Goal: Check status: Check status

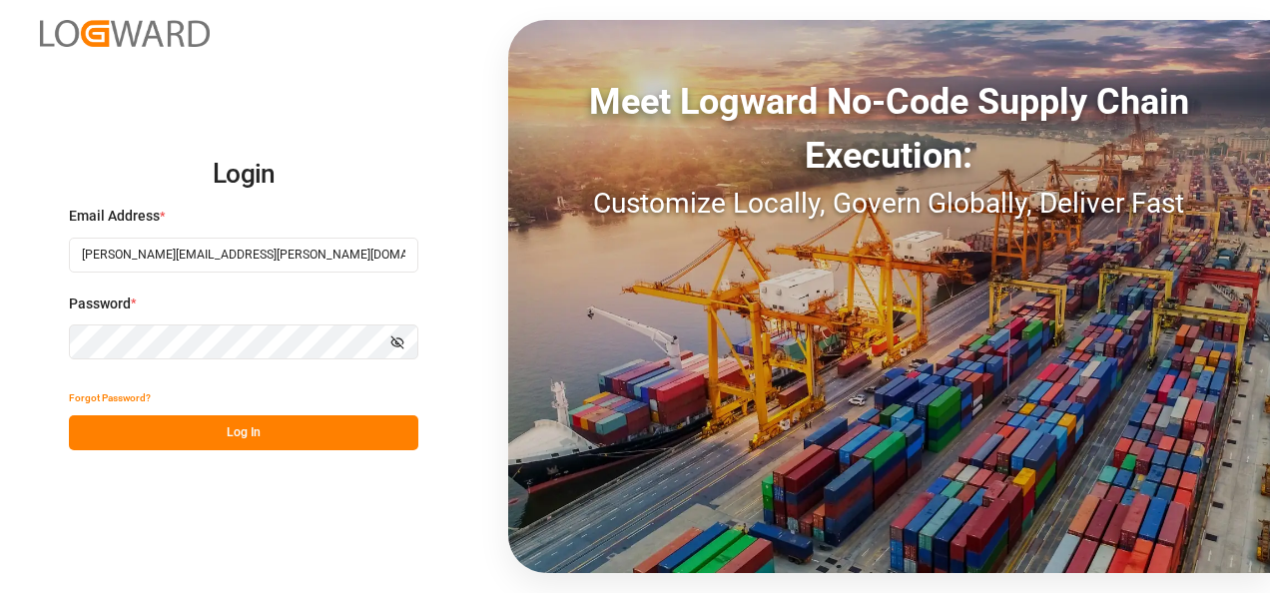
click at [260, 429] on button "Log In" at bounding box center [243, 432] width 349 height 35
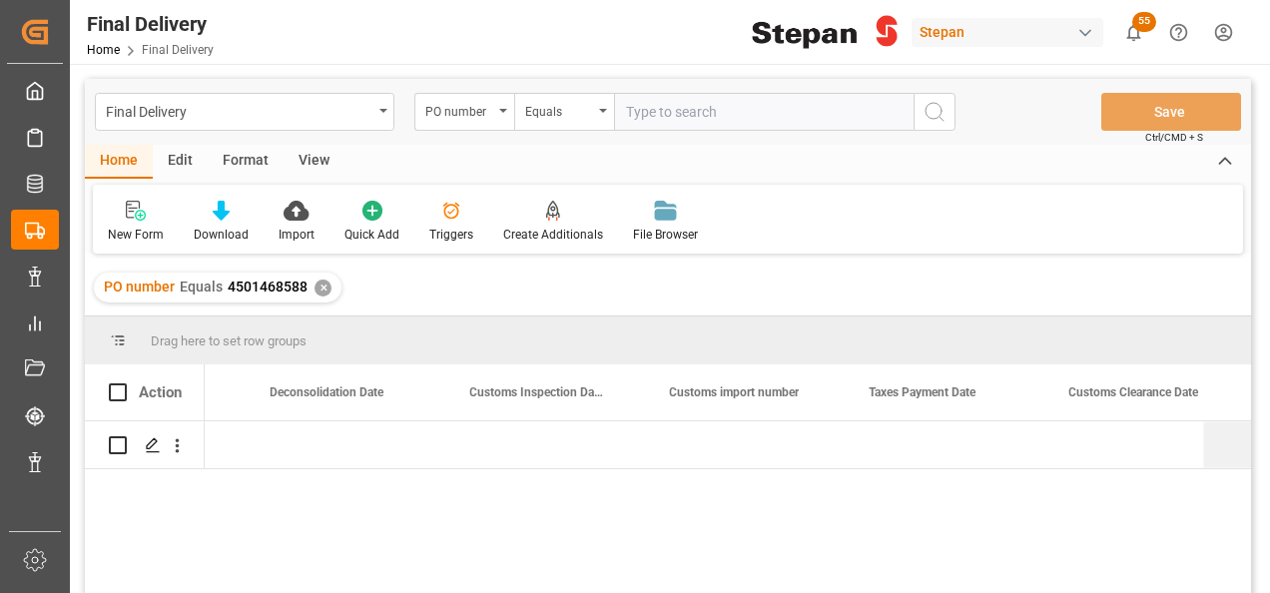
scroll to position [0, 1355]
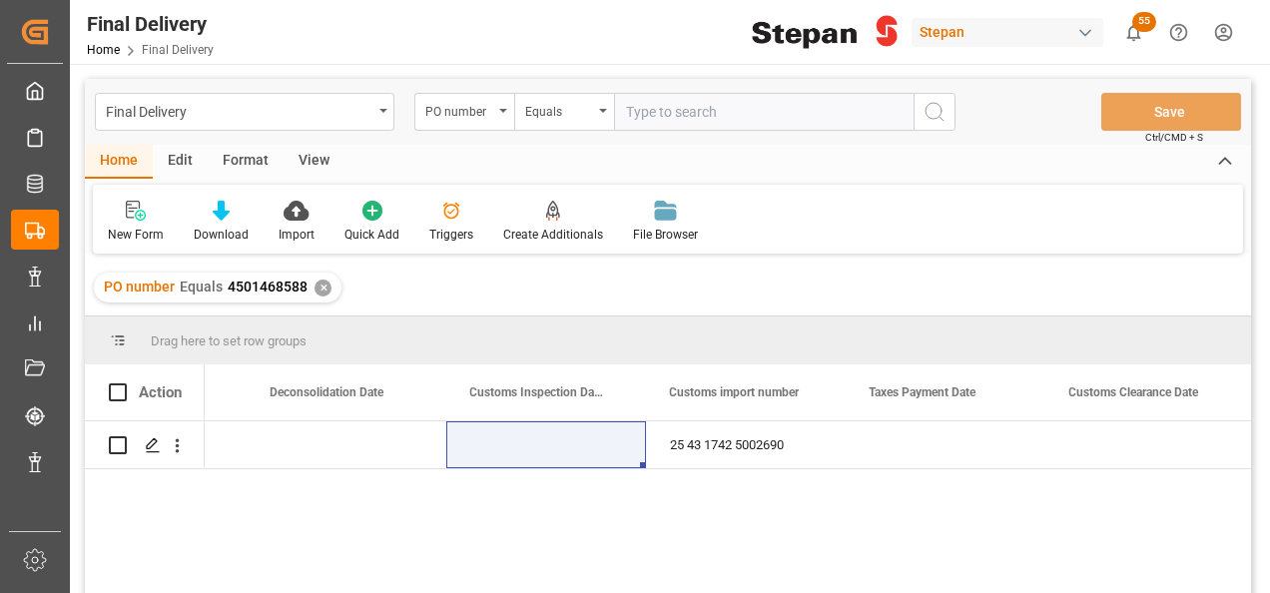
click at [320, 279] on div "✕" at bounding box center [322, 287] width 17 height 17
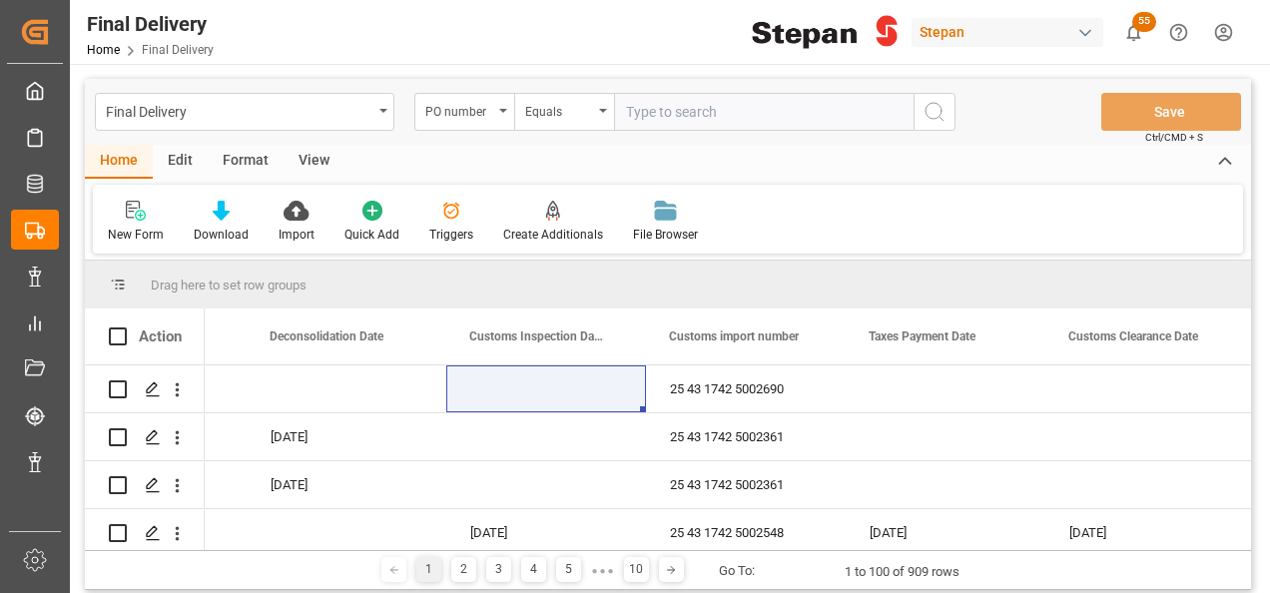
scroll to position [0, 1356]
click at [653, 108] on input "text" at bounding box center [763, 112] width 299 height 38
paste input "4501479564"
type input "4501479564"
click at [936, 110] on icon "search button" at bounding box center [934, 112] width 24 height 24
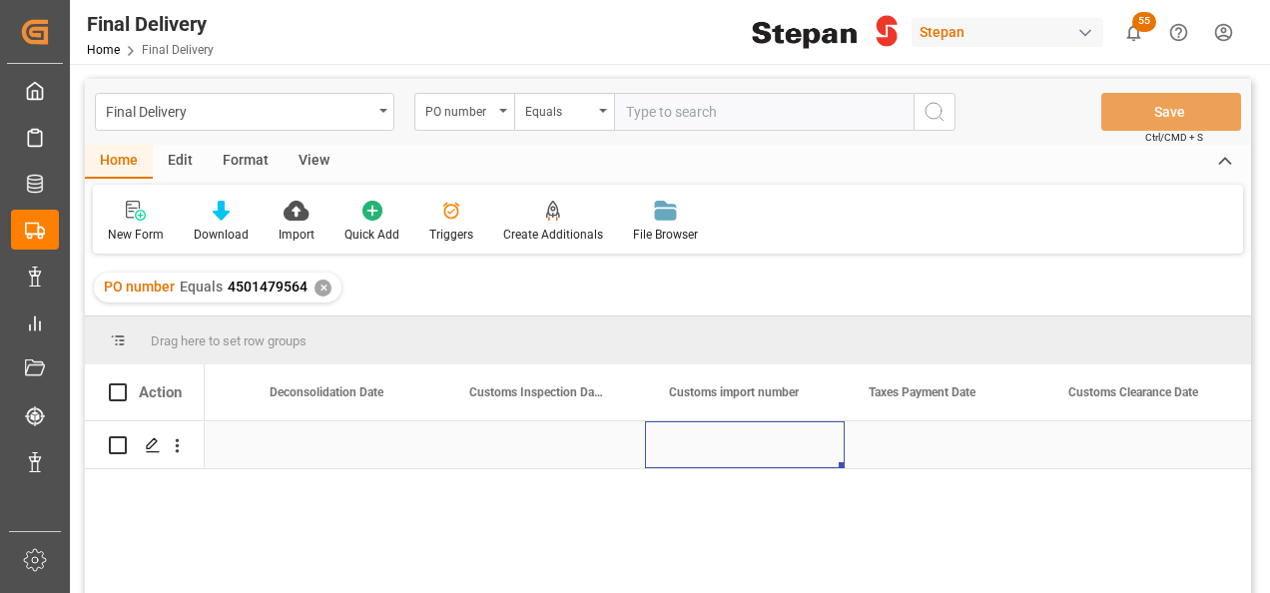
click at [761, 437] on div "Press SPACE to select this row." at bounding box center [745, 444] width 200 height 47
click at [696, 443] on input "Press SPACE to select this row." at bounding box center [745, 456] width 168 height 38
paste input "25 43 1742 5002702"
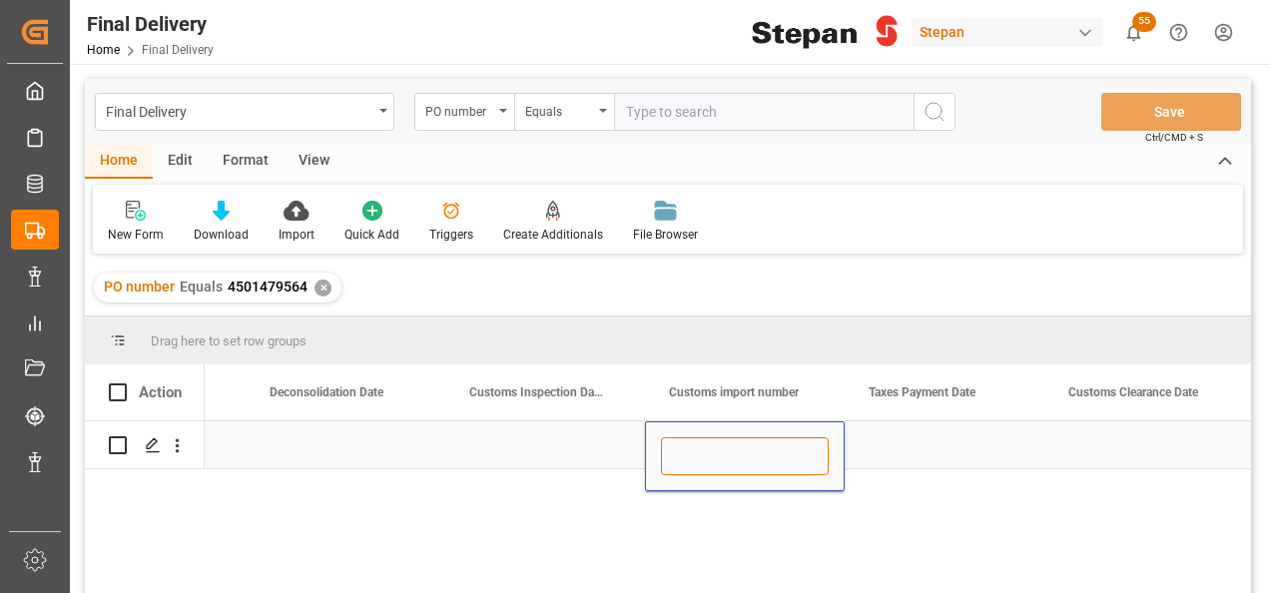
type input "25 43 1742 5002702"
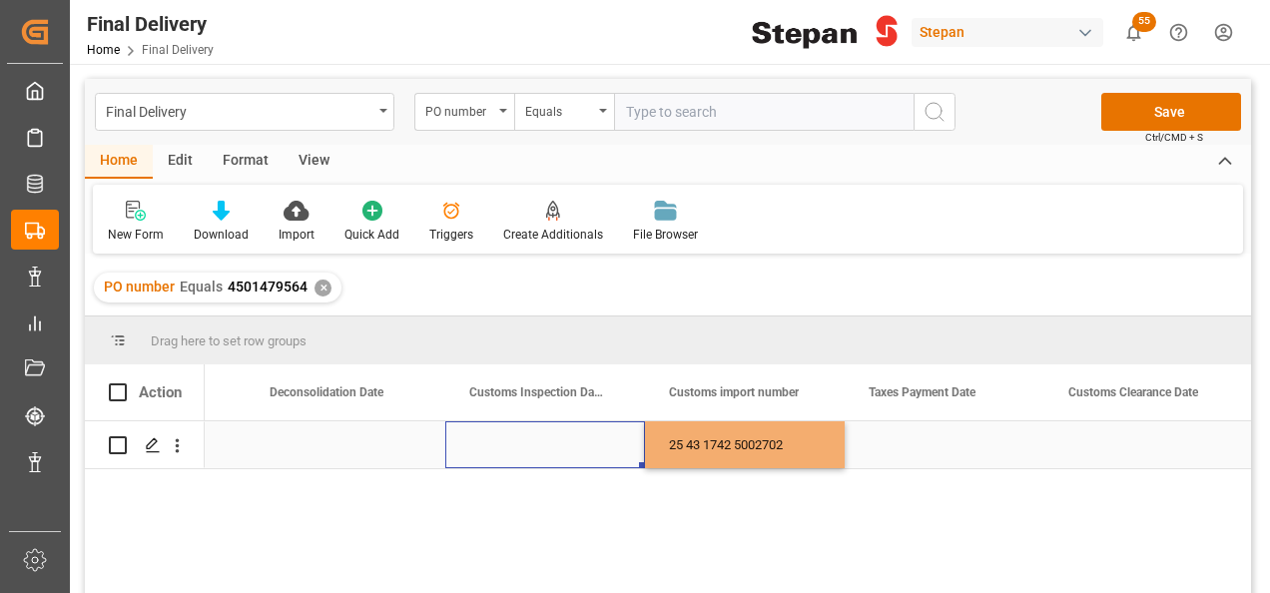
click at [549, 439] on div "Press SPACE to select this row." at bounding box center [545, 444] width 200 height 47
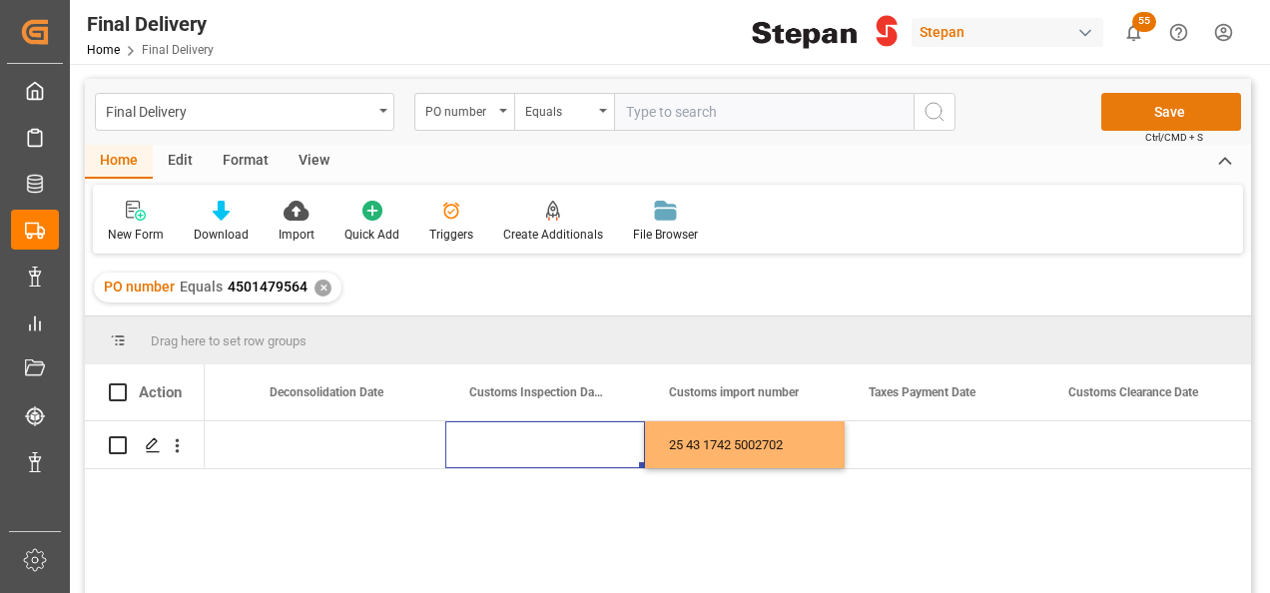
click at [1171, 112] on button "Save" at bounding box center [1171, 112] width 140 height 38
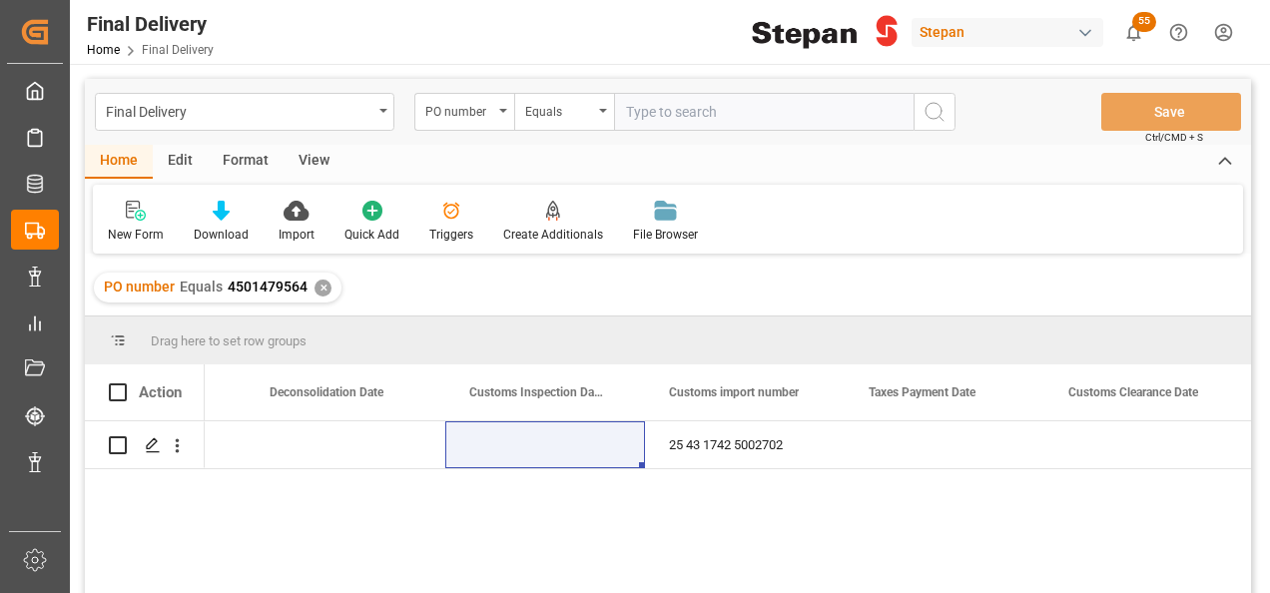
click at [317, 285] on div "✕" at bounding box center [322, 287] width 17 height 17
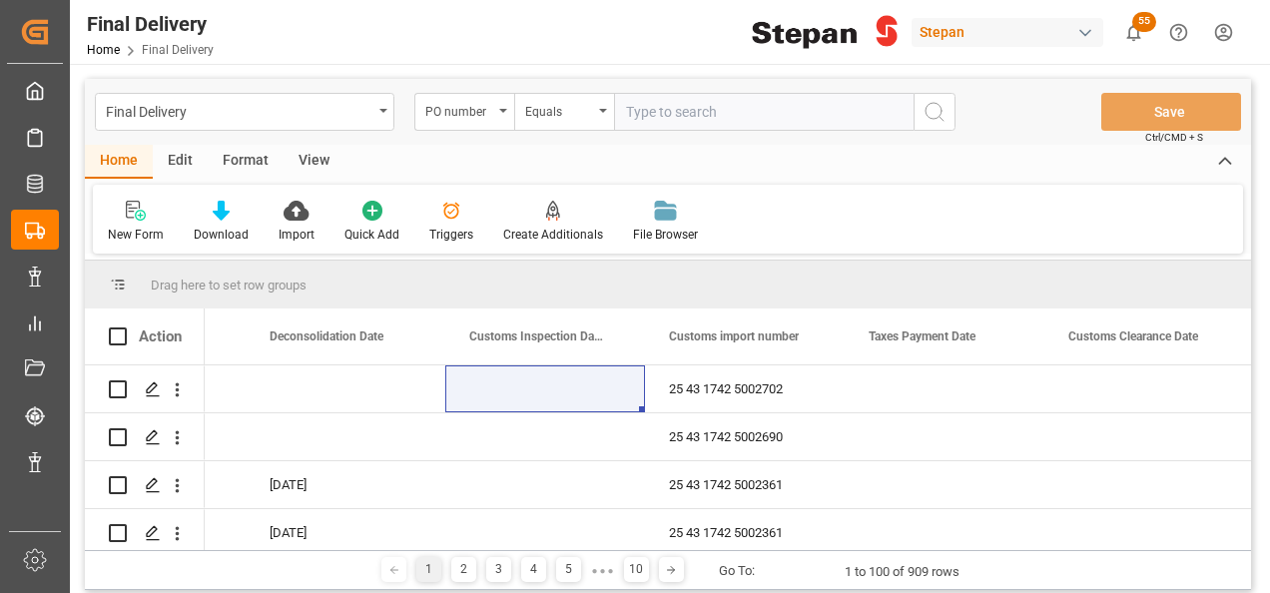
click at [642, 116] on input "text" at bounding box center [763, 112] width 299 height 38
paste input "4501459236"
type input "4501459236"
click at [930, 108] on icon "search button" at bounding box center [934, 112] width 24 height 24
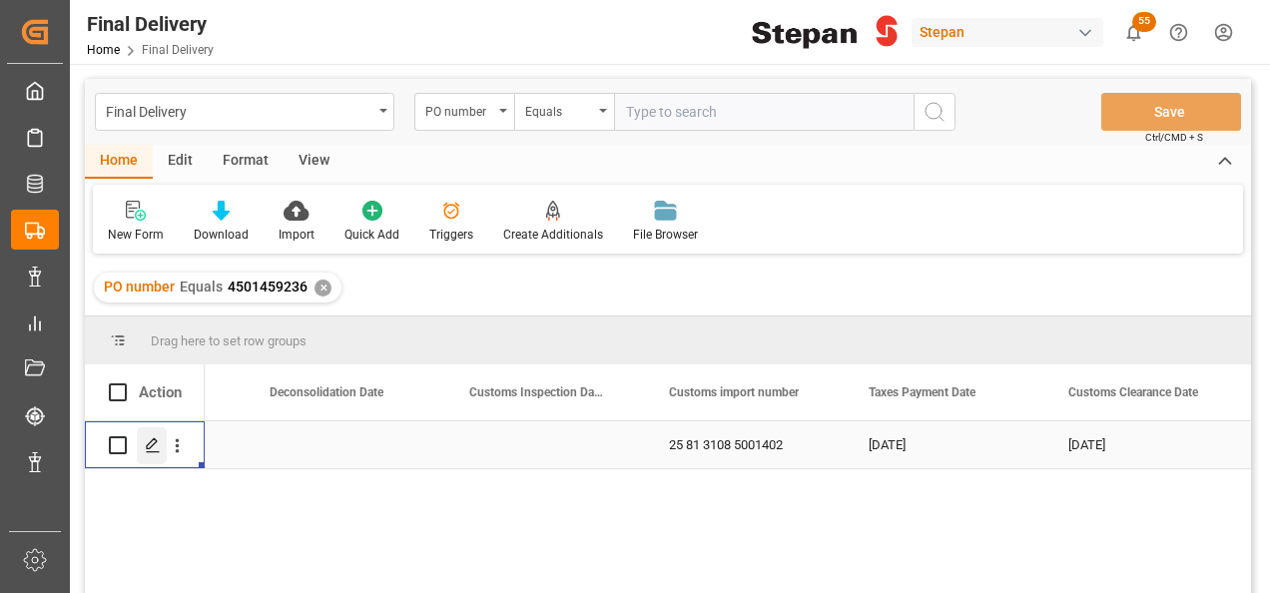
click at [142, 441] on div "Press SPACE to select this row." at bounding box center [152, 445] width 30 height 37
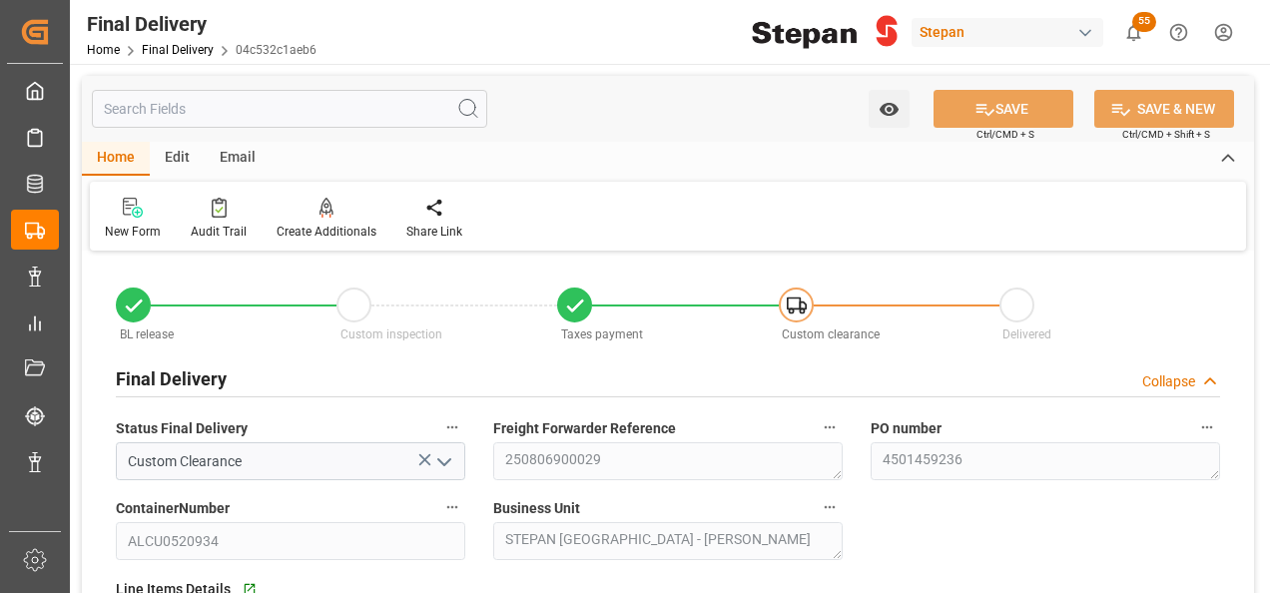
type input "[DATE]"
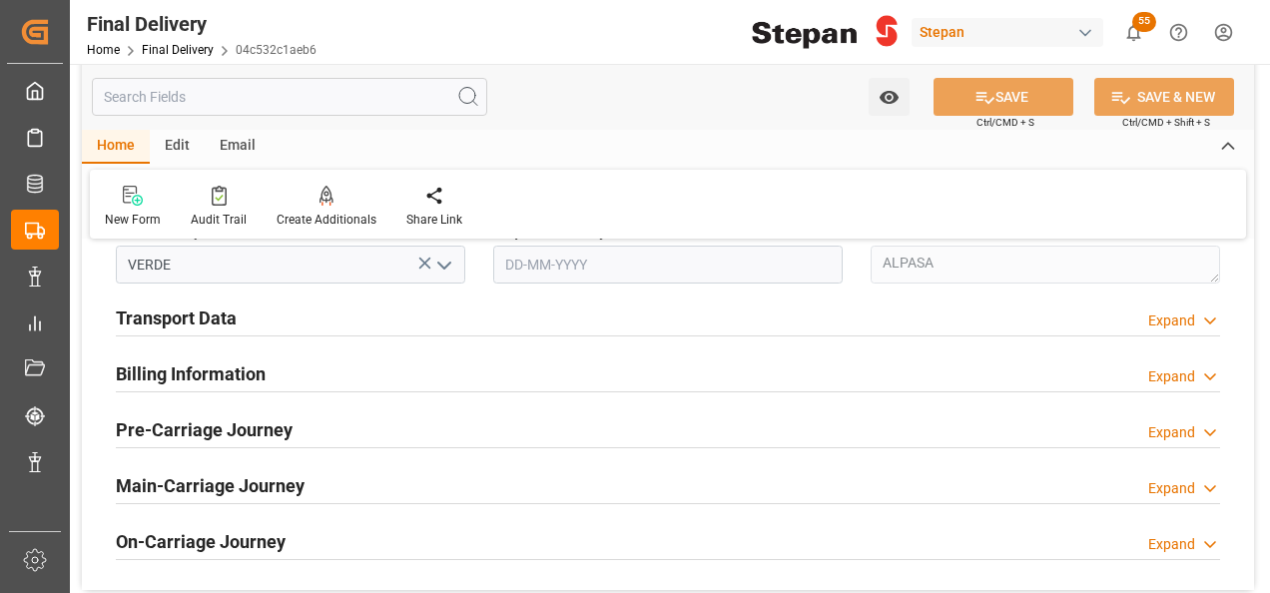
scroll to position [699, 0]
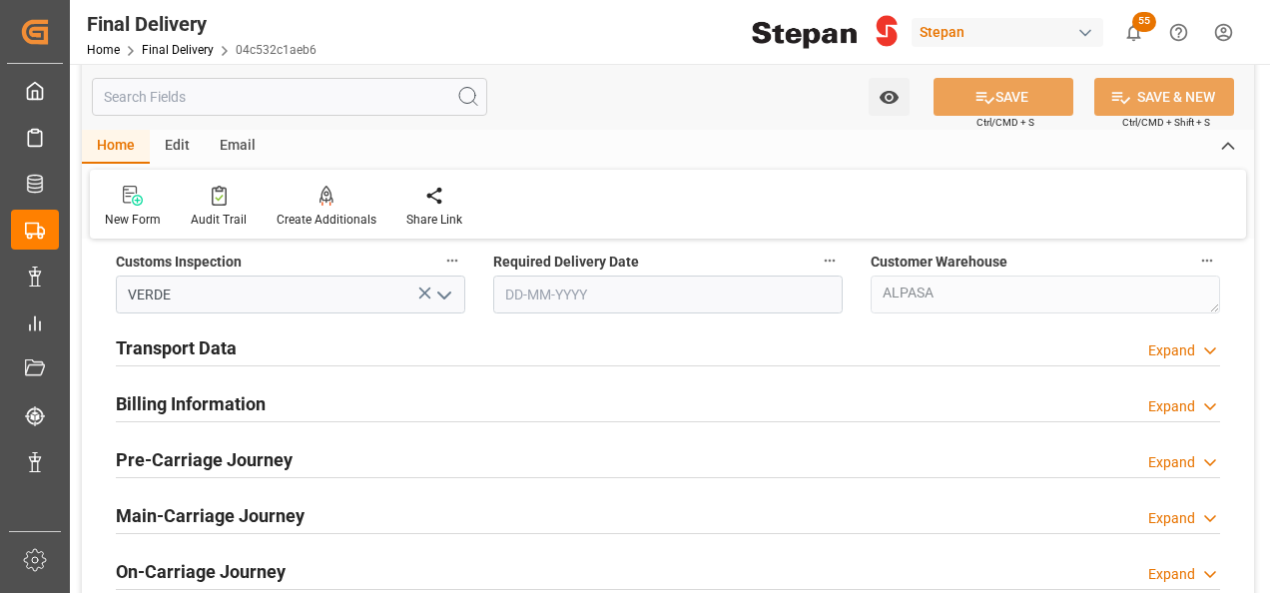
click at [221, 398] on h2 "Billing Information" at bounding box center [191, 403] width 150 height 27
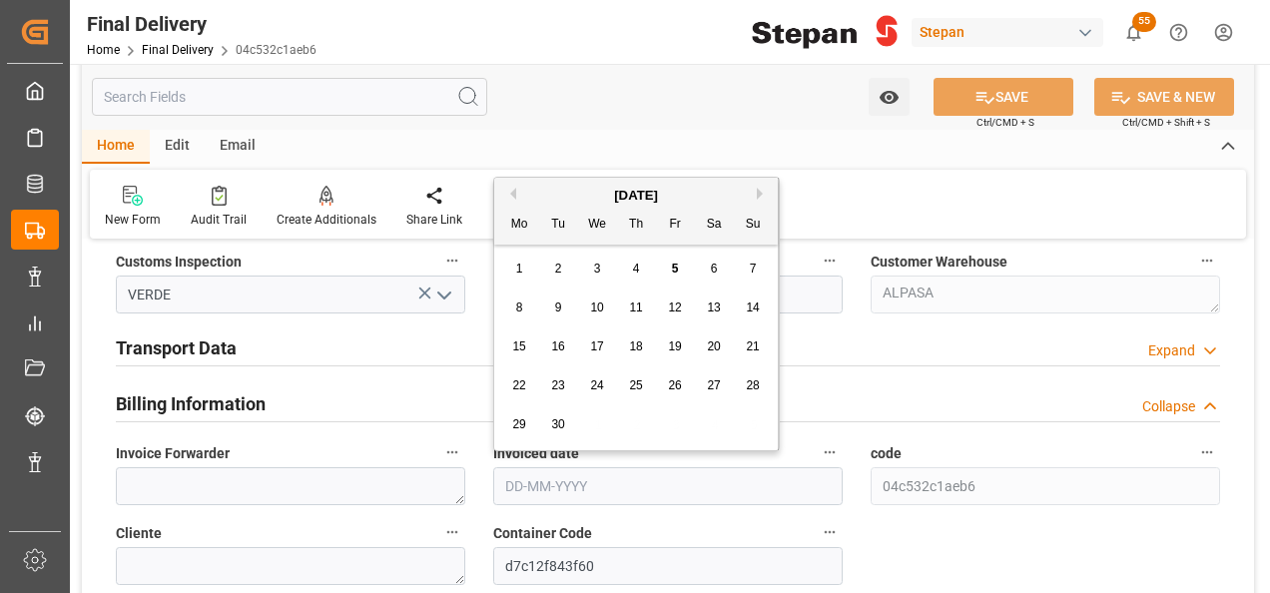
click at [576, 482] on input "text" at bounding box center [667, 486] width 349 height 38
click at [582, 200] on div "[DATE]" at bounding box center [635, 196] width 283 height 20
click at [633, 259] on div "4" at bounding box center [636, 269] width 25 height 24
type input "[DATE]"
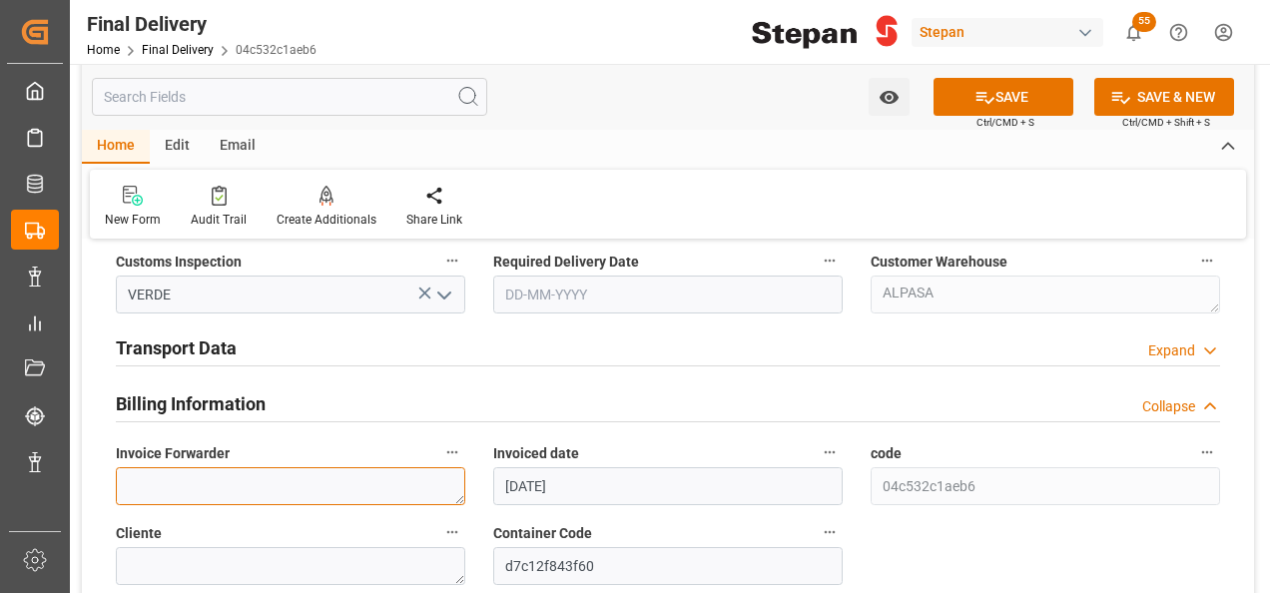
click at [214, 475] on textarea at bounding box center [290, 486] width 349 height 38
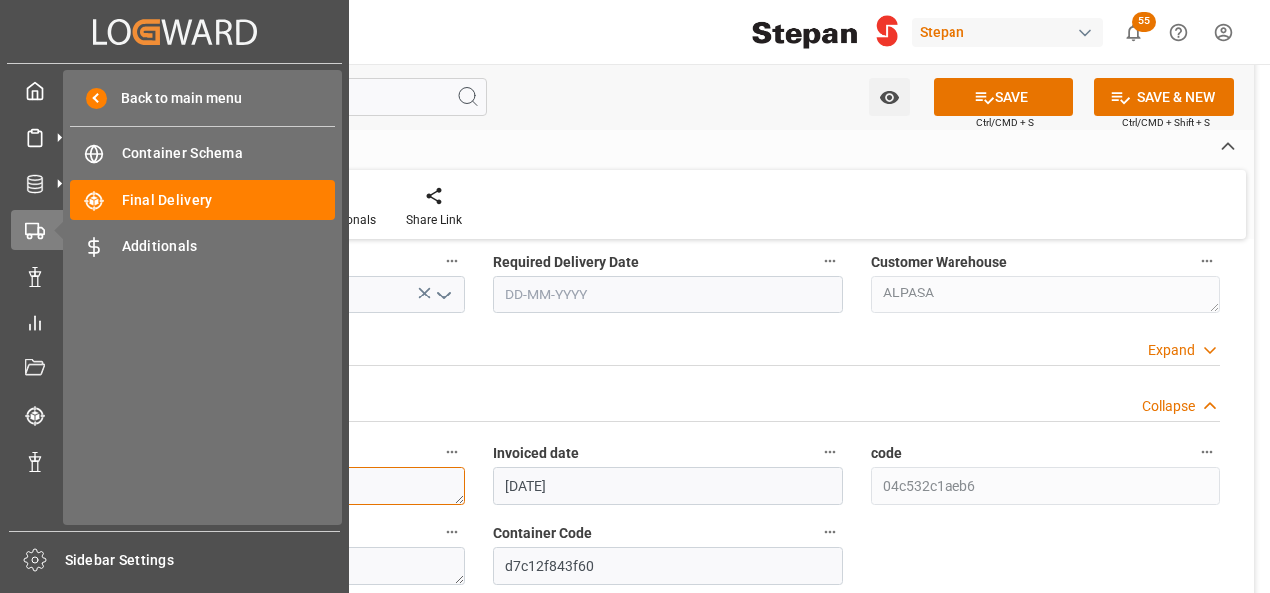
paste textarea "LM454812 y LM454811"
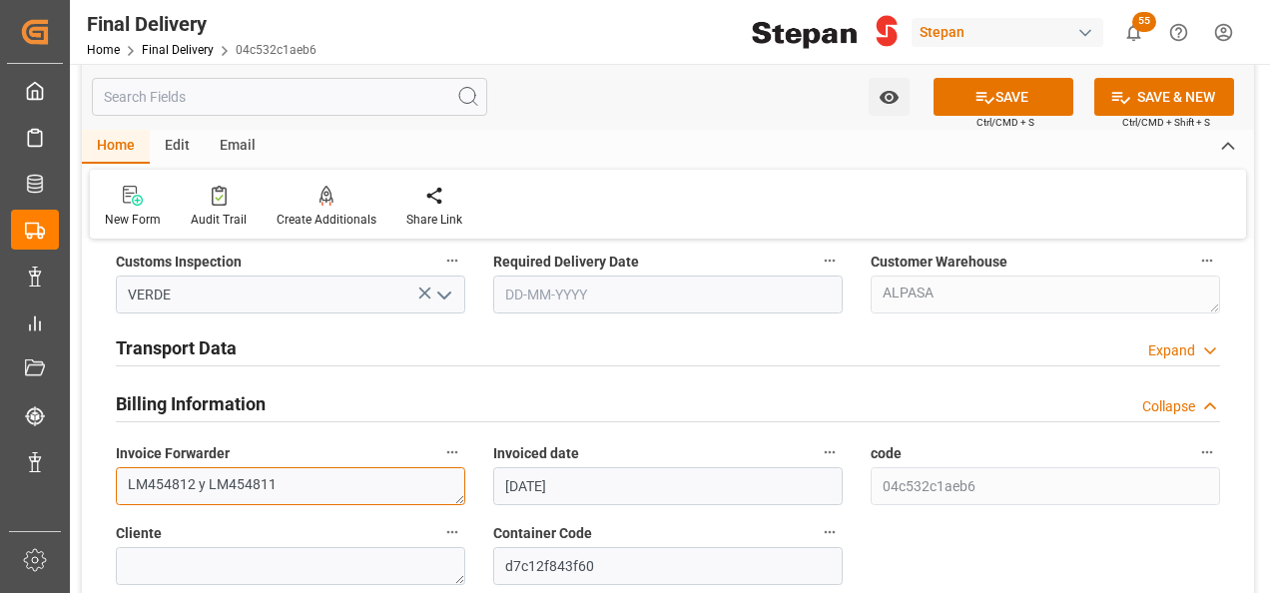
type textarea "LM454812 y LM454811"
click at [293, 114] on div "Watch Option SAVE Ctrl/CMD + S SAVE & NEW Ctrl/CMD + Shift + S Home Edit Email …" at bounding box center [668, 151] width 1172 height 175
click at [399, 365] on div "Transport Data Expand" at bounding box center [668, 348] width 1132 height 56
click at [126, 316] on div "Customs Inspection VERDE" at bounding box center [290, 281] width 377 height 80
click at [116, 342] on h2 "Transport Data" at bounding box center [176, 347] width 121 height 27
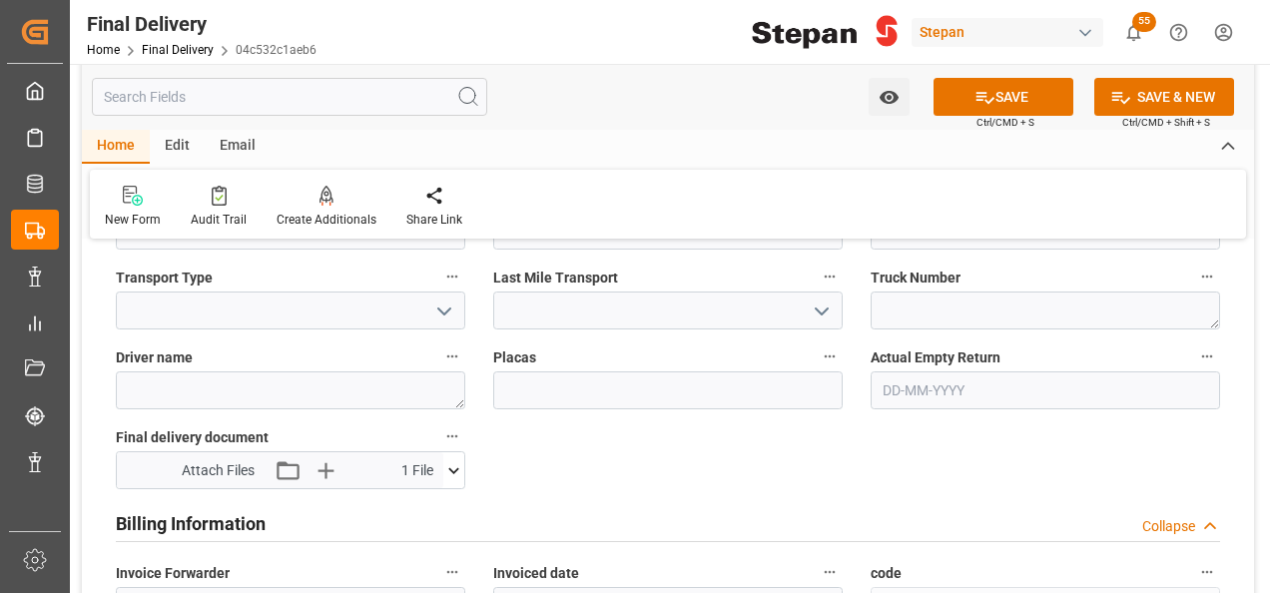
scroll to position [1098, 0]
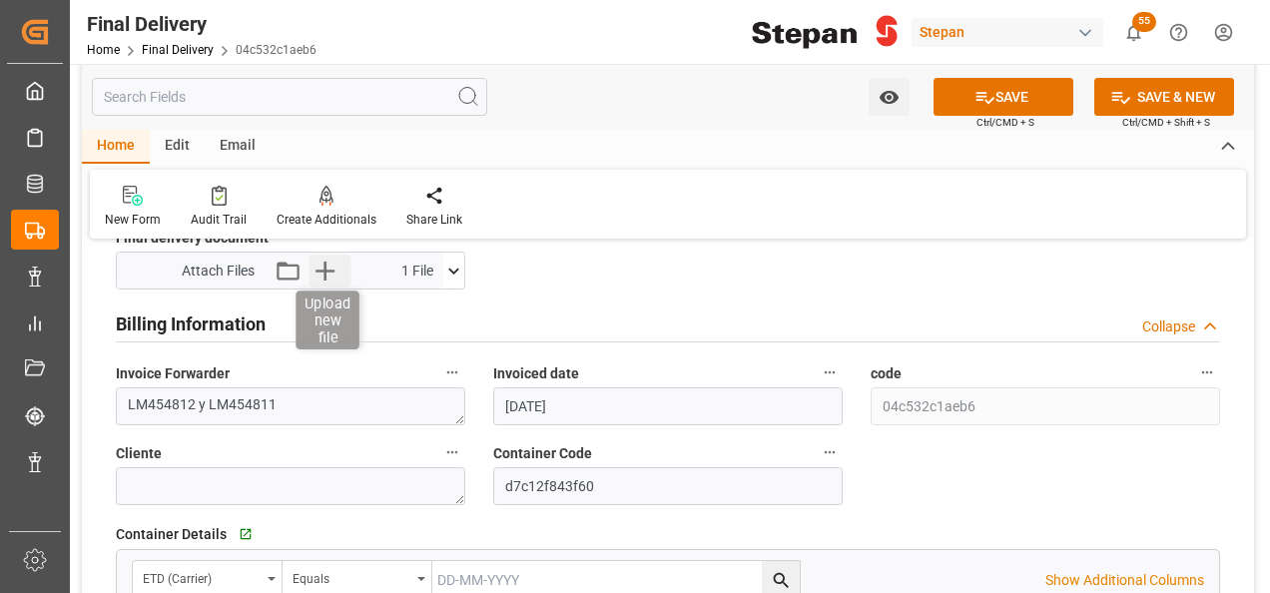
click at [330, 273] on icon "button" at bounding box center [324, 271] width 32 height 32
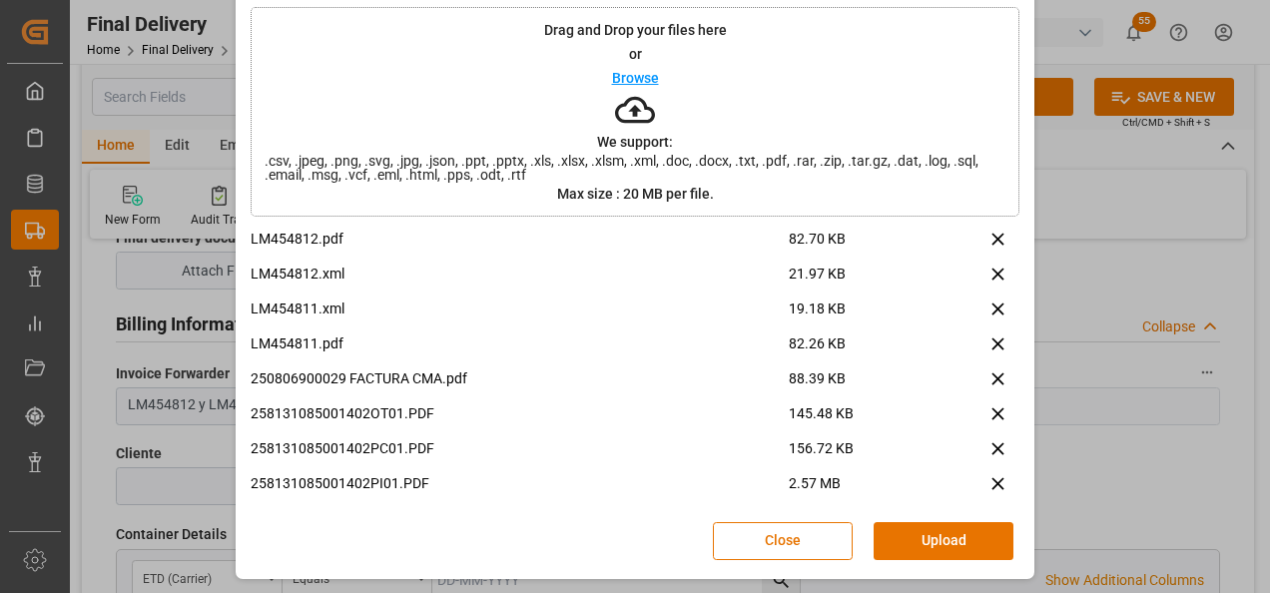
scroll to position [79, 0]
click at [916, 533] on button "Upload" at bounding box center [943, 540] width 140 height 38
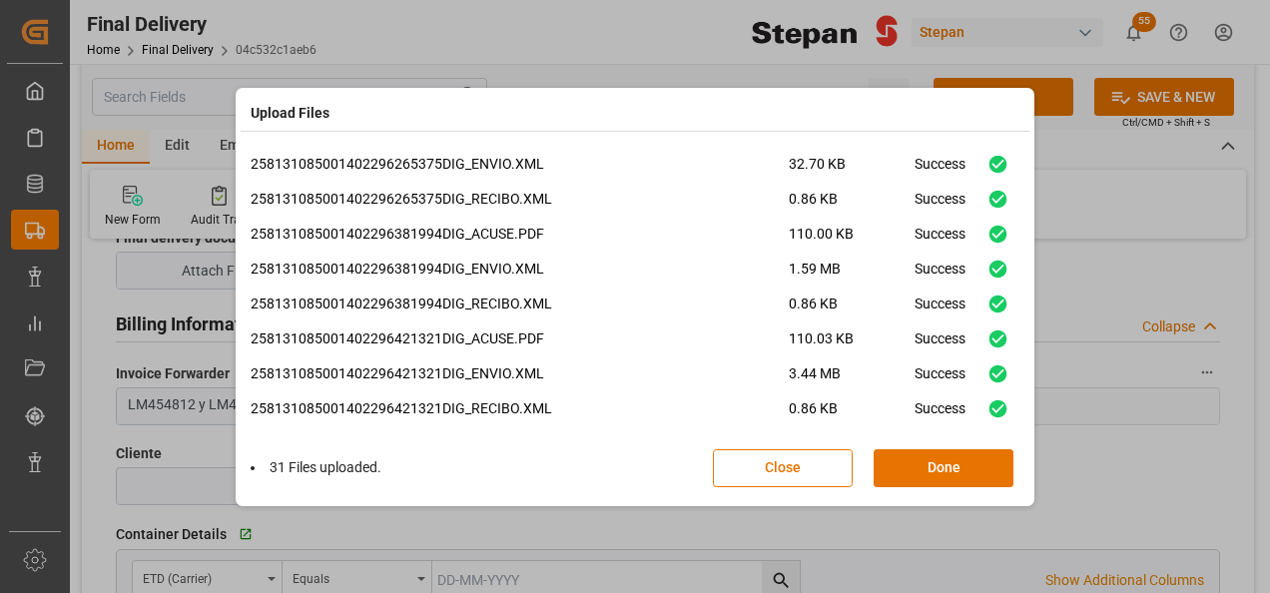
scroll to position [817, 0]
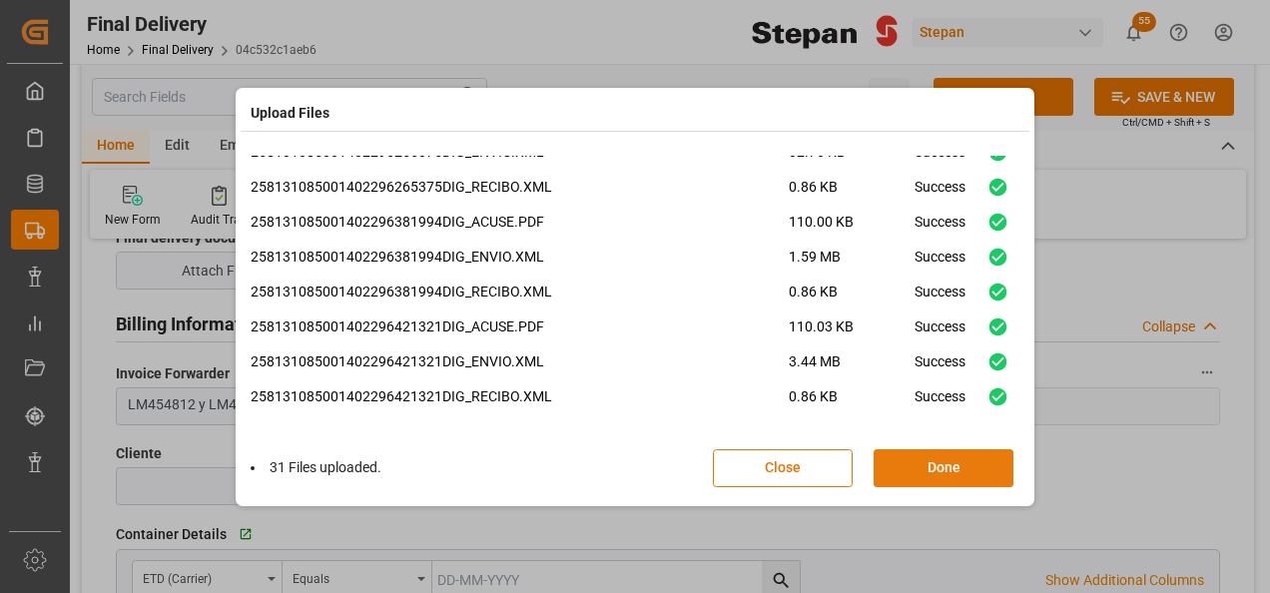
click at [954, 452] on button "Done" at bounding box center [943, 468] width 140 height 38
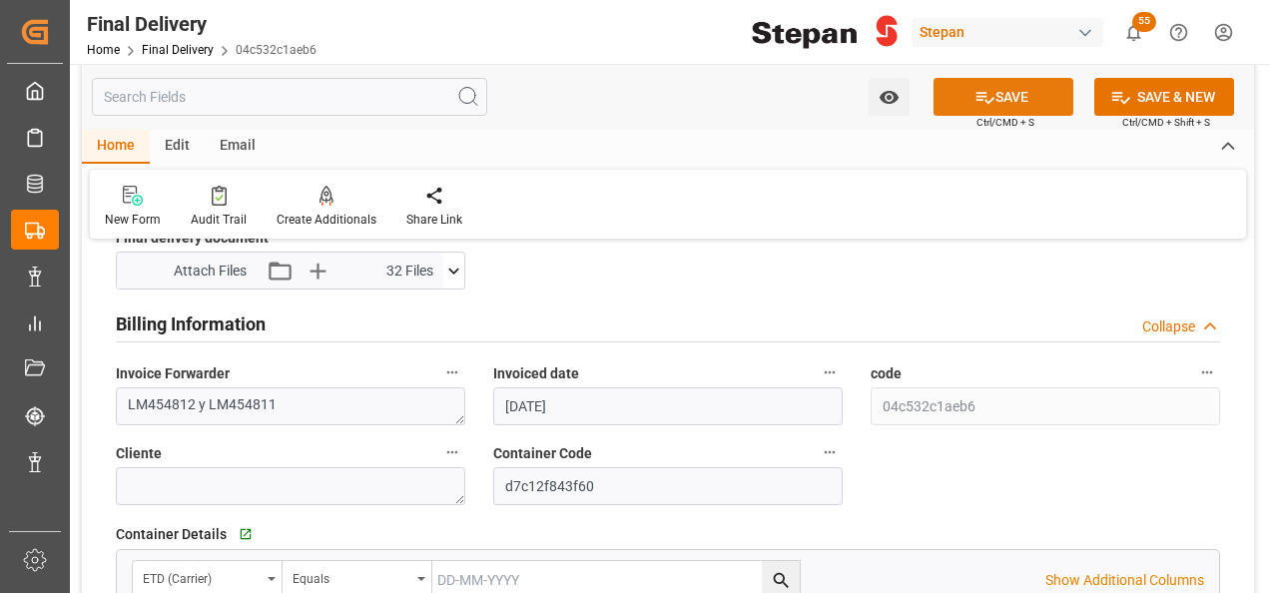
click at [1007, 89] on button "SAVE" at bounding box center [1003, 97] width 140 height 38
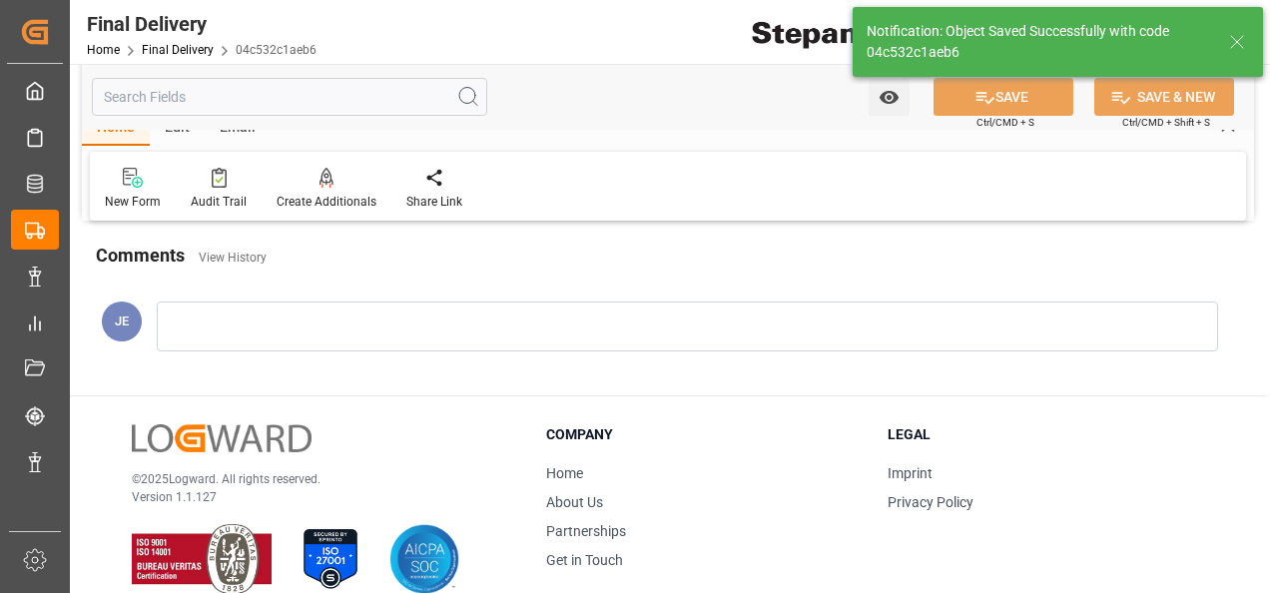
scroll to position [778, 0]
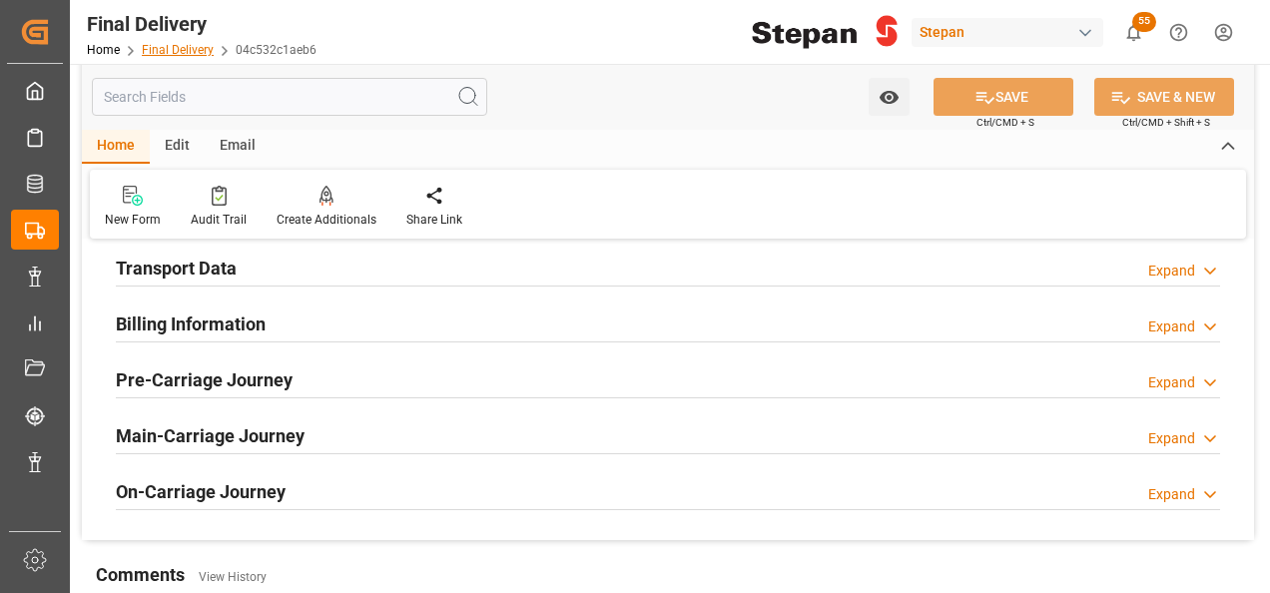
click at [159, 49] on link "Final Delivery" at bounding box center [178, 50] width 72 height 14
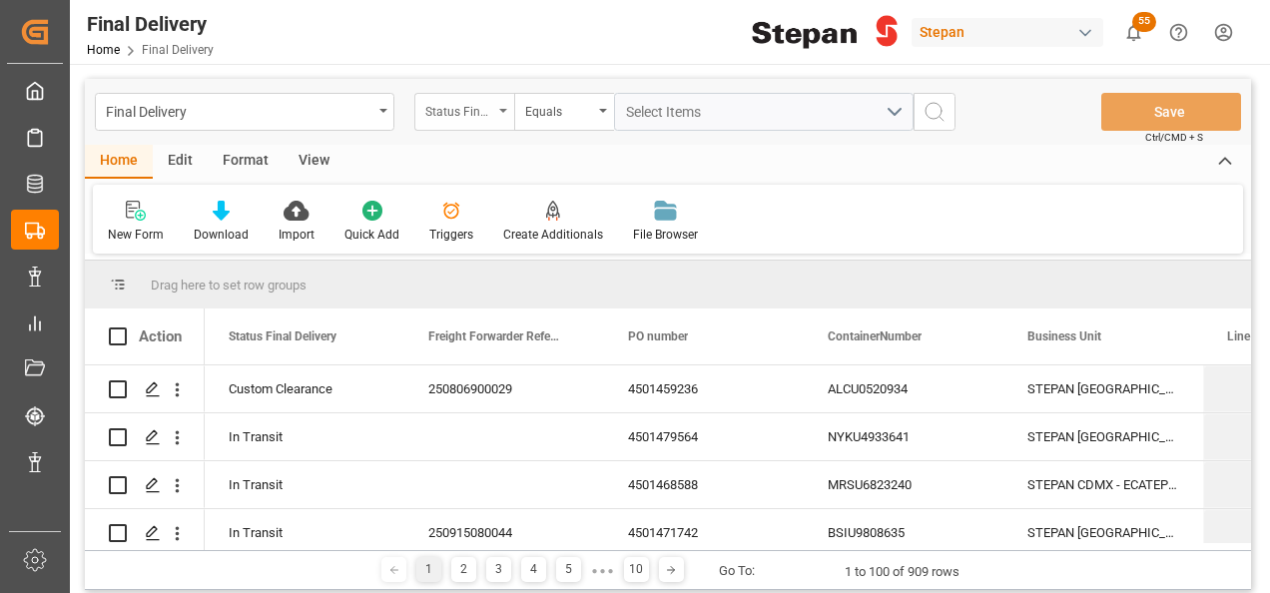
click at [507, 116] on div "Status Final Delivery" at bounding box center [464, 112] width 100 height 38
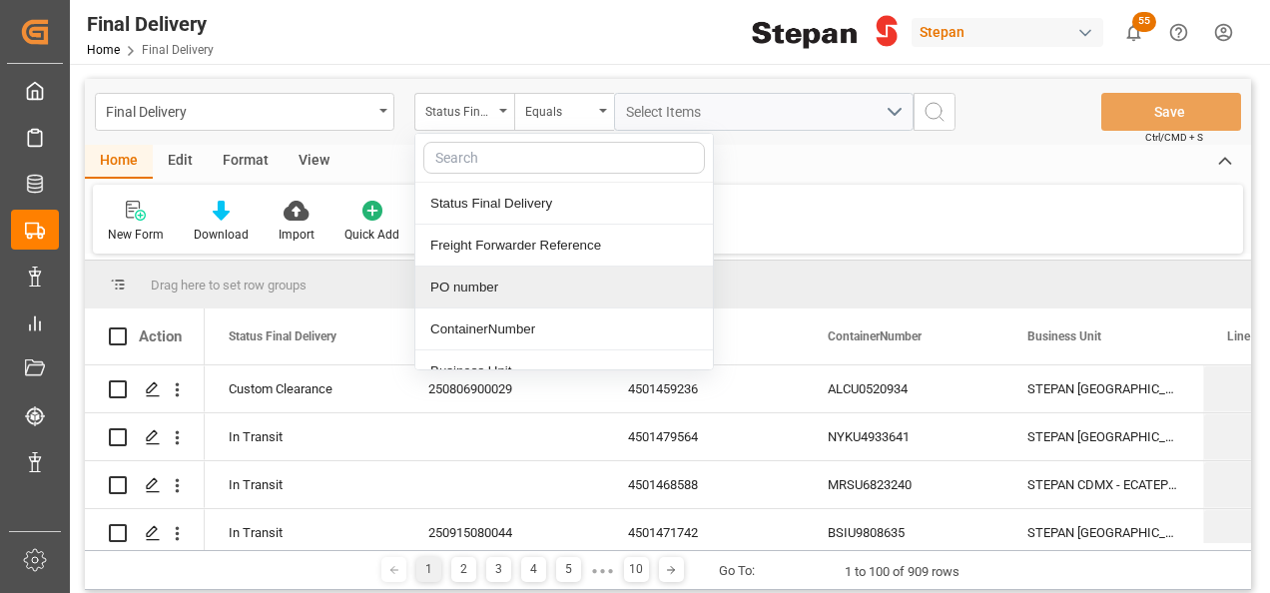
click at [491, 284] on div "PO number" at bounding box center [563, 287] width 297 height 42
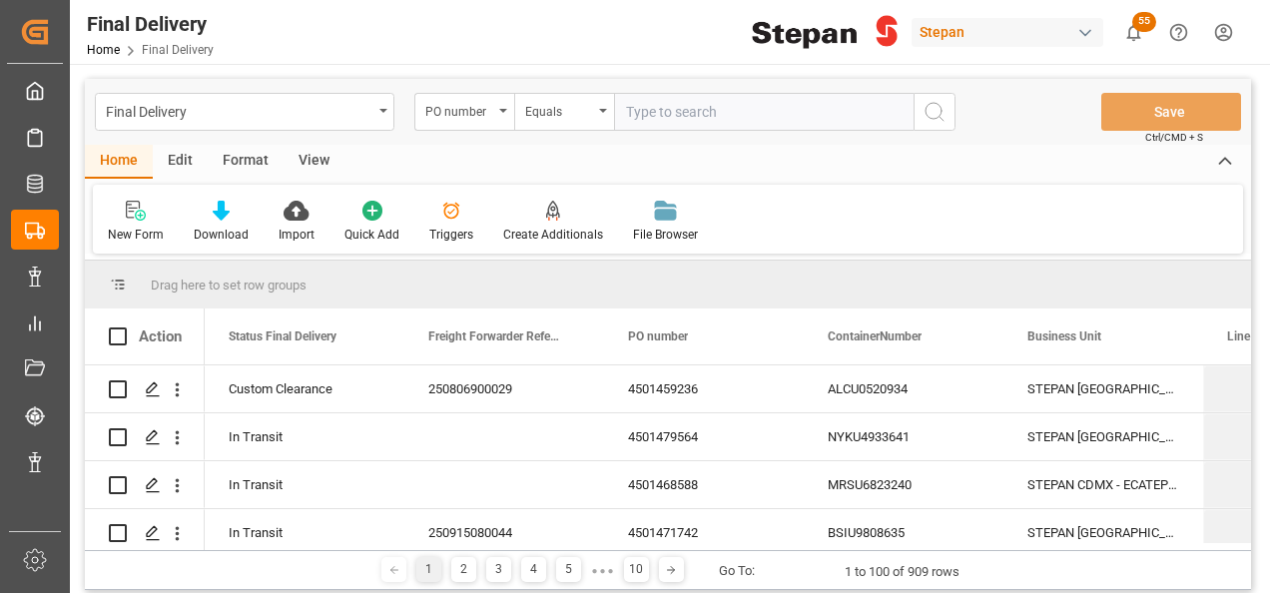
click at [655, 115] on input "text" at bounding box center [763, 112] width 299 height 38
type input "LM454812 y LM454811"
drag, startPoint x: 808, startPoint y: 104, endPoint x: 621, endPoint y: 105, distance: 187.6
click at [623, 105] on input "LM454812 y LM454811" at bounding box center [763, 112] width 299 height 38
paste input "LM454812 y LM454811"
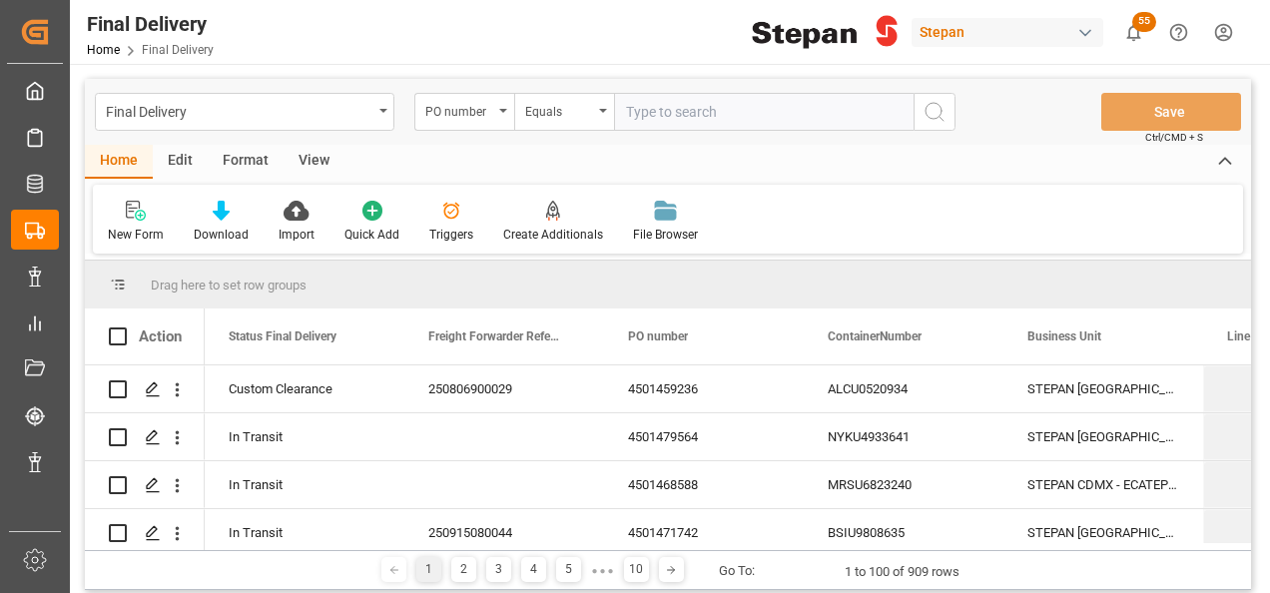
type input "LM454812 y LM454811"
drag, startPoint x: 820, startPoint y: 107, endPoint x: 553, endPoint y: 100, distance: 267.6
click at [553, 100] on div "PO number Equals LM454812 y LM454811" at bounding box center [684, 112] width 541 height 38
paste input "4501459237"
type input "4501459237"
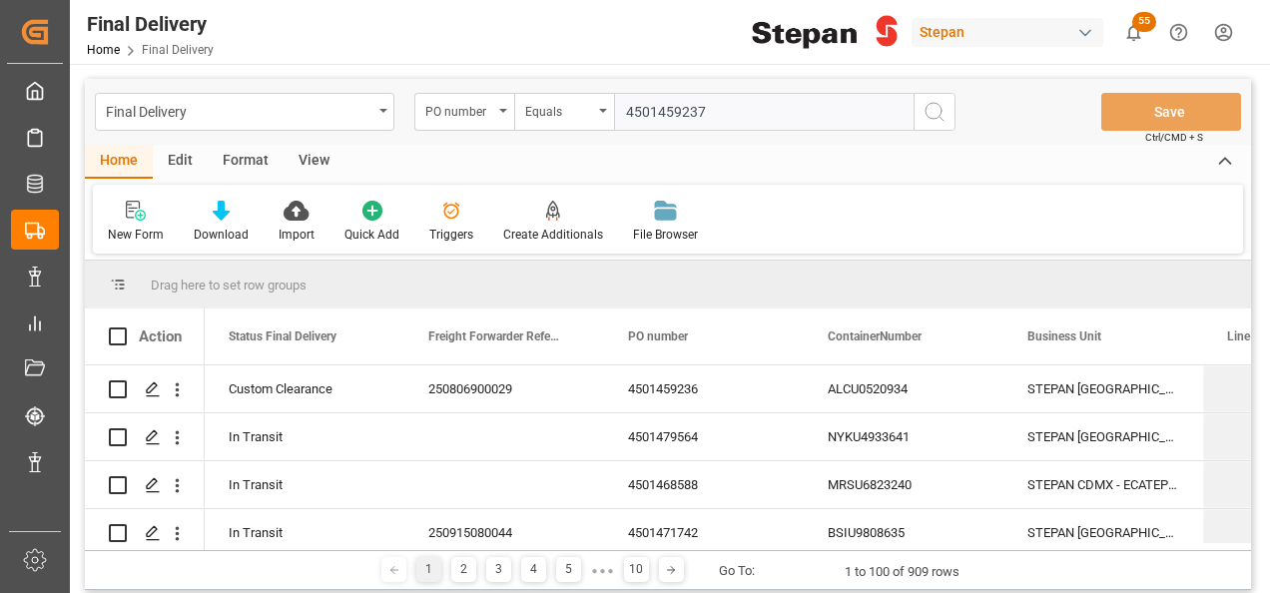
click at [938, 108] on icon "search button" at bounding box center [934, 112] width 24 height 24
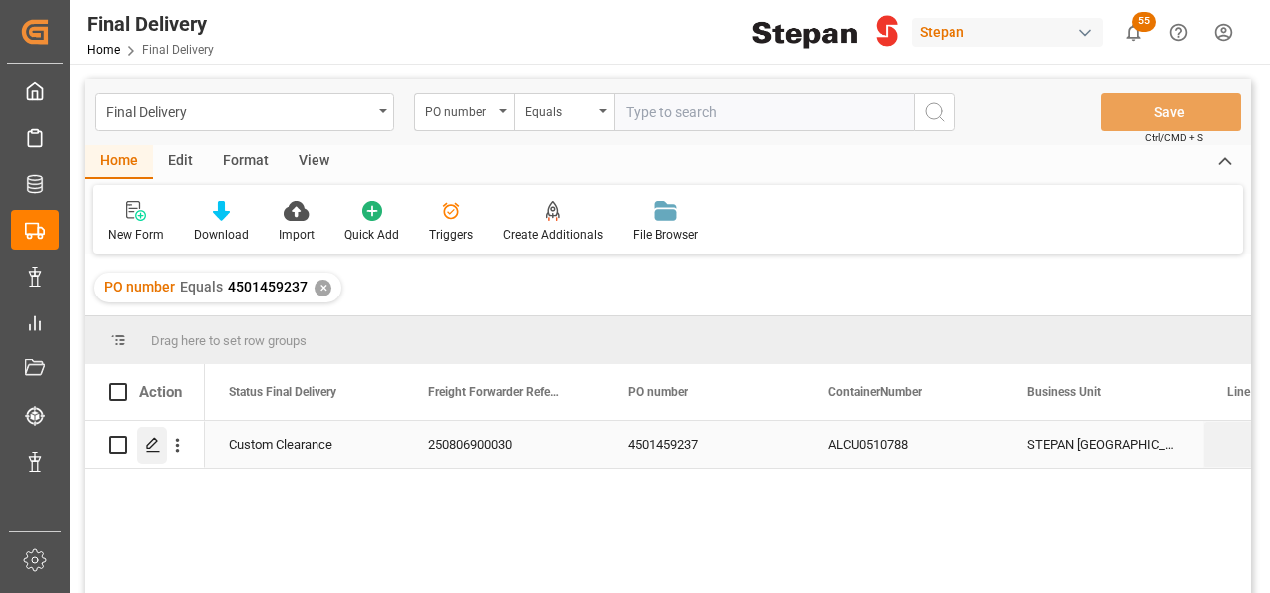
click at [157, 449] on icon "Press SPACE to select this row." at bounding box center [153, 445] width 16 height 16
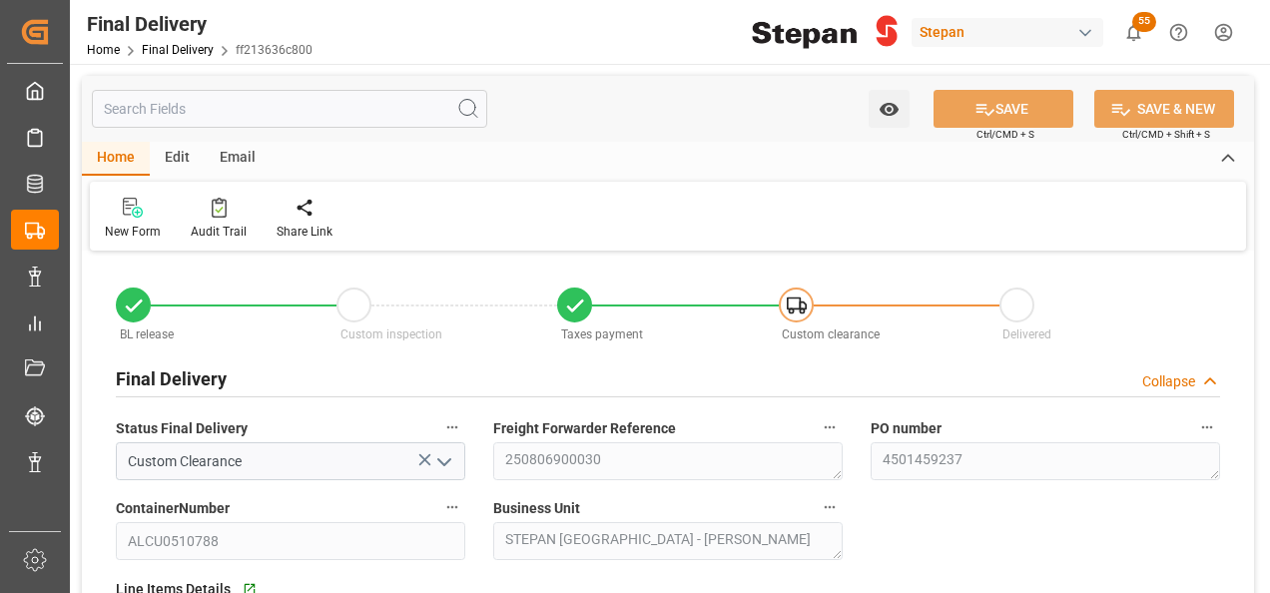
type input "[DATE]"
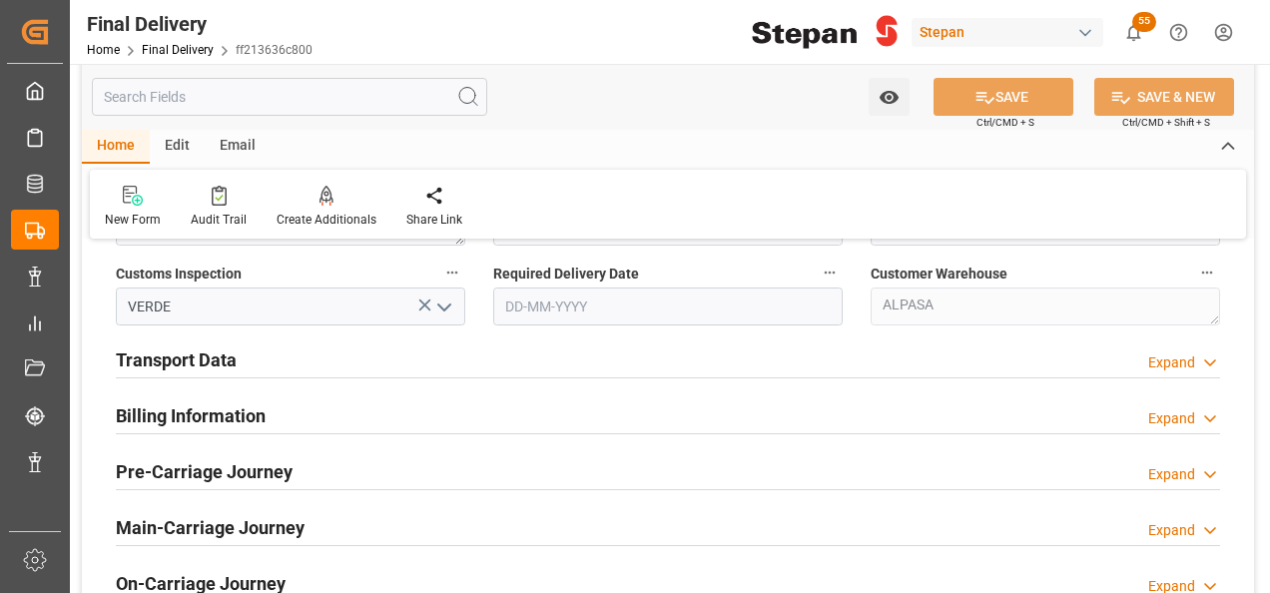
scroll to position [699, 0]
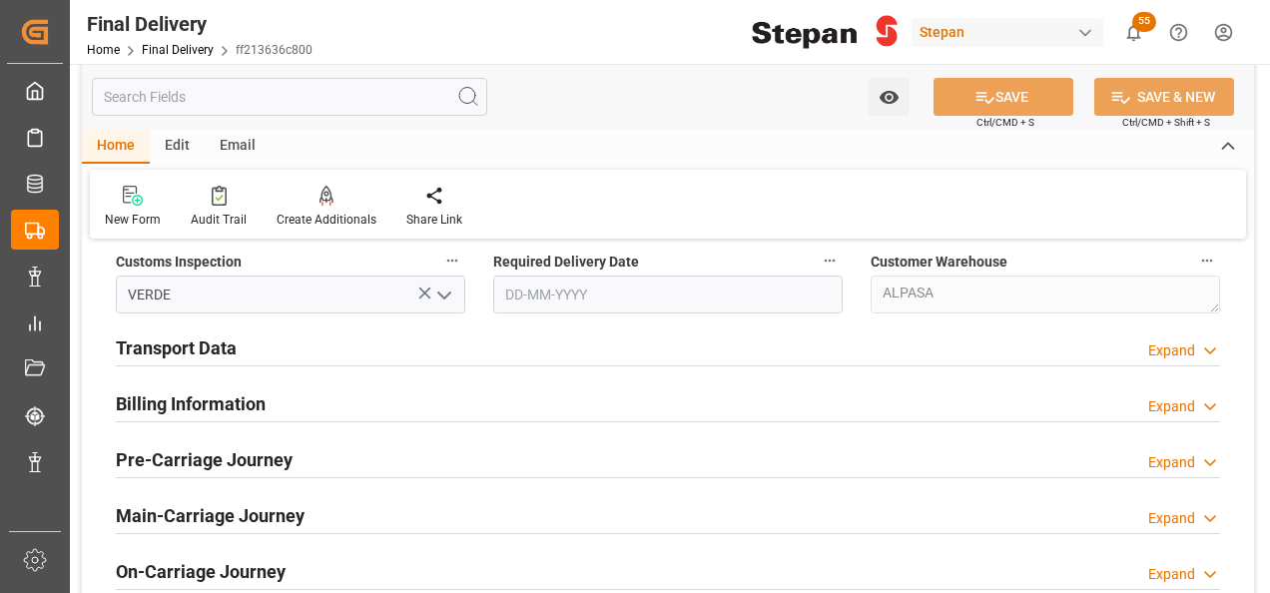
click at [156, 401] on h2 "Billing Information" at bounding box center [191, 403] width 150 height 27
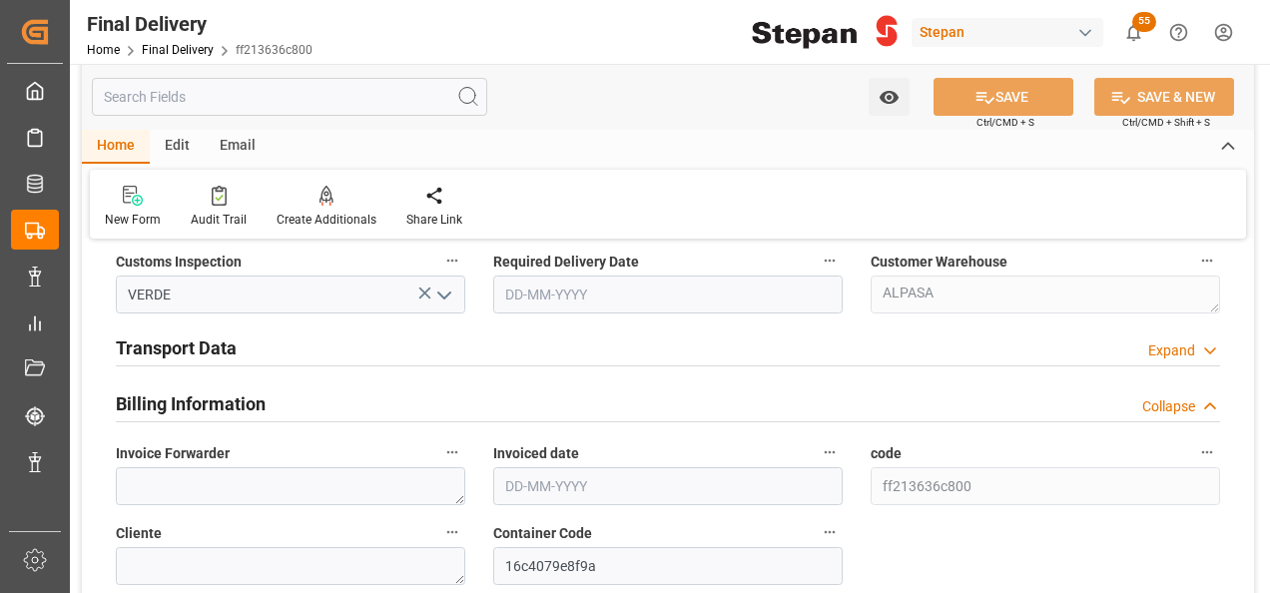
click at [176, 342] on h2 "Transport Data" at bounding box center [176, 347] width 121 height 27
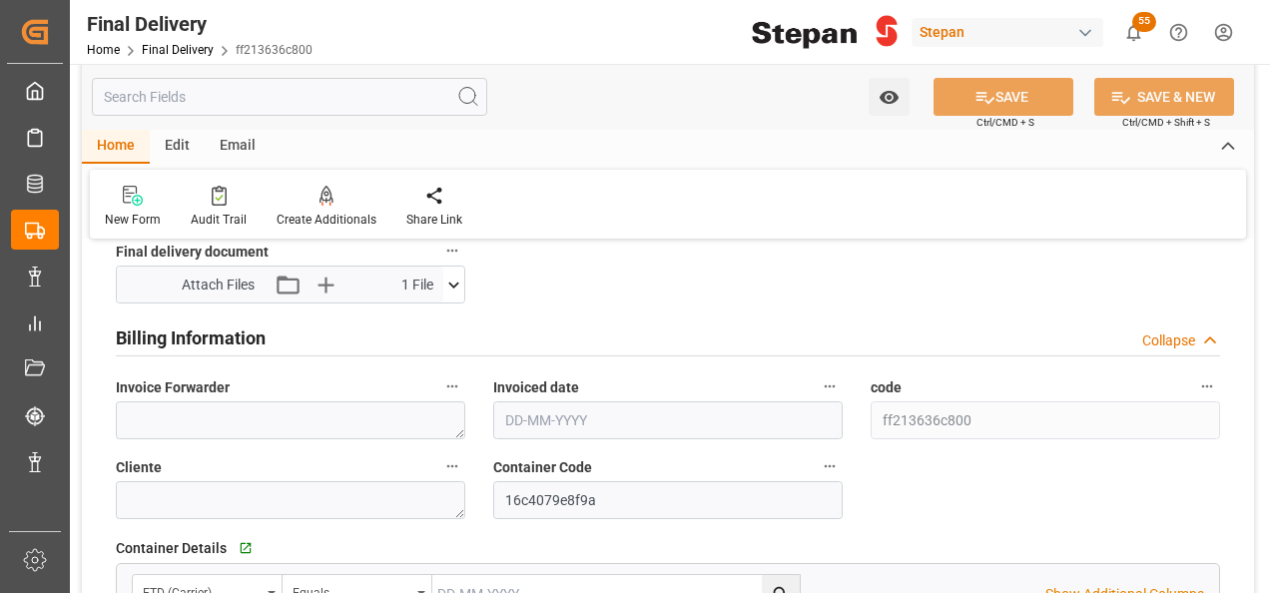
scroll to position [1098, 0]
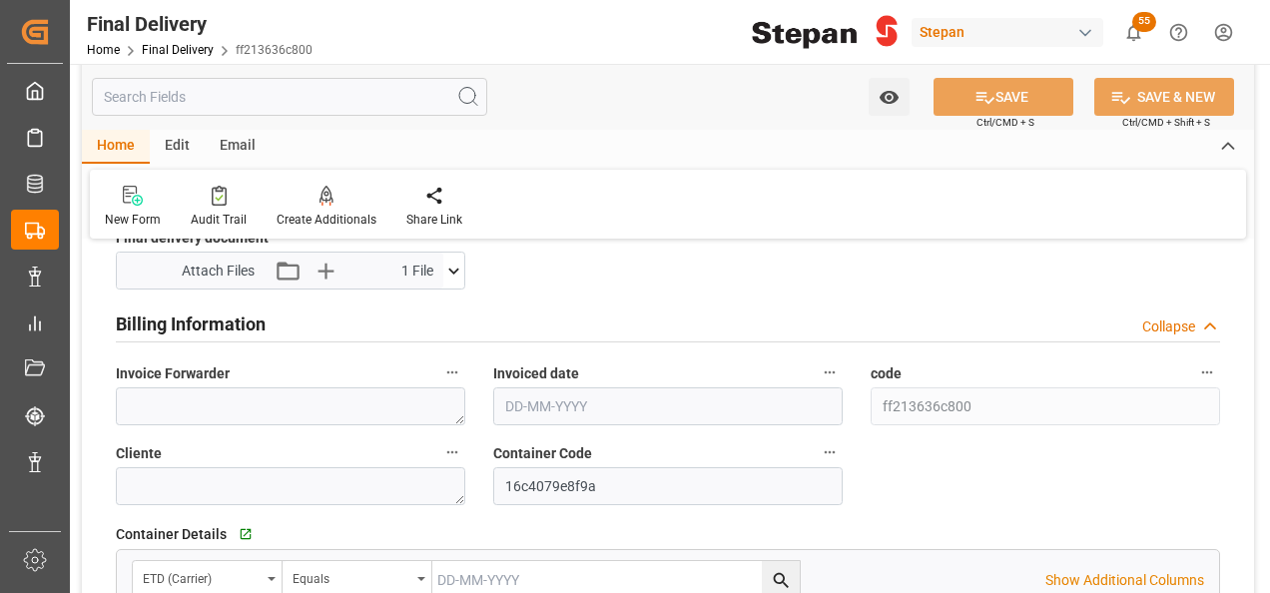
click at [571, 399] on input "text" at bounding box center [667, 406] width 349 height 38
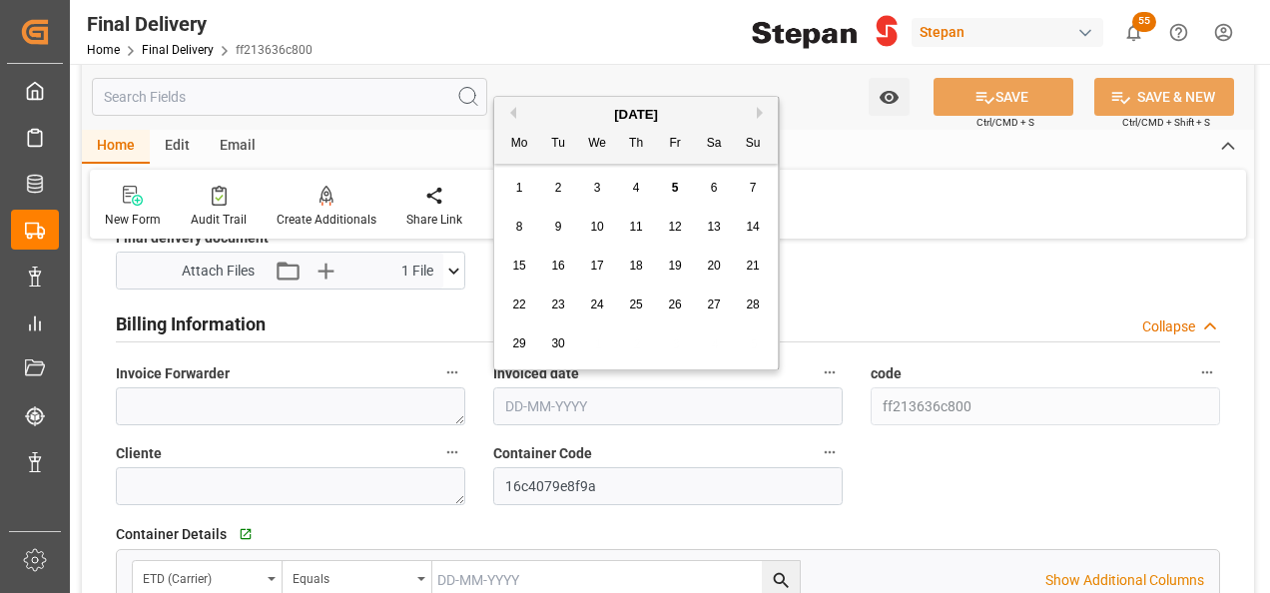
click at [567, 98] on div "[DATE] Mo Tu We Th Fr Sa Su" at bounding box center [635, 130] width 283 height 67
click at [636, 188] on span "4" at bounding box center [636, 188] width 7 height 14
type input "[DATE]"
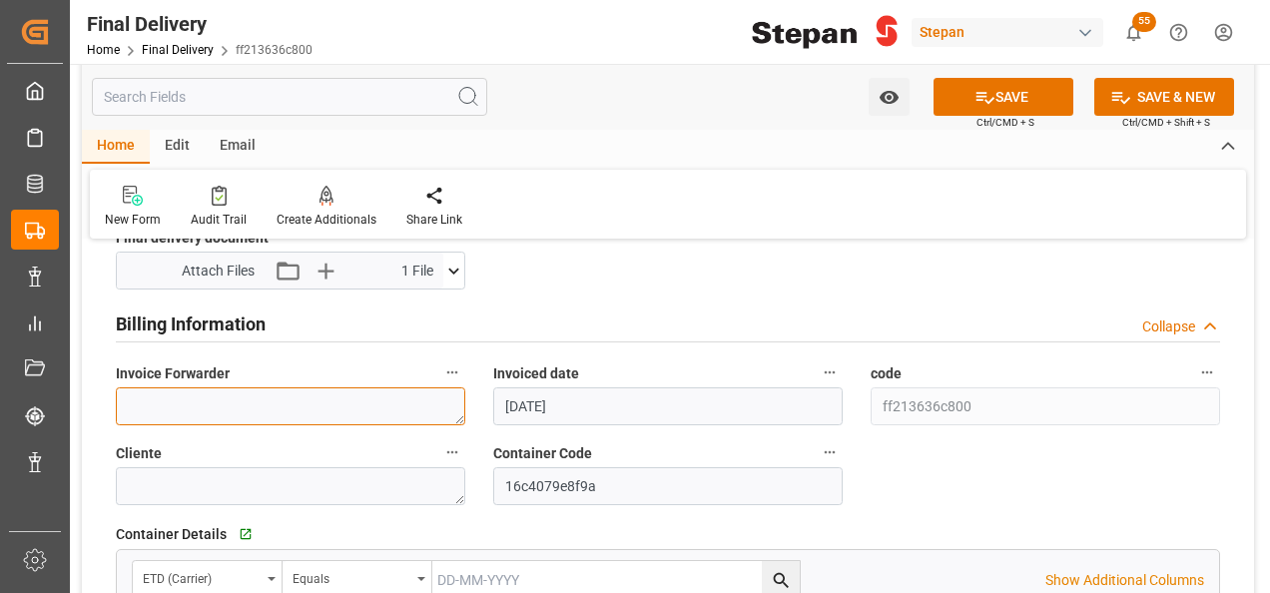
click at [222, 398] on textarea at bounding box center [290, 406] width 349 height 38
paste textarea "LM454814 y LM454815"
type textarea "LM454814 y LM454815"
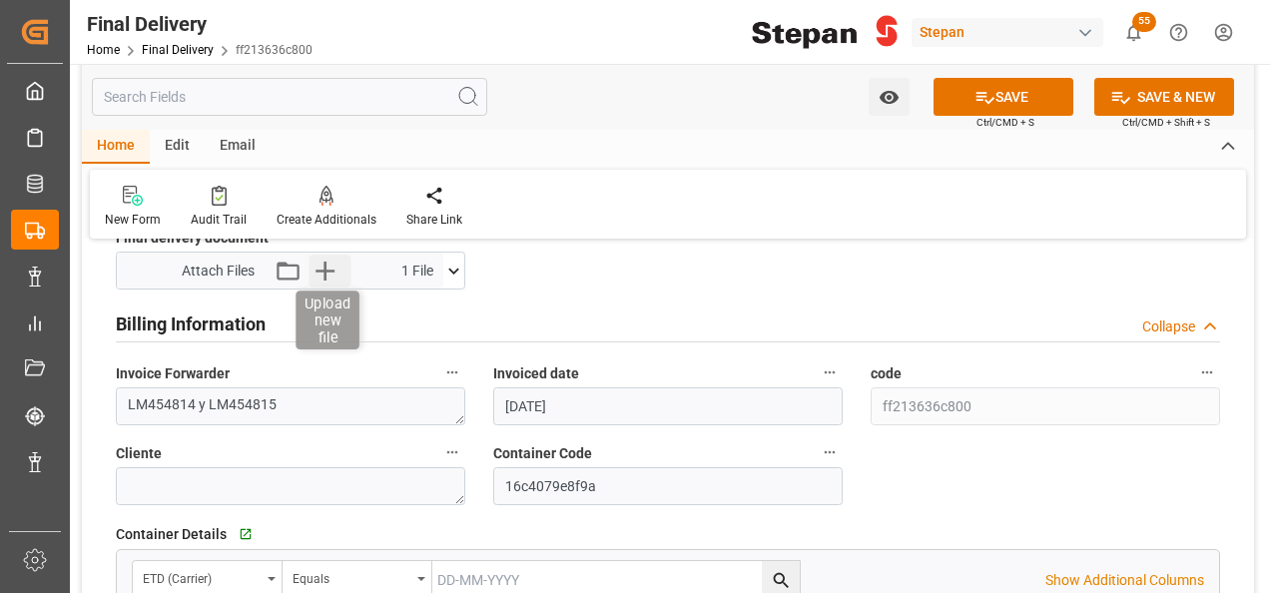
click at [321, 263] on icon "button" at bounding box center [324, 271] width 32 height 32
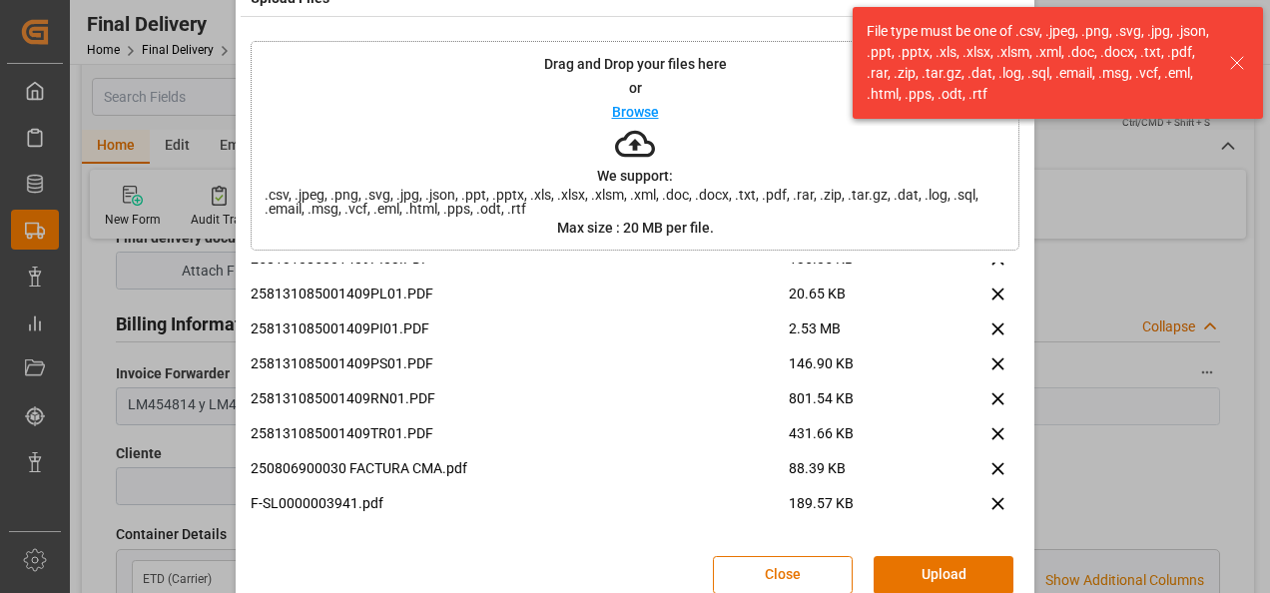
scroll to position [79, 0]
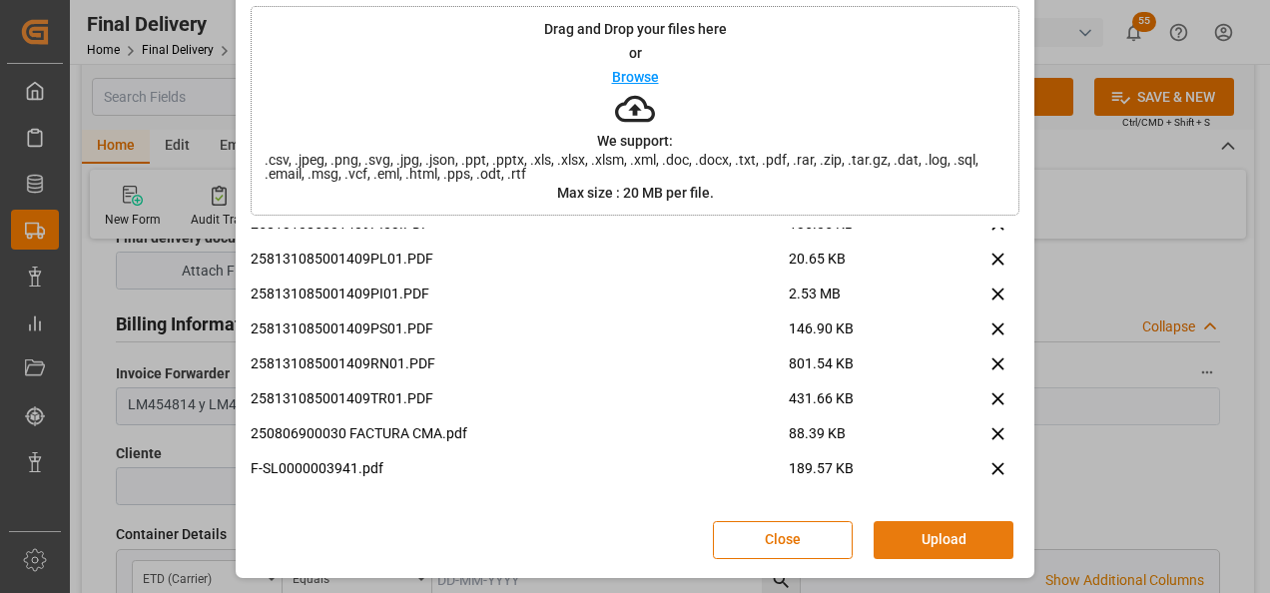
click at [944, 541] on button "Upload" at bounding box center [943, 540] width 140 height 38
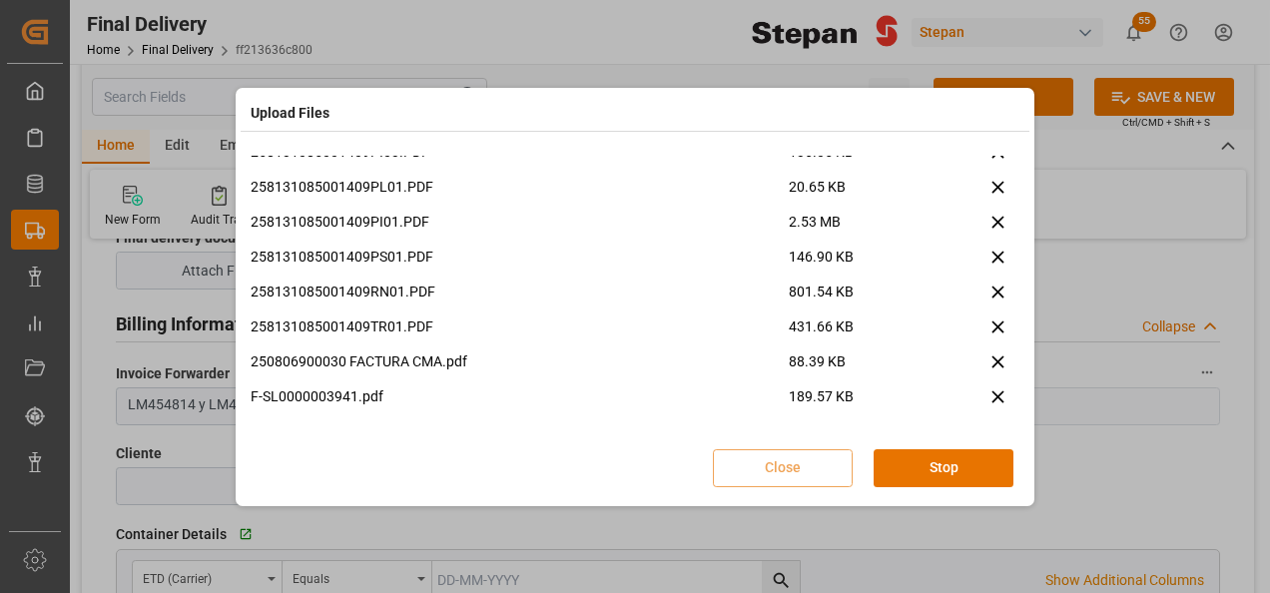
scroll to position [0, 0]
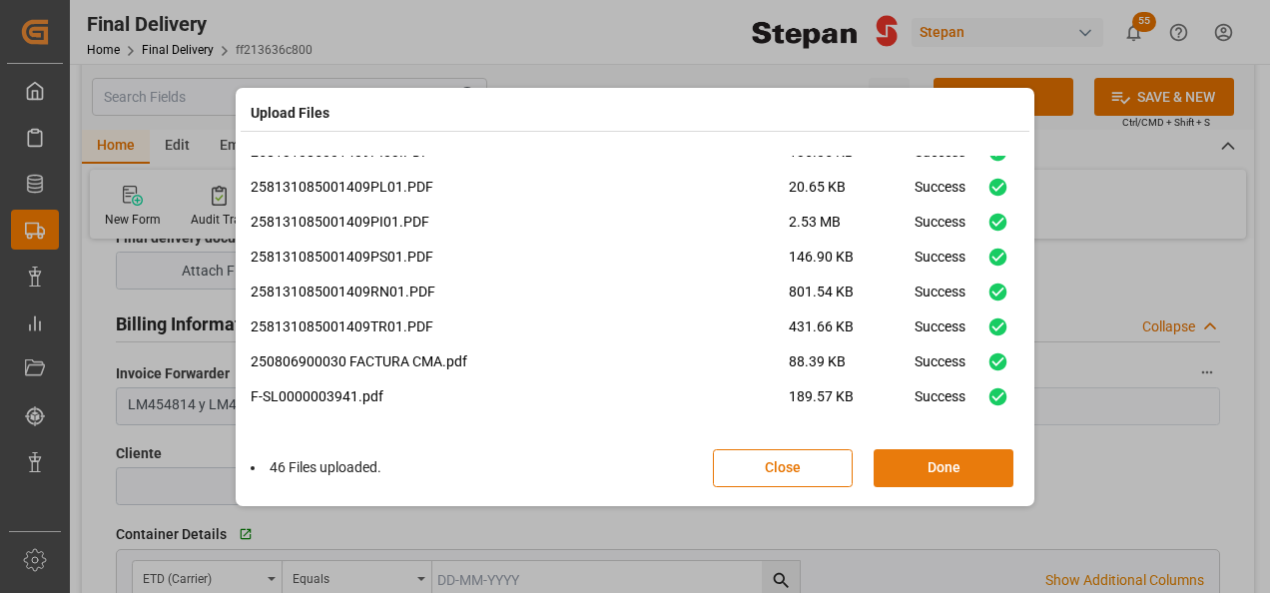
click at [946, 465] on button "Done" at bounding box center [943, 468] width 140 height 38
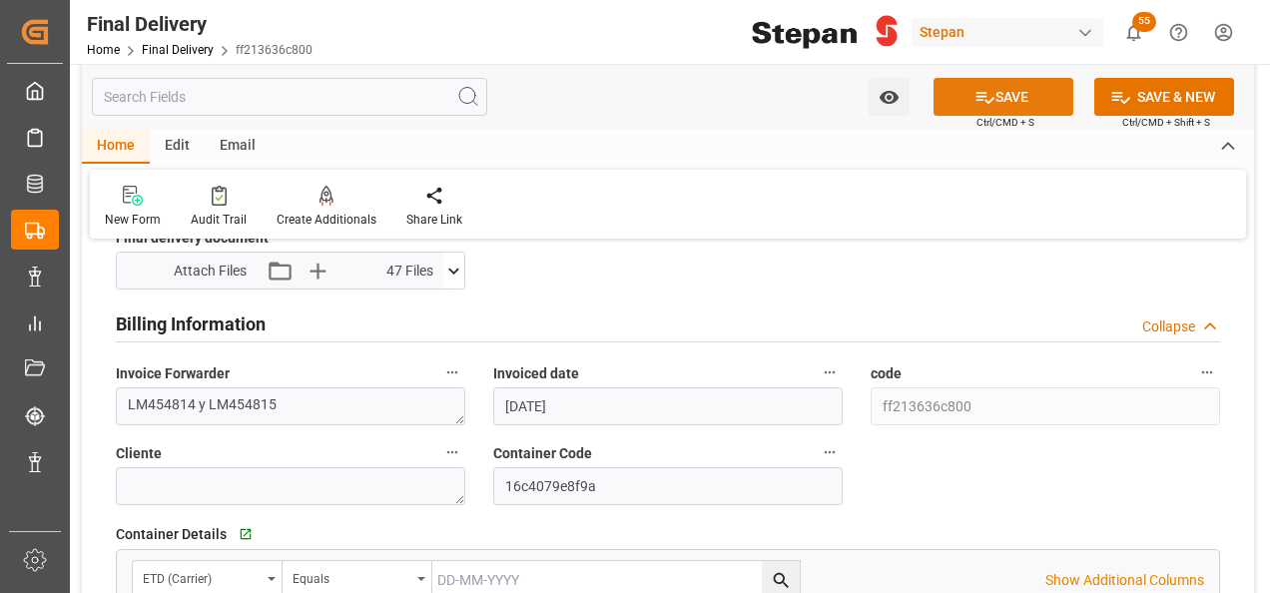
click at [976, 95] on icon at bounding box center [985, 98] width 18 height 12
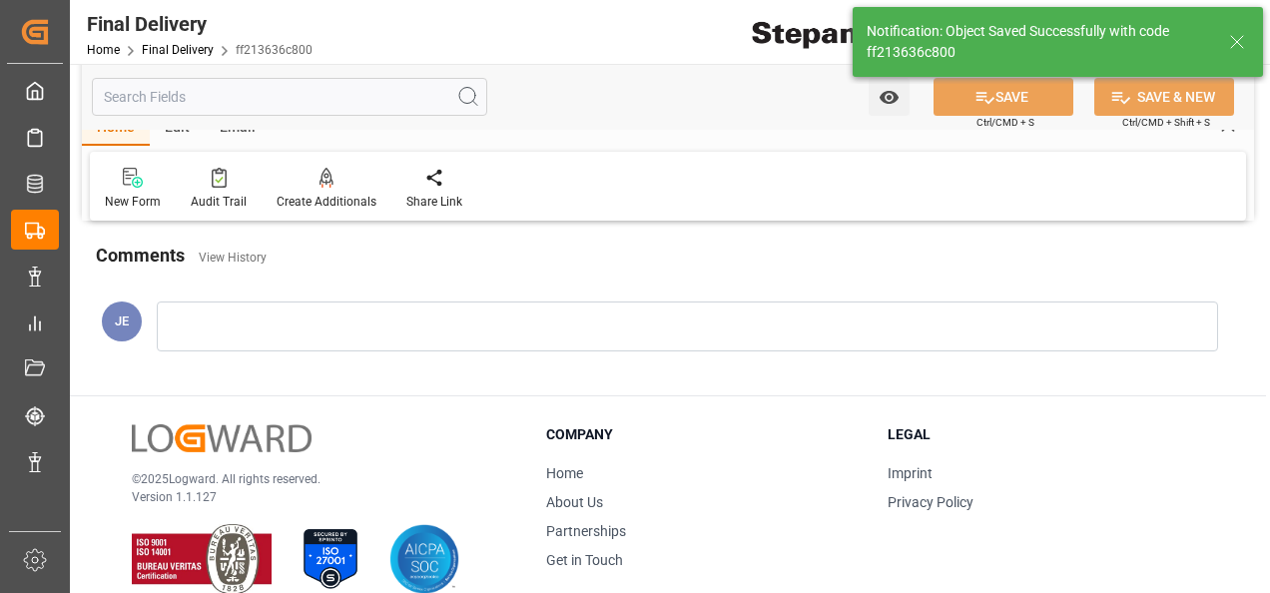
scroll to position [778, 0]
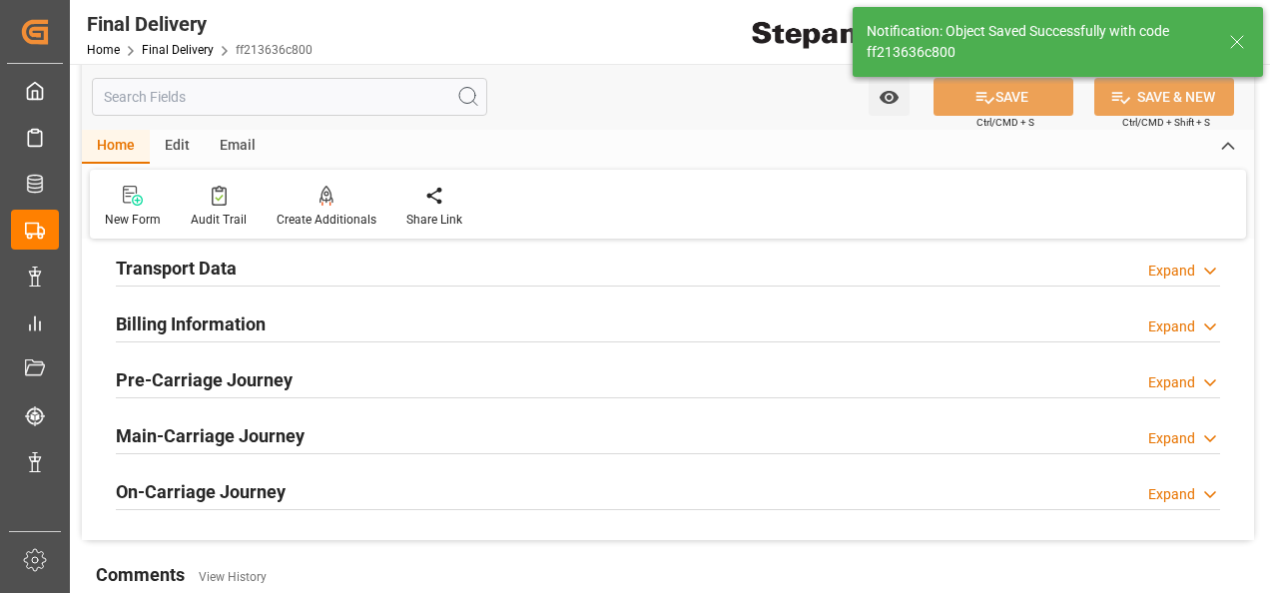
click at [172, 41] on div "Home Final Delivery ff213636c800" at bounding box center [200, 49] width 226 height 21
click at [166, 45] on link "Final Delivery" at bounding box center [178, 50] width 72 height 14
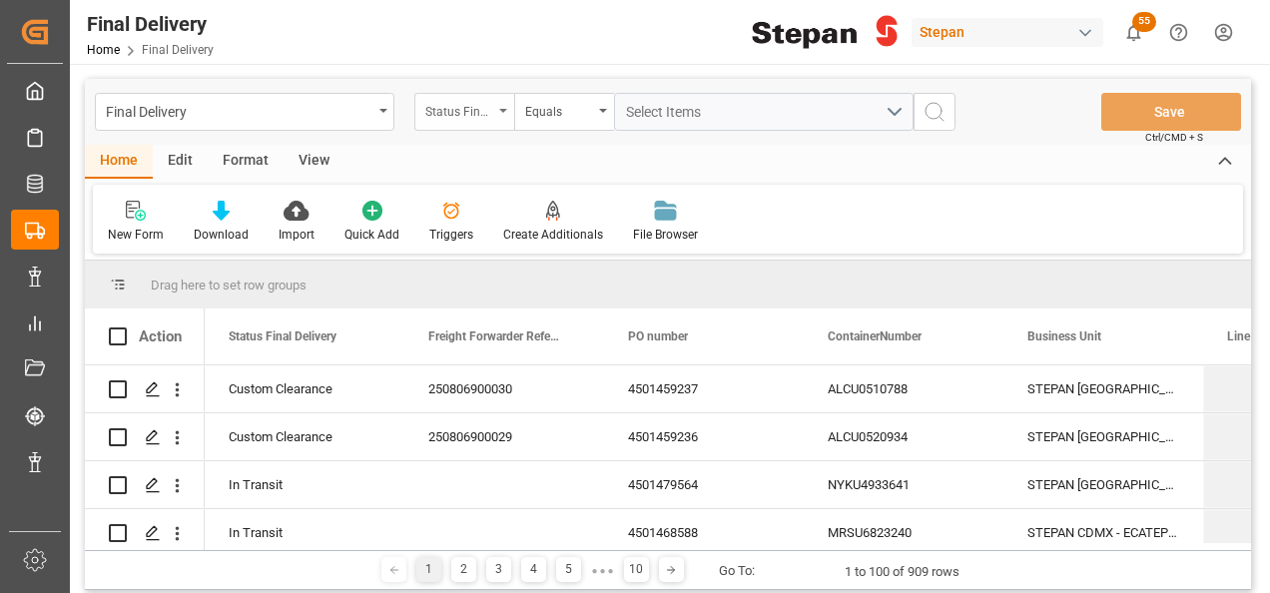
click at [502, 104] on div "Status Final Delivery" at bounding box center [464, 112] width 100 height 38
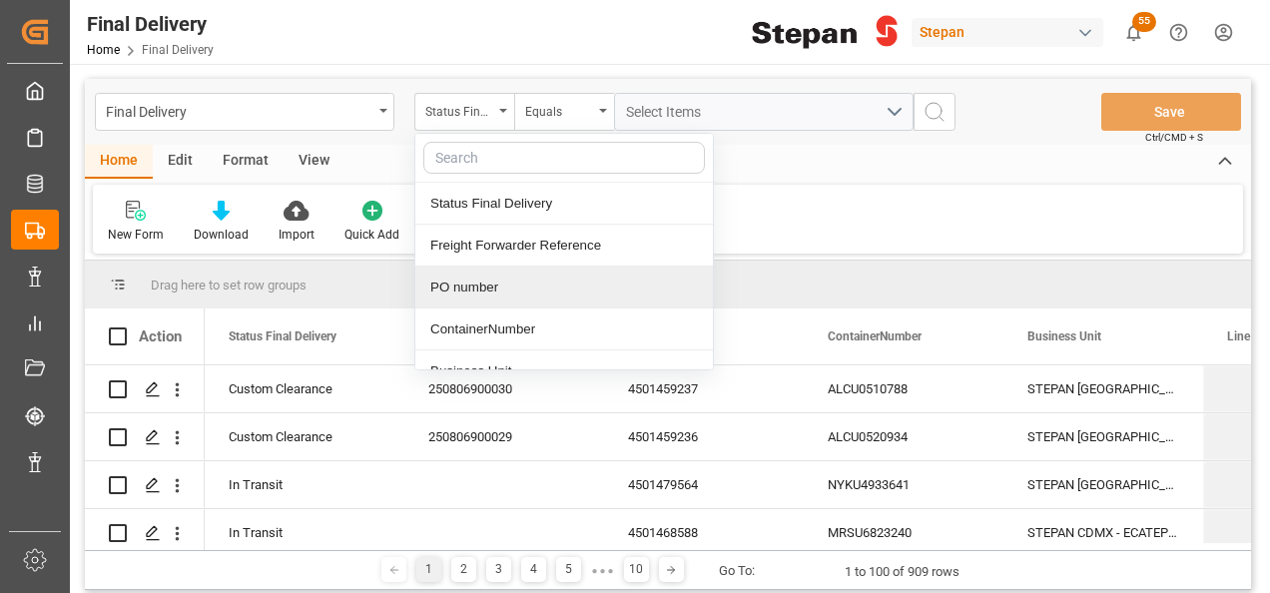
click at [480, 283] on div "PO number" at bounding box center [563, 287] width 297 height 42
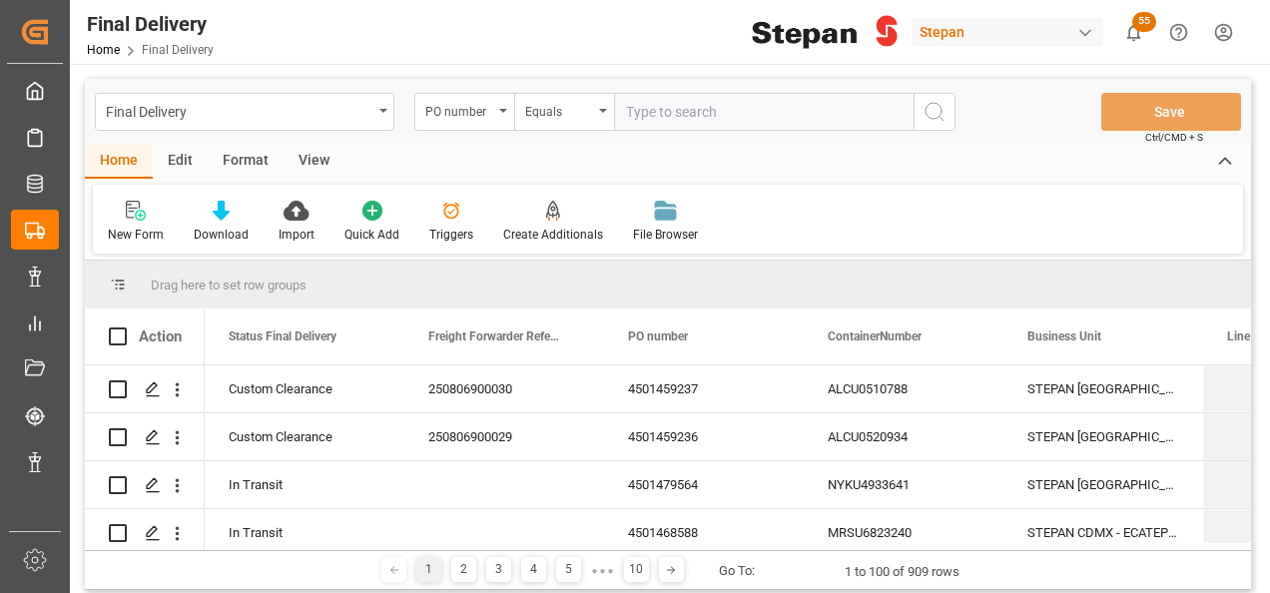
click at [621, 99] on input "text" at bounding box center [763, 112] width 299 height 38
paste input "4501449824"
type input "4501449824"
click at [937, 110] on icon "search button" at bounding box center [934, 112] width 24 height 24
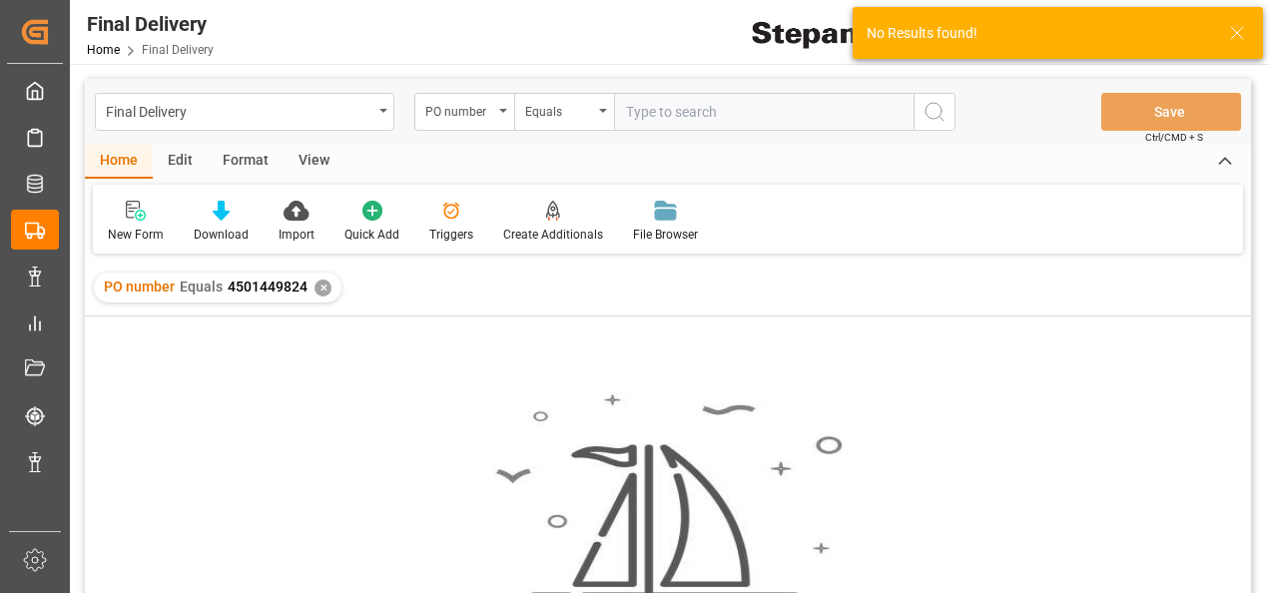
click at [318, 283] on div "✕" at bounding box center [322, 287] width 17 height 17
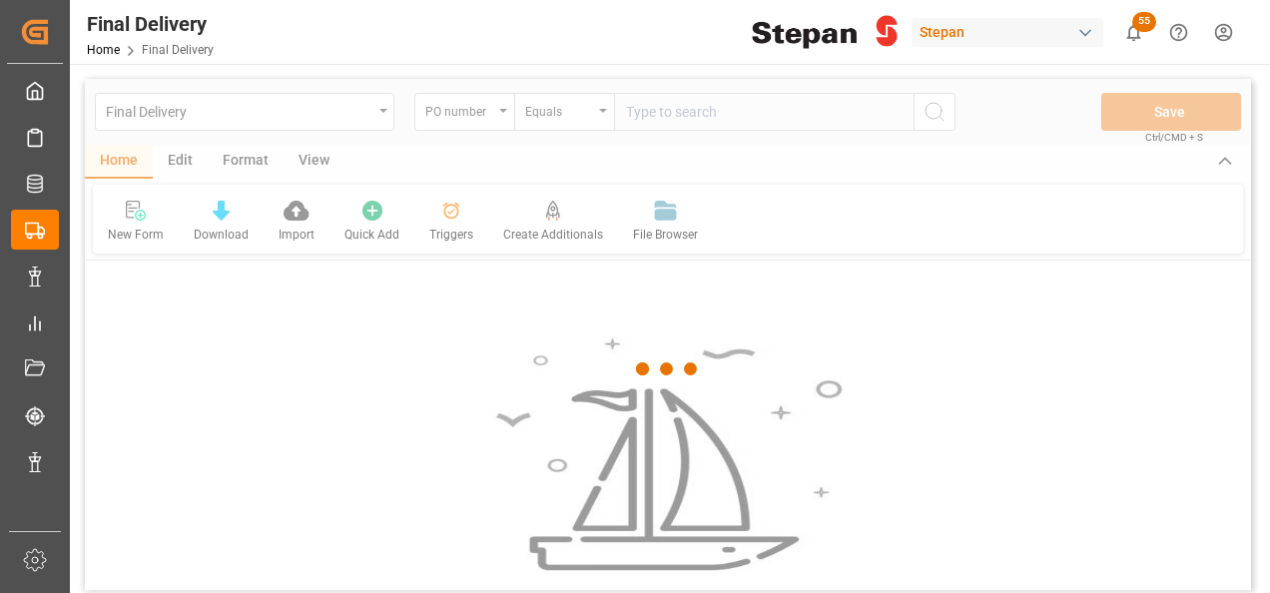
click at [637, 110] on div at bounding box center [668, 369] width 1166 height 581
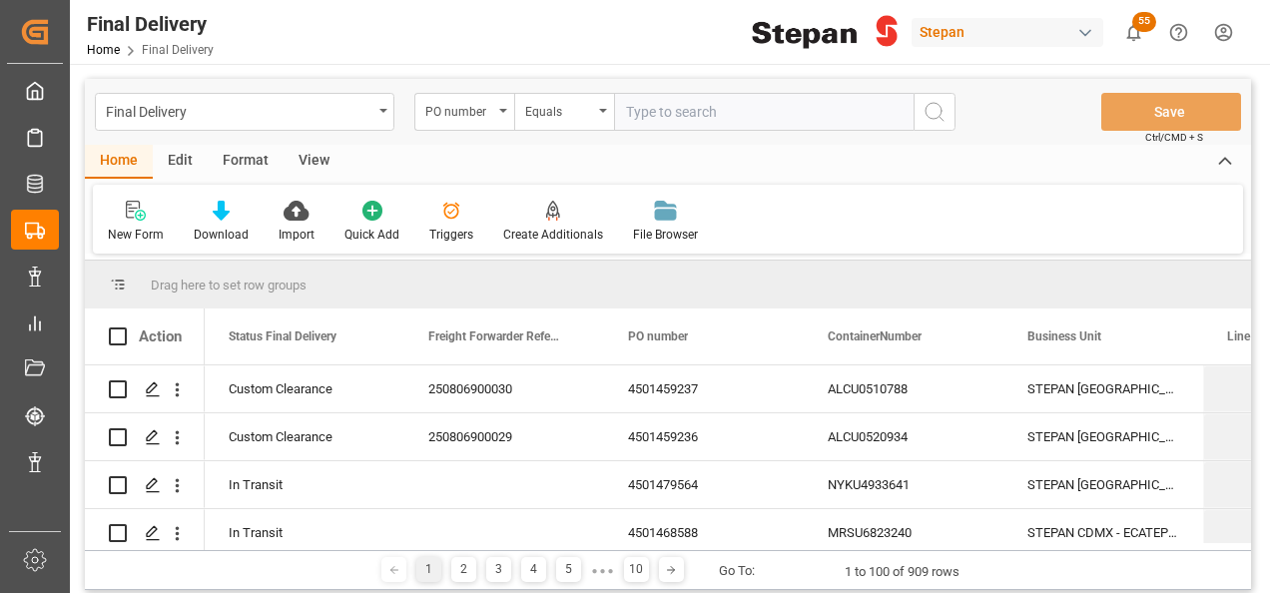
click at [639, 109] on input "text" at bounding box center [763, 112] width 299 height 38
paste input "4501449824"
click at [630, 103] on input "4501449824" at bounding box center [763, 112] width 299 height 38
type input "4501449824"
click at [936, 119] on icon "search button" at bounding box center [934, 112] width 24 height 24
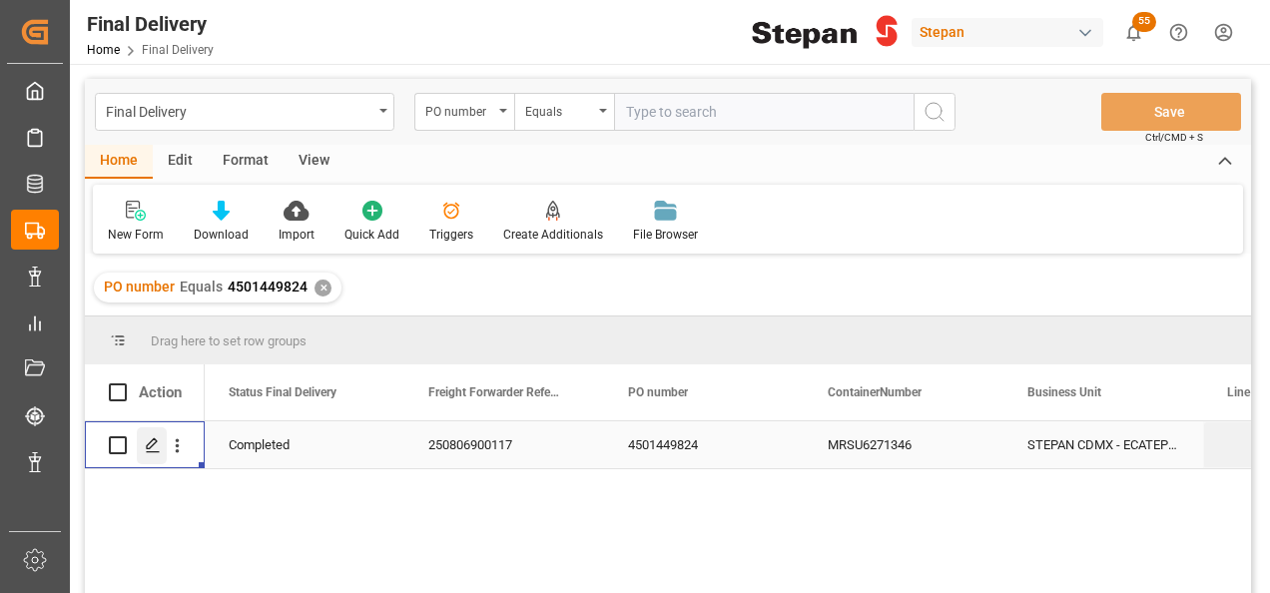
click at [138, 439] on div "Press SPACE to select this row." at bounding box center [152, 445] width 30 height 37
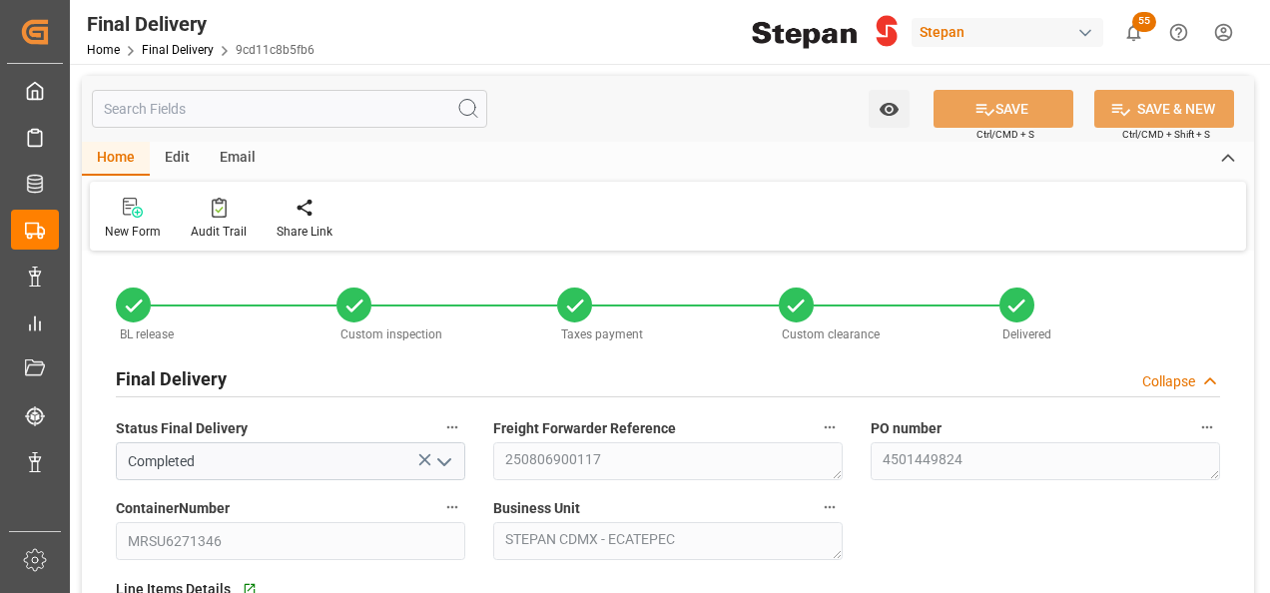
type input "[DATE]"
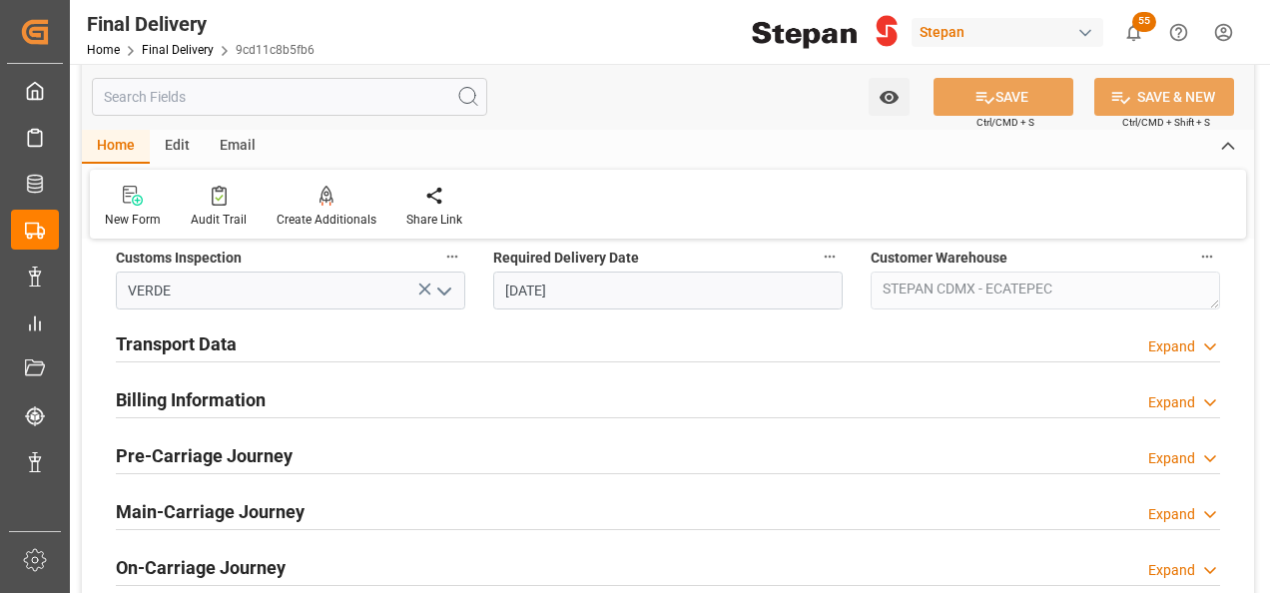
scroll to position [699, 0]
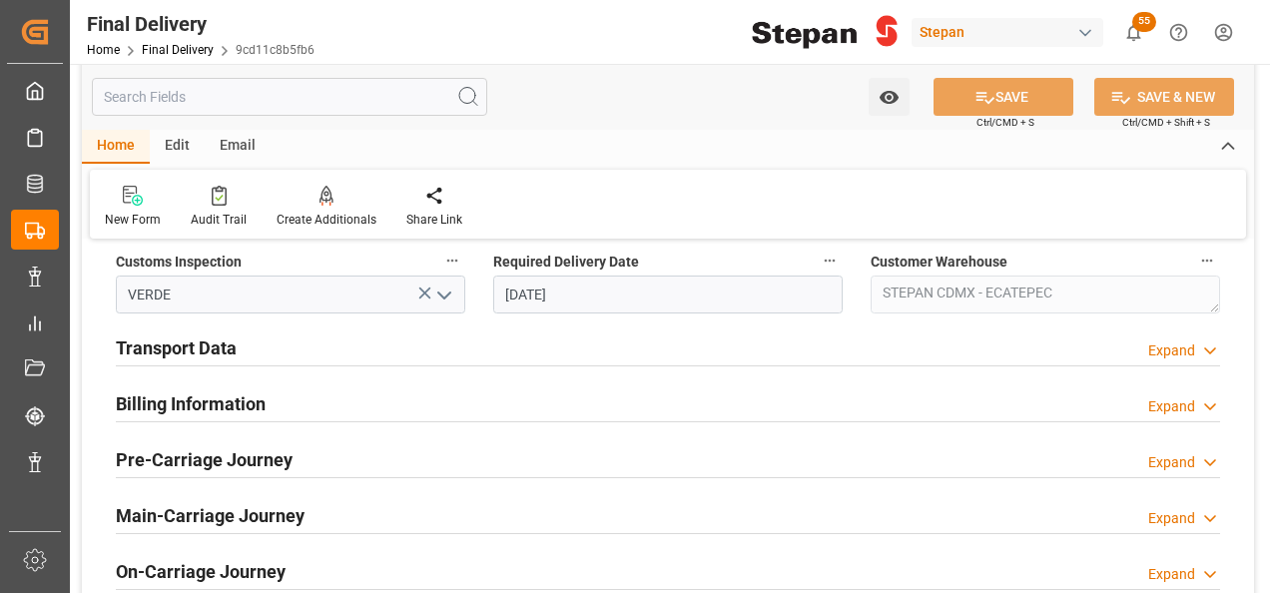
click at [217, 341] on h2 "Transport Data" at bounding box center [176, 347] width 121 height 27
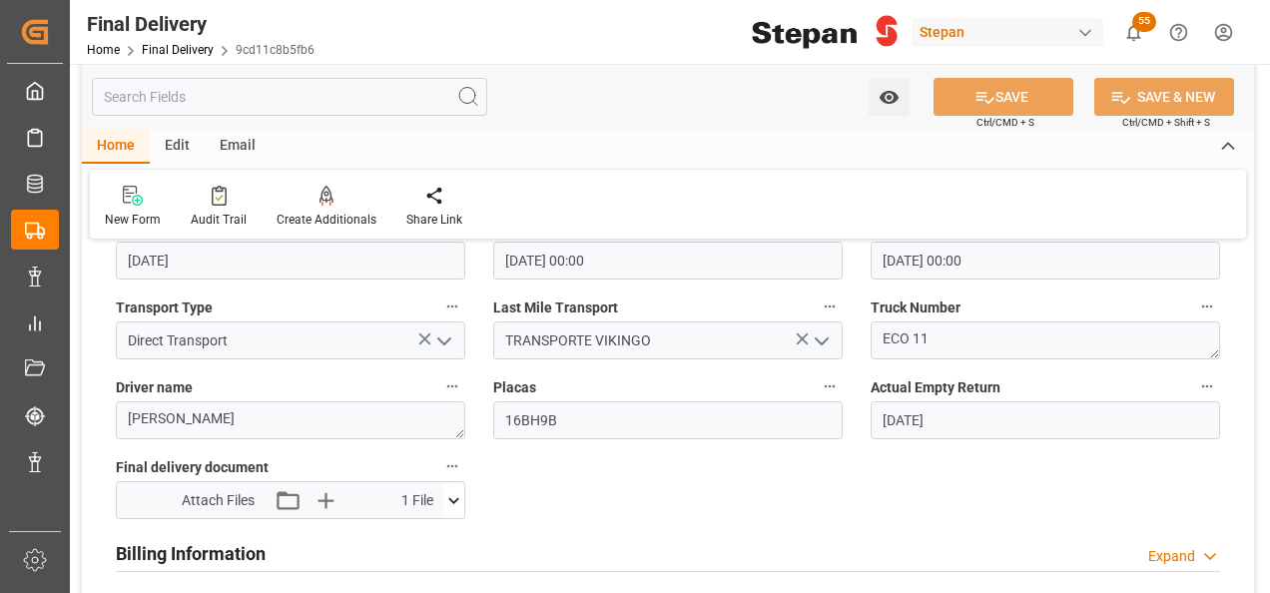
scroll to position [1098, 0]
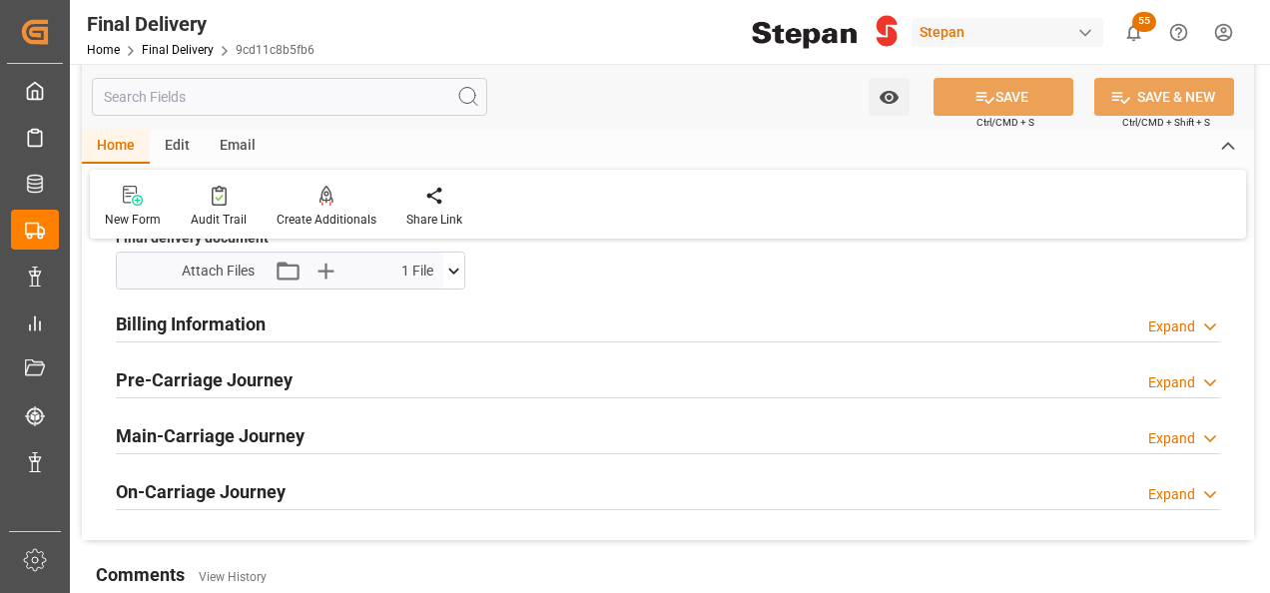
click at [237, 327] on h2 "Billing Information" at bounding box center [191, 323] width 150 height 27
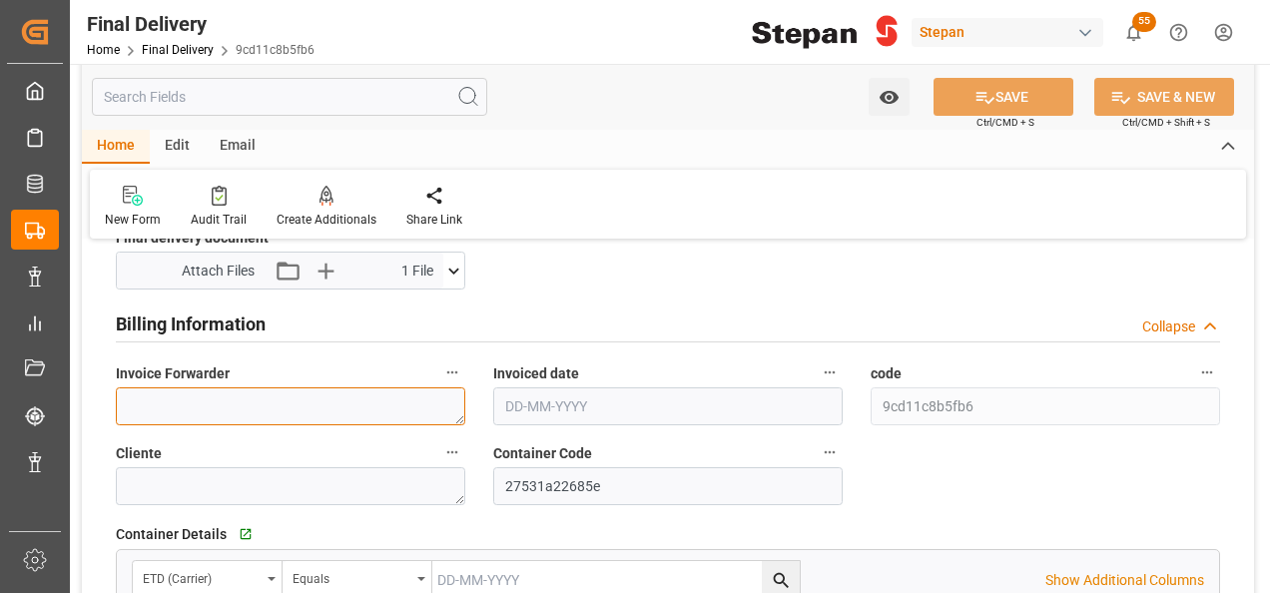
click at [242, 393] on textarea at bounding box center [290, 406] width 349 height 38
paste textarea "LM454877 y LM454879"
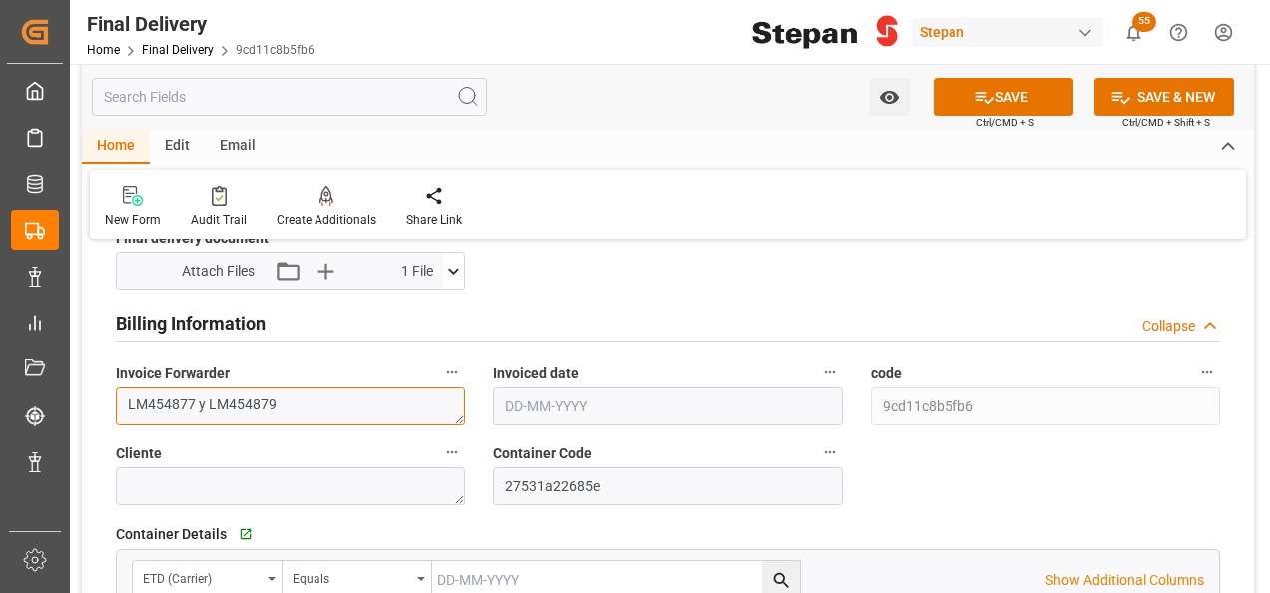
type textarea "LM454877 y LM454879"
click at [573, 409] on input "text" at bounding box center [667, 406] width 349 height 38
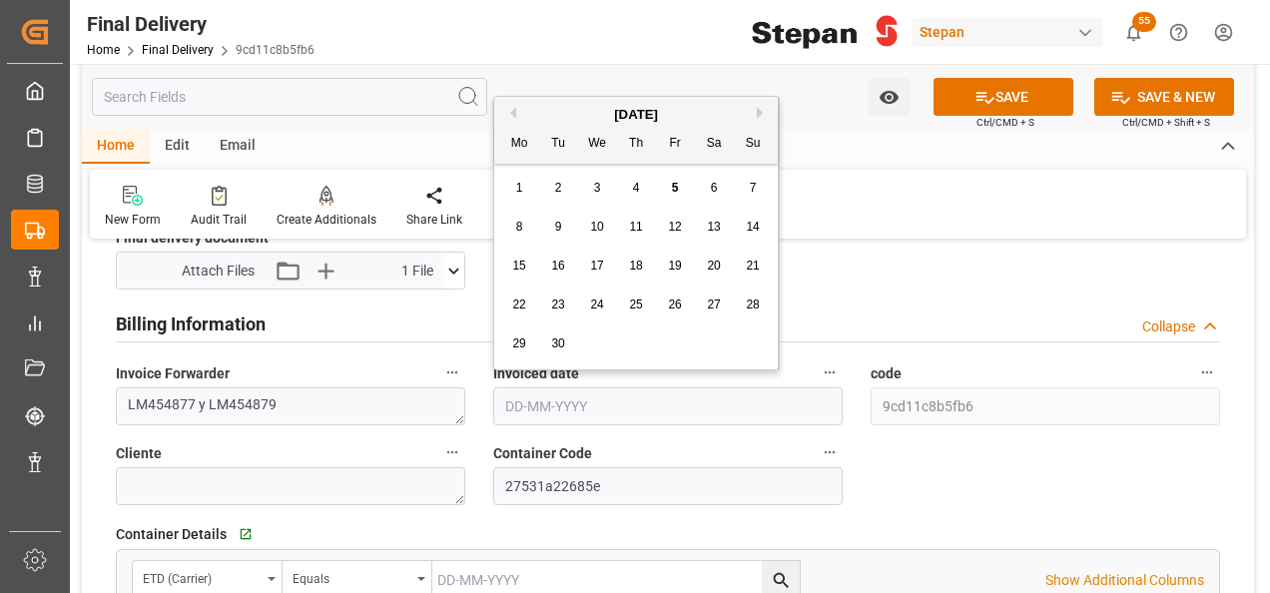
click at [564, 107] on div "[DATE]" at bounding box center [635, 115] width 283 height 20
click at [633, 186] on span "4" at bounding box center [636, 188] width 7 height 14
type input "[DATE]"
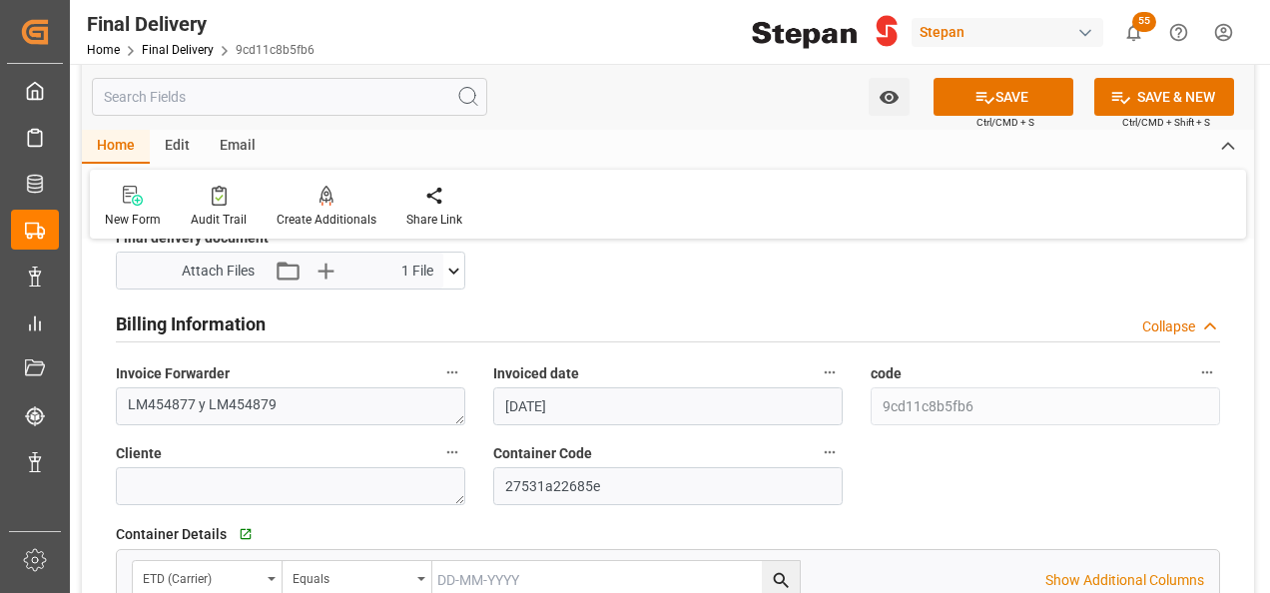
scroll to position [998, 0]
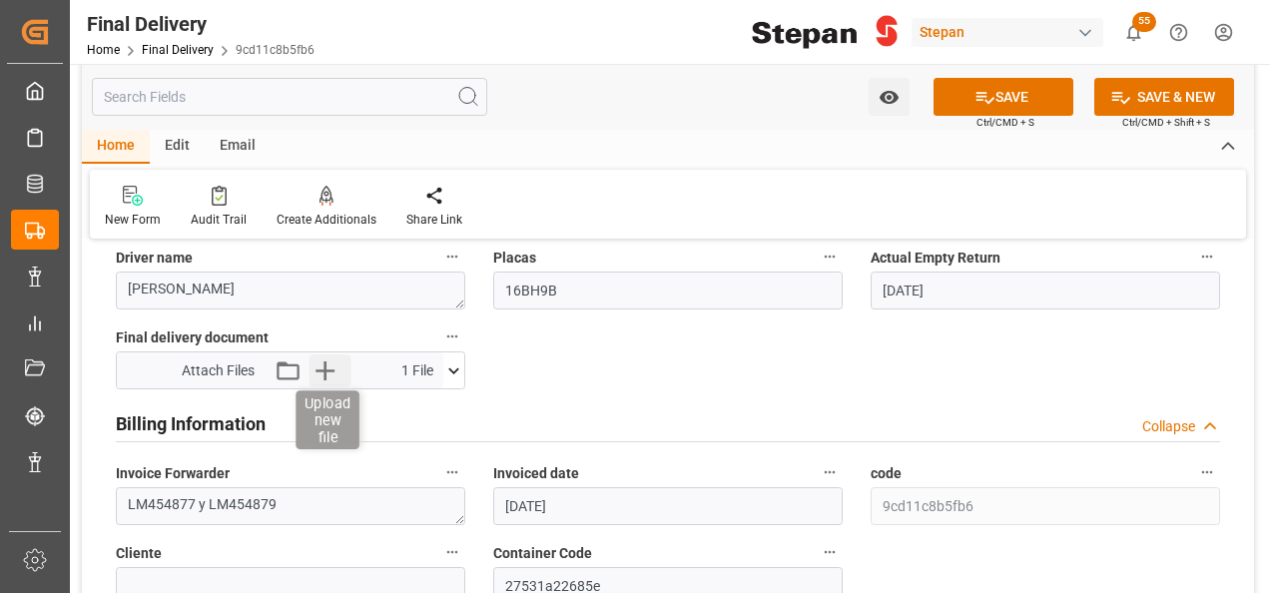
click at [321, 368] on icon "button" at bounding box center [324, 370] width 19 height 19
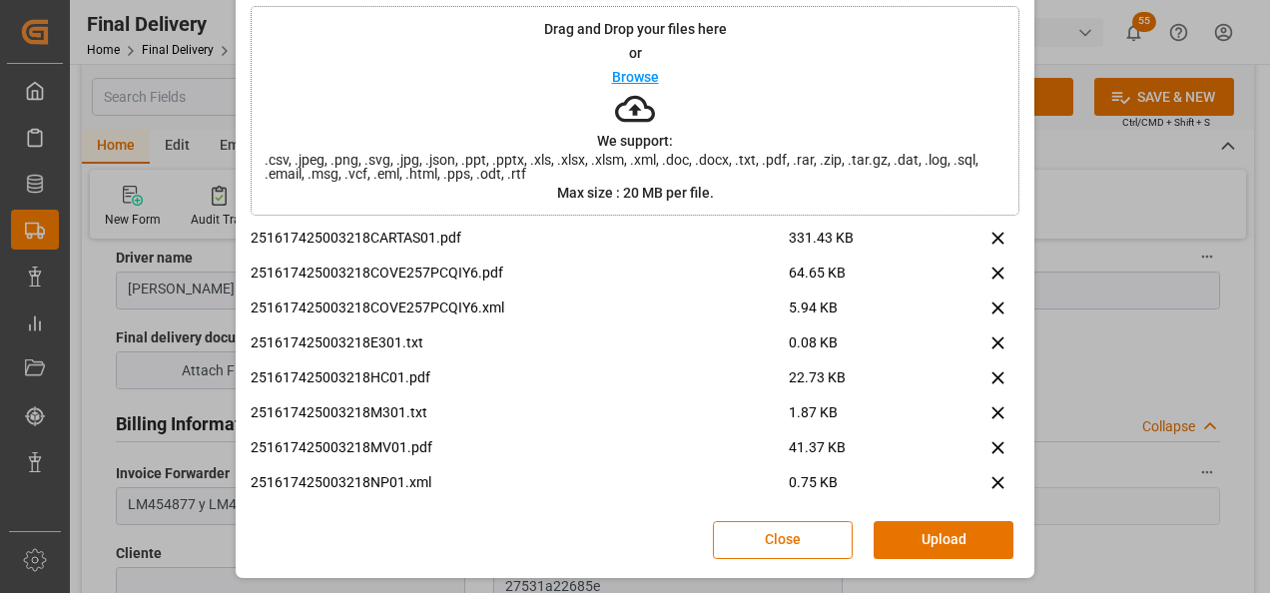
scroll to position [537, 0]
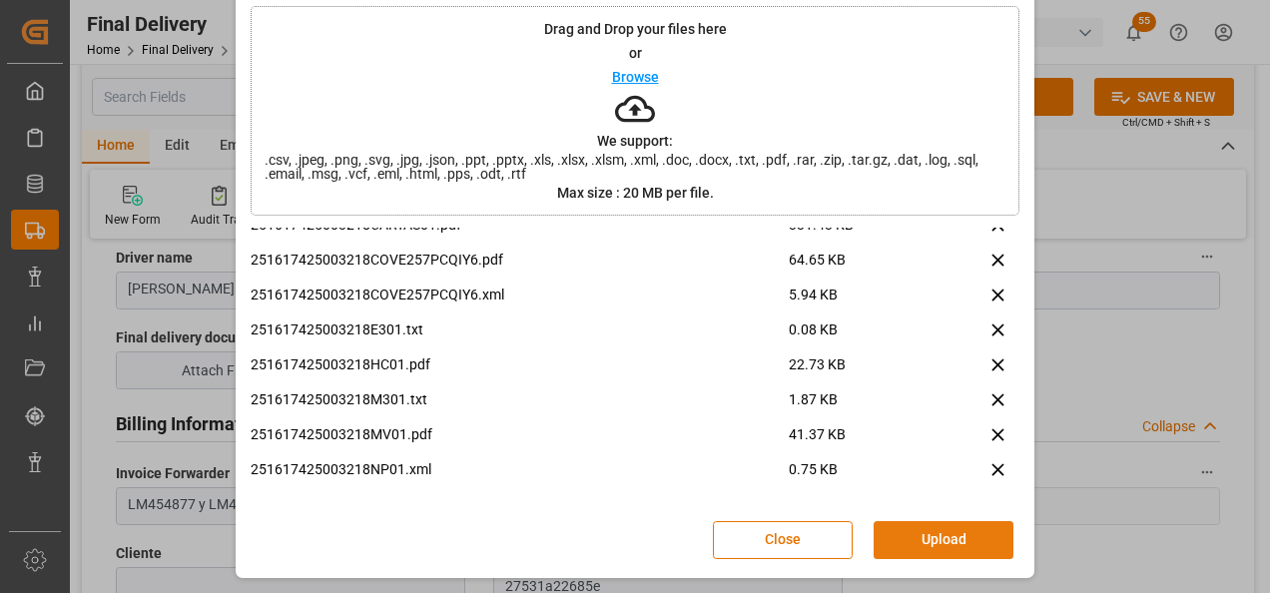
click at [955, 548] on button "Upload" at bounding box center [943, 540] width 140 height 38
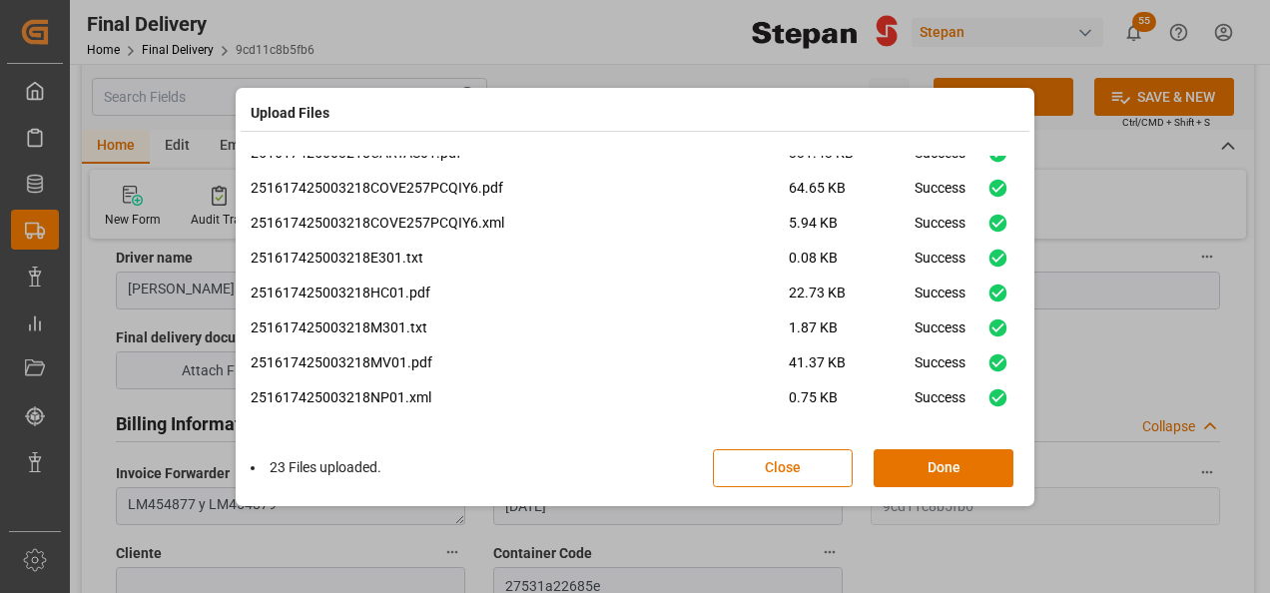
scroll to position [538, 0]
click at [930, 461] on button "Done" at bounding box center [943, 468] width 140 height 38
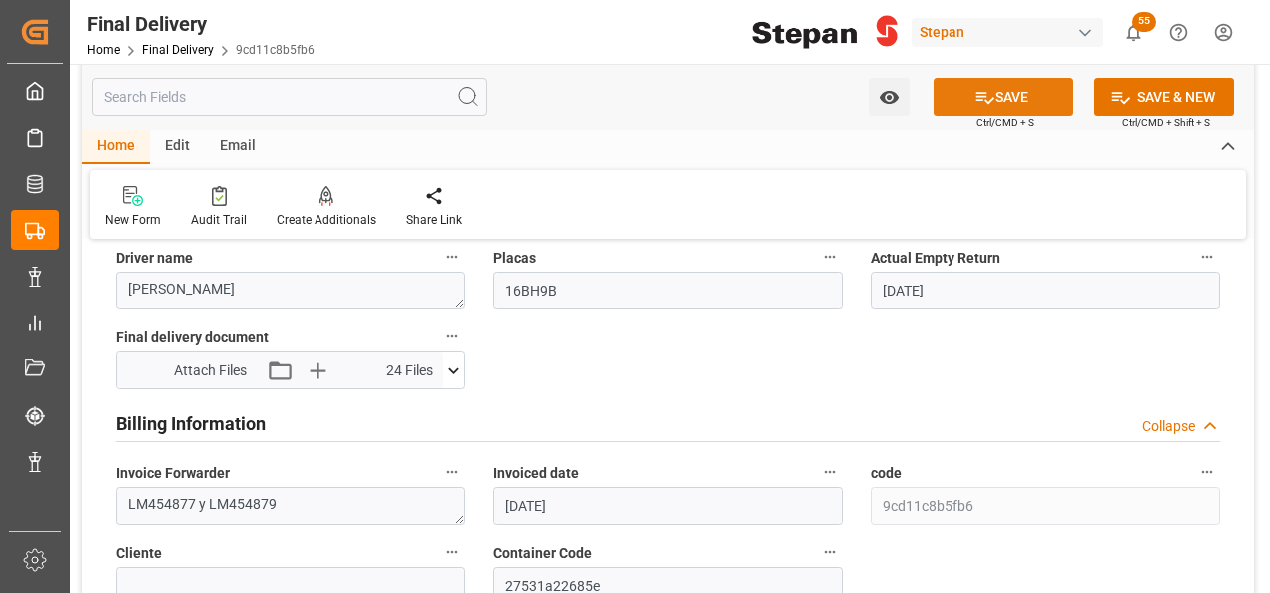
click at [1015, 100] on button "SAVE" at bounding box center [1003, 97] width 140 height 38
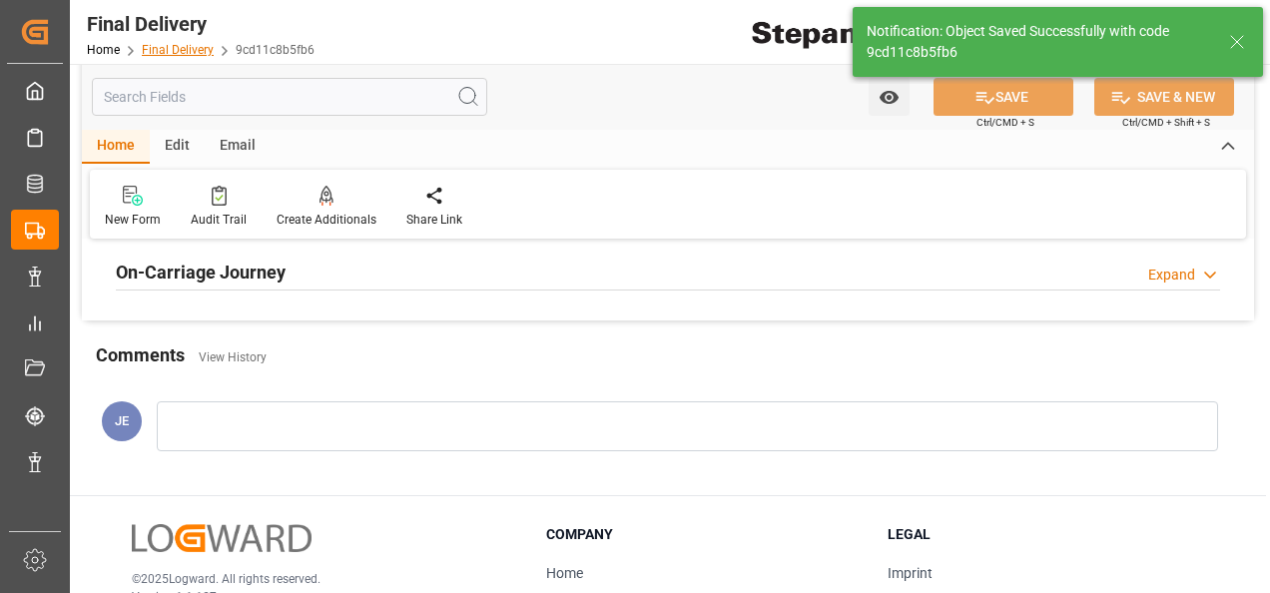
click at [172, 46] on link "Final Delivery" at bounding box center [178, 50] width 72 height 14
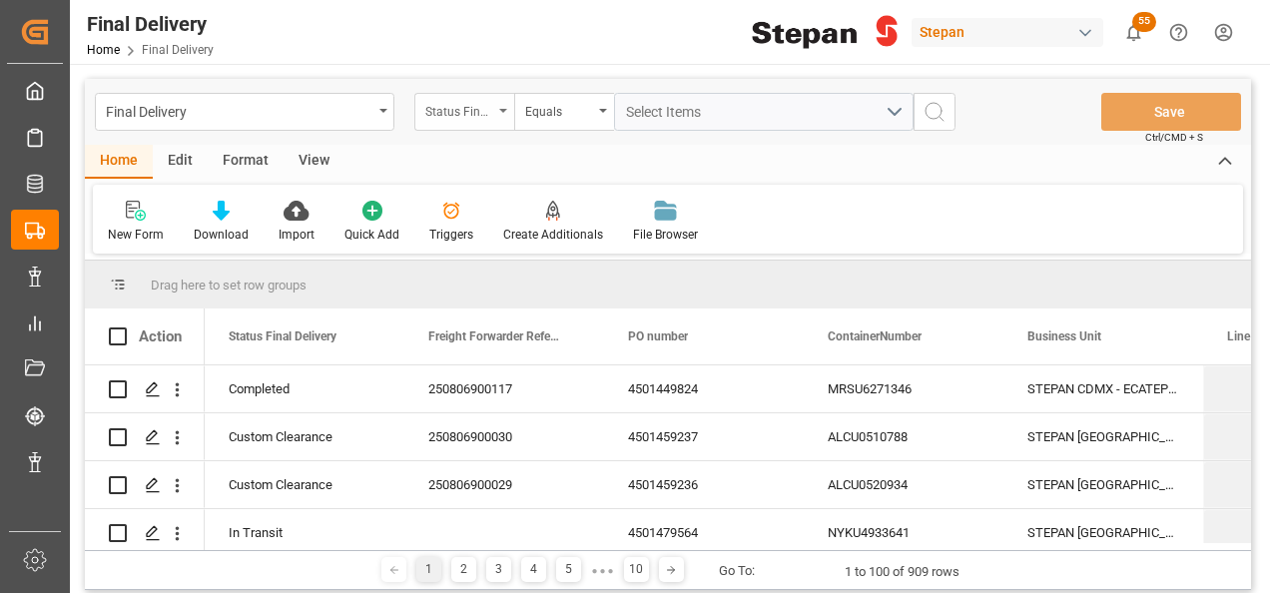
click at [502, 107] on div "Status Final Delivery" at bounding box center [464, 112] width 100 height 38
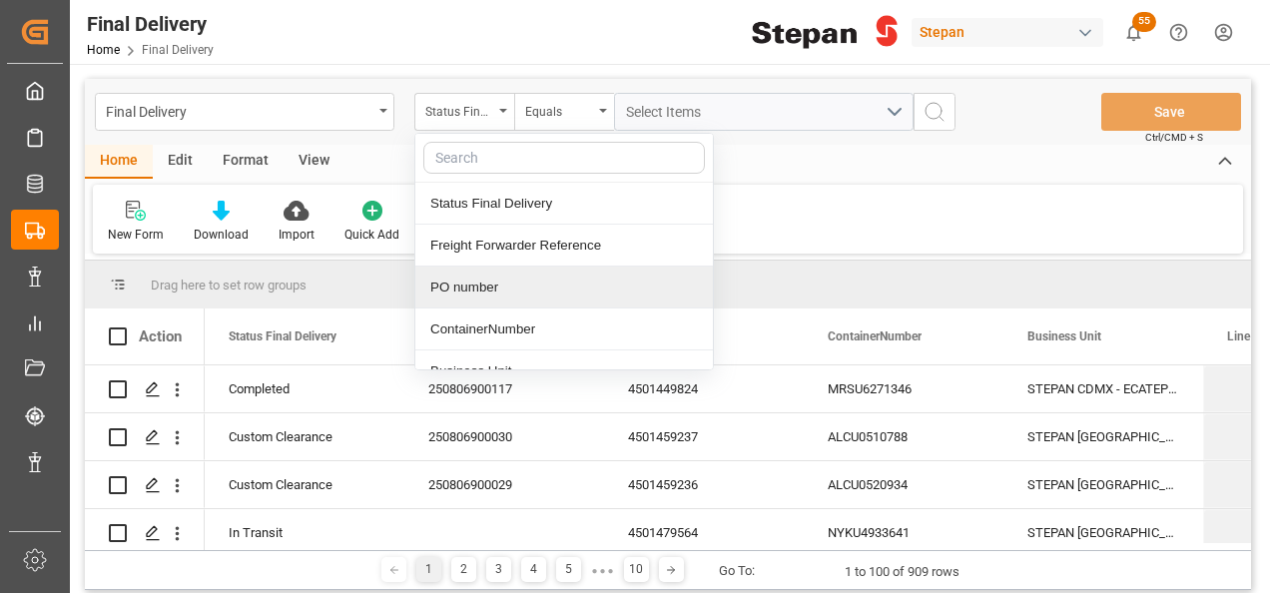
click at [447, 289] on div "PO number" at bounding box center [563, 287] width 297 height 42
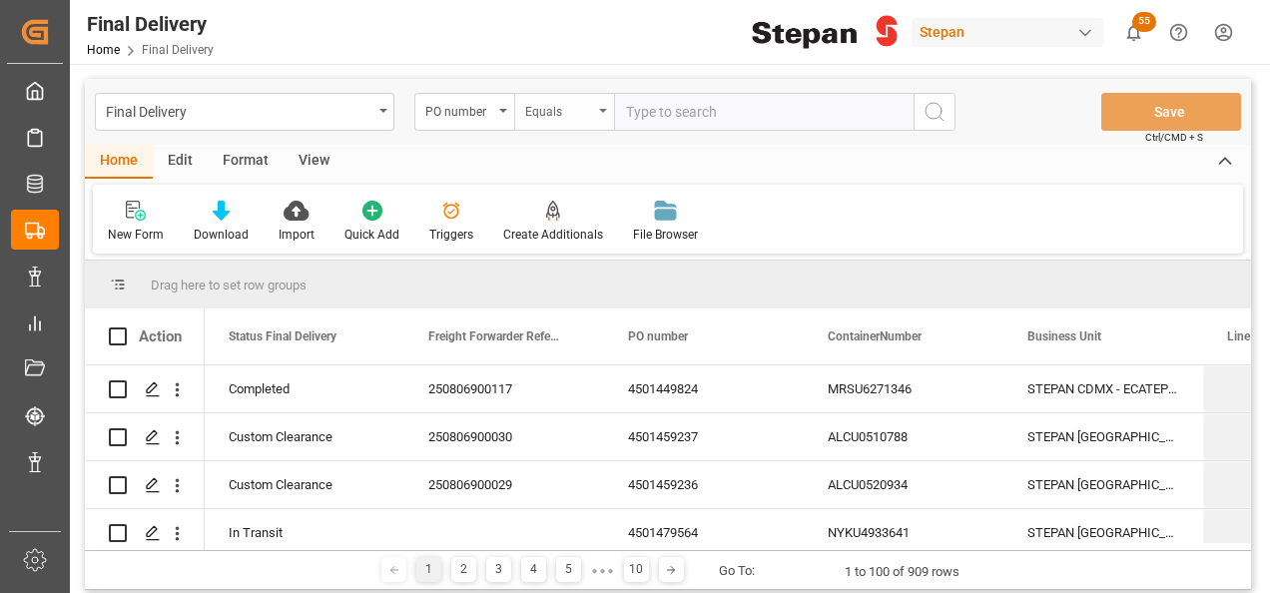
click at [605, 110] on icon "open menu" at bounding box center [603, 111] width 8 height 4
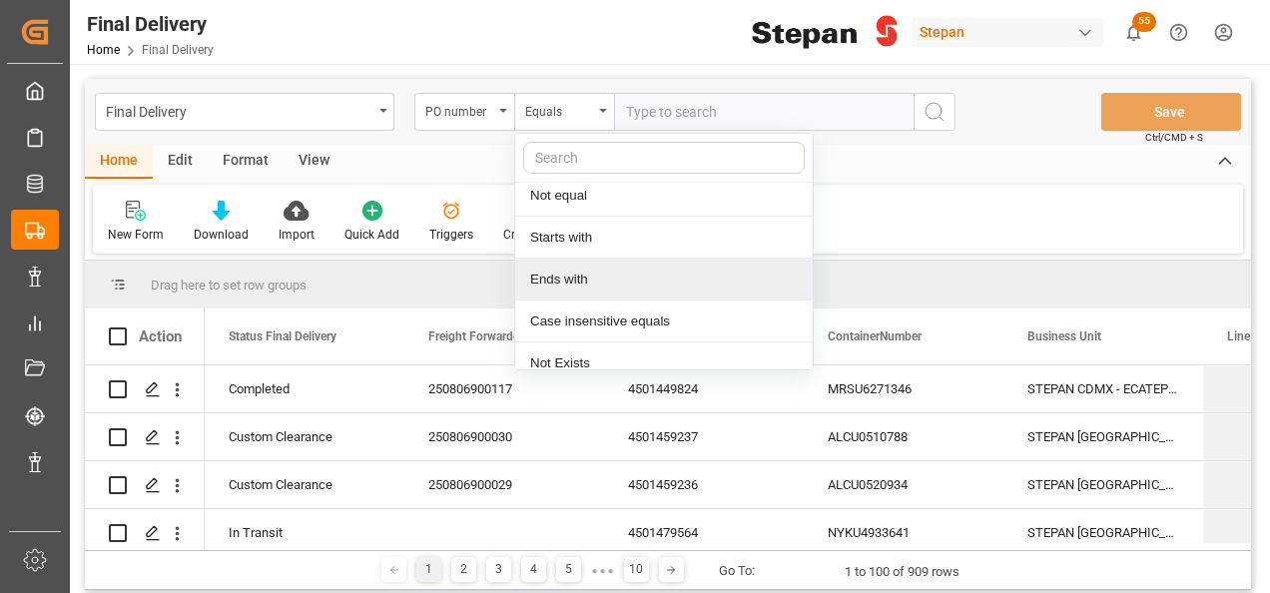
scroll to position [146, 0]
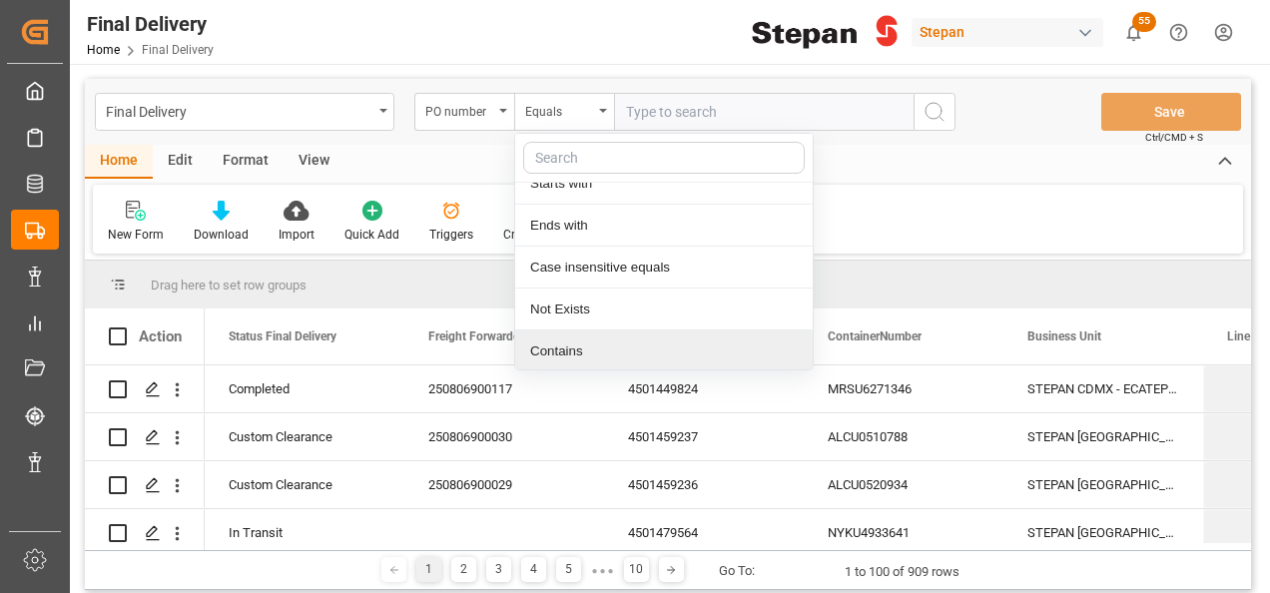
click at [555, 351] on div "Contains" at bounding box center [663, 351] width 297 height 42
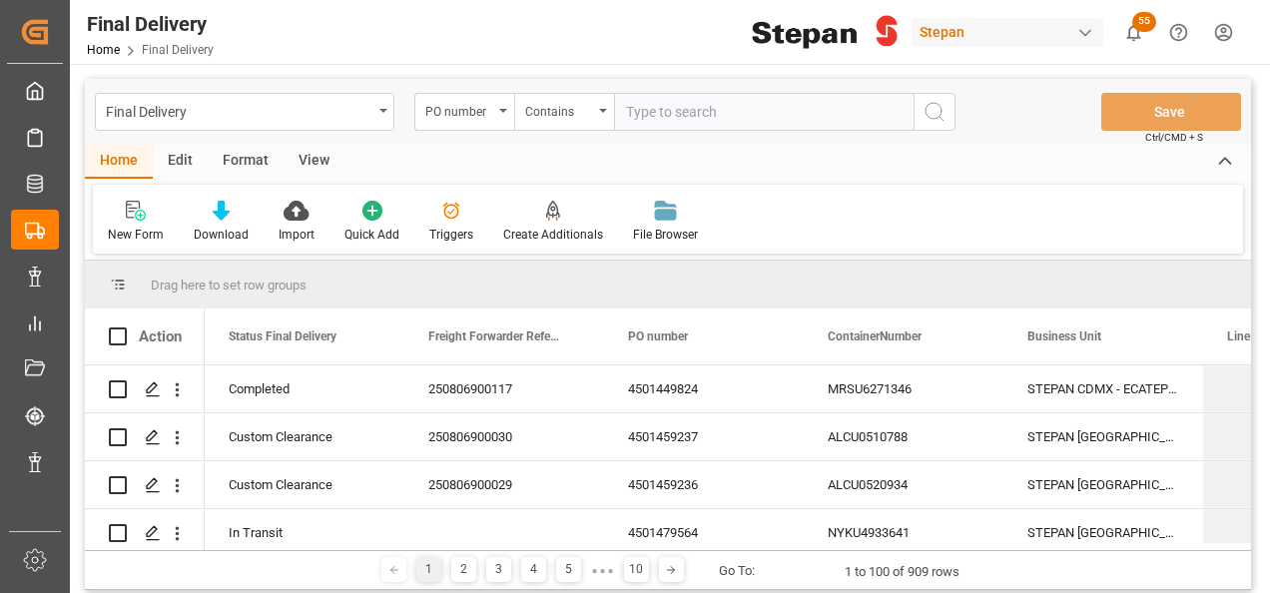
paste input "4501468589 /4501468590 / 4501468620"
click at [715, 106] on input "4501468589 /4501468590 / 4501468620" at bounding box center [763, 112] width 299 height 38
click at [800, 112] on input "4501468589,4501468590 / 4501468620" at bounding box center [763, 112] width 299 height 38
drag, startPoint x: 875, startPoint y: 116, endPoint x: 606, endPoint y: 98, distance: 270.1
click at [606, 98] on div "PO number Contains 4501468589,4501468590,4501468620" at bounding box center [684, 112] width 541 height 38
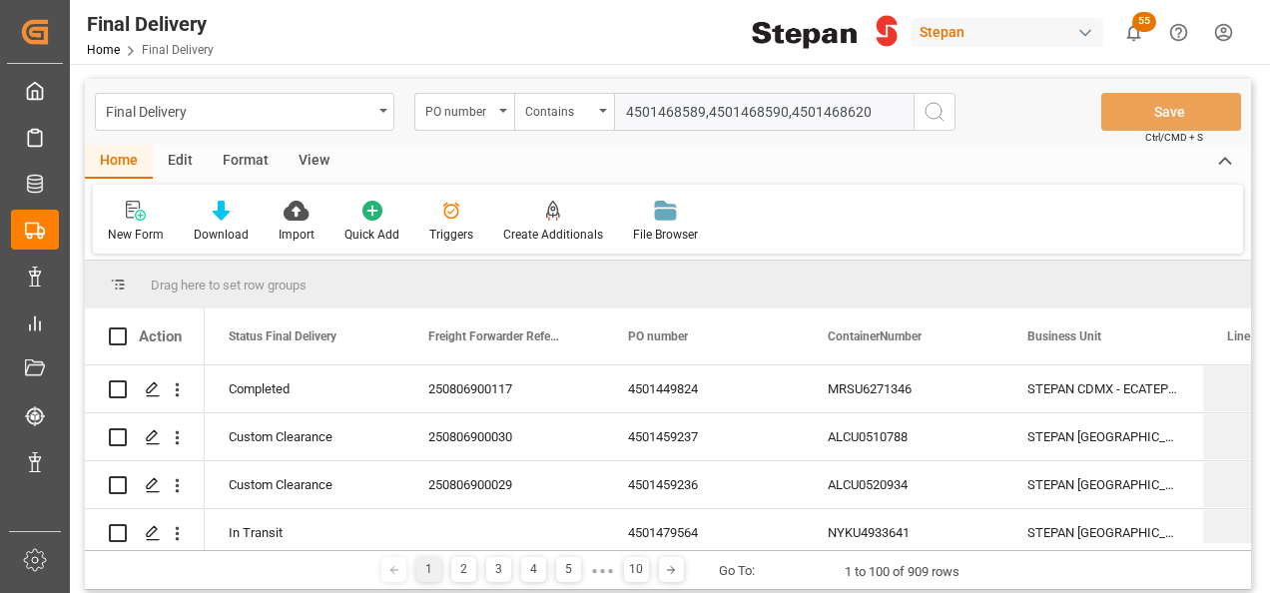
type input "4501468589,4501468590,4501468620"
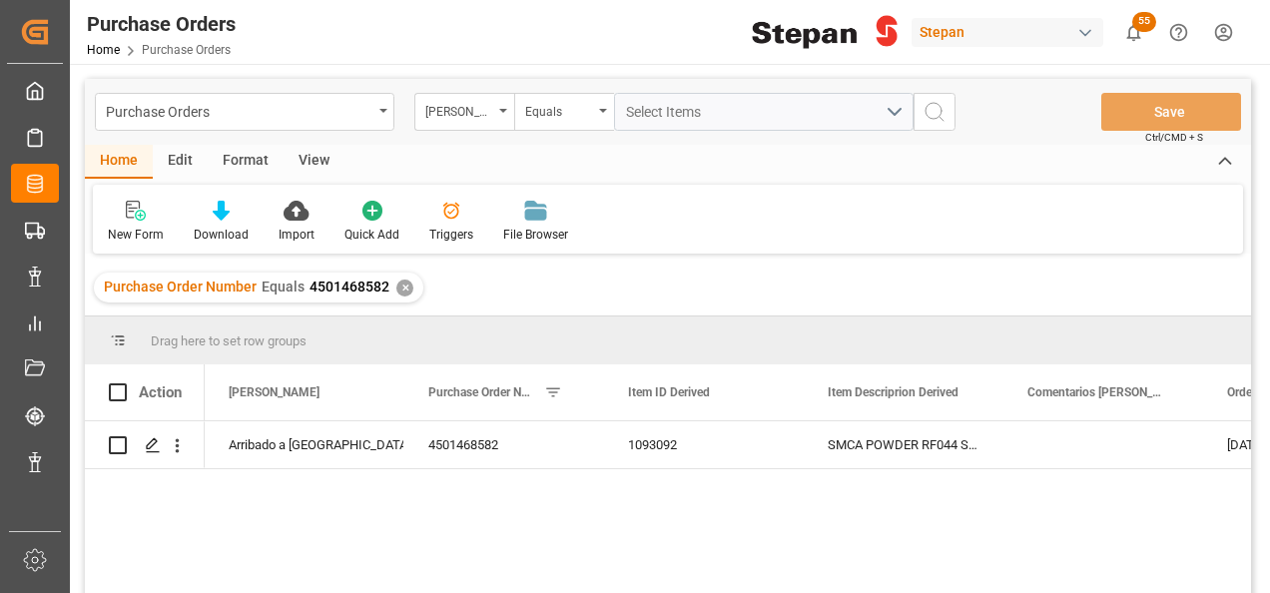
click at [397, 283] on div "✕" at bounding box center [404, 287] width 17 height 17
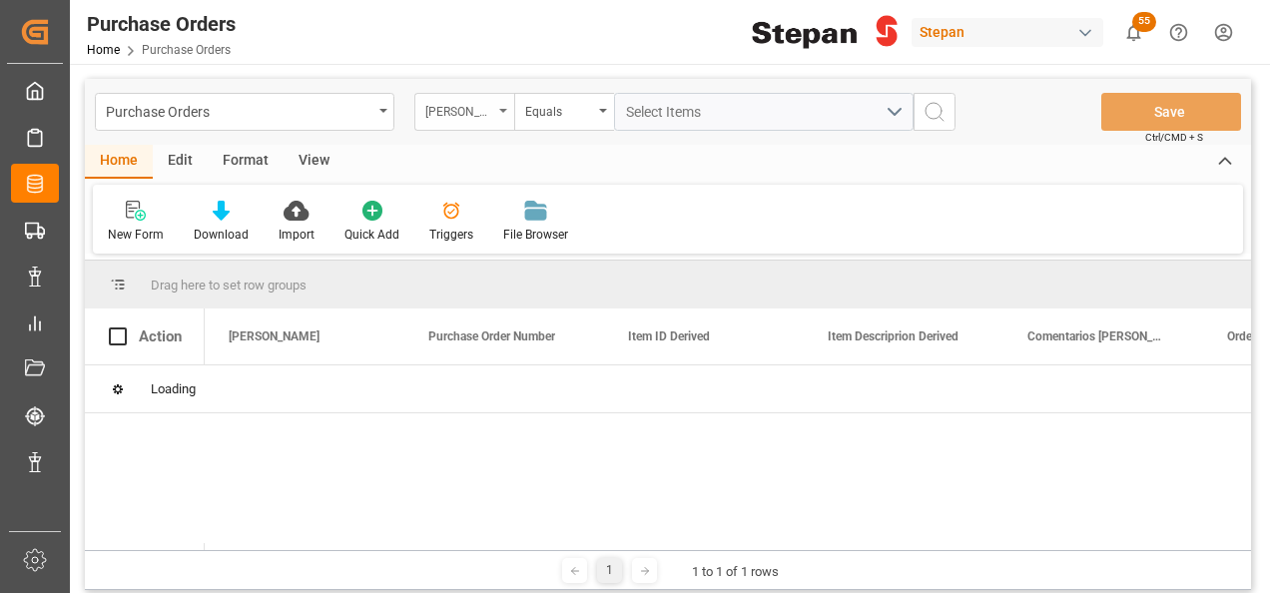
click at [501, 116] on div "Hito Stepan" at bounding box center [464, 112] width 100 height 38
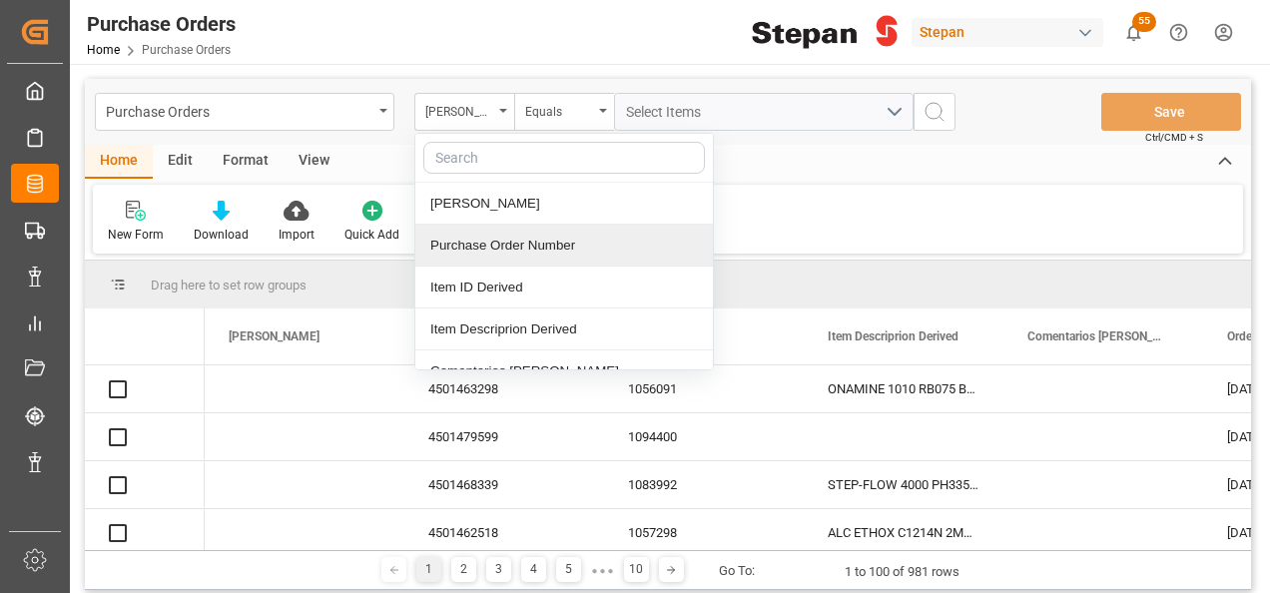
click at [461, 252] on div "Purchase Order Number" at bounding box center [563, 246] width 297 height 42
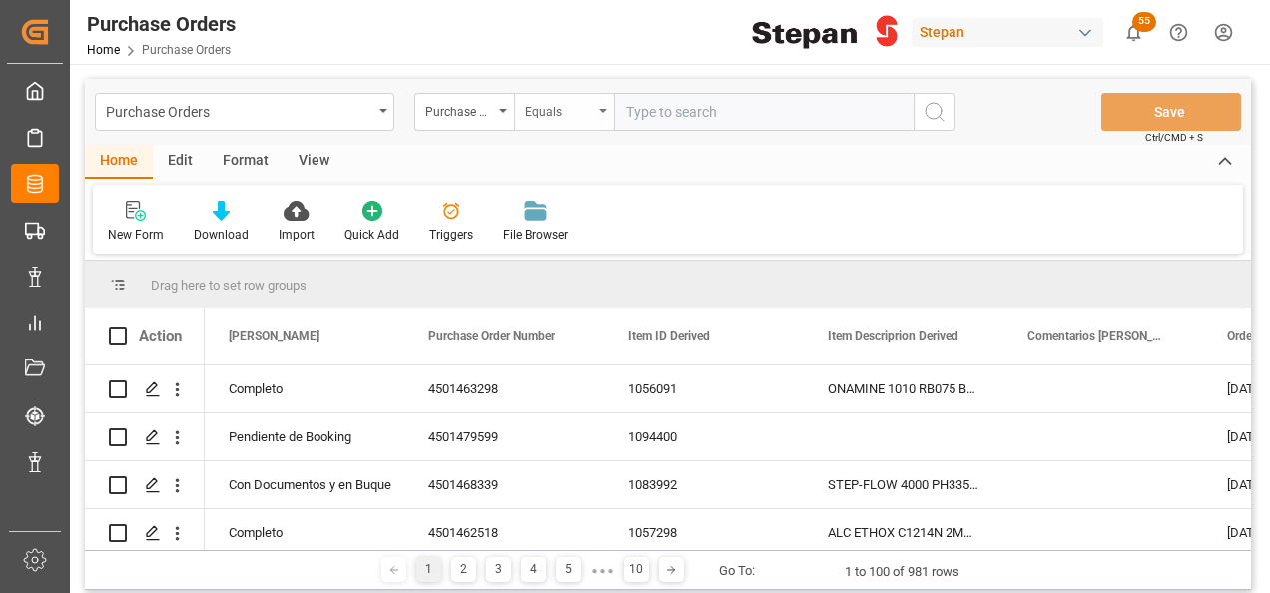
click at [607, 116] on div "Equals" at bounding box center [564, 112] width 100 height 38
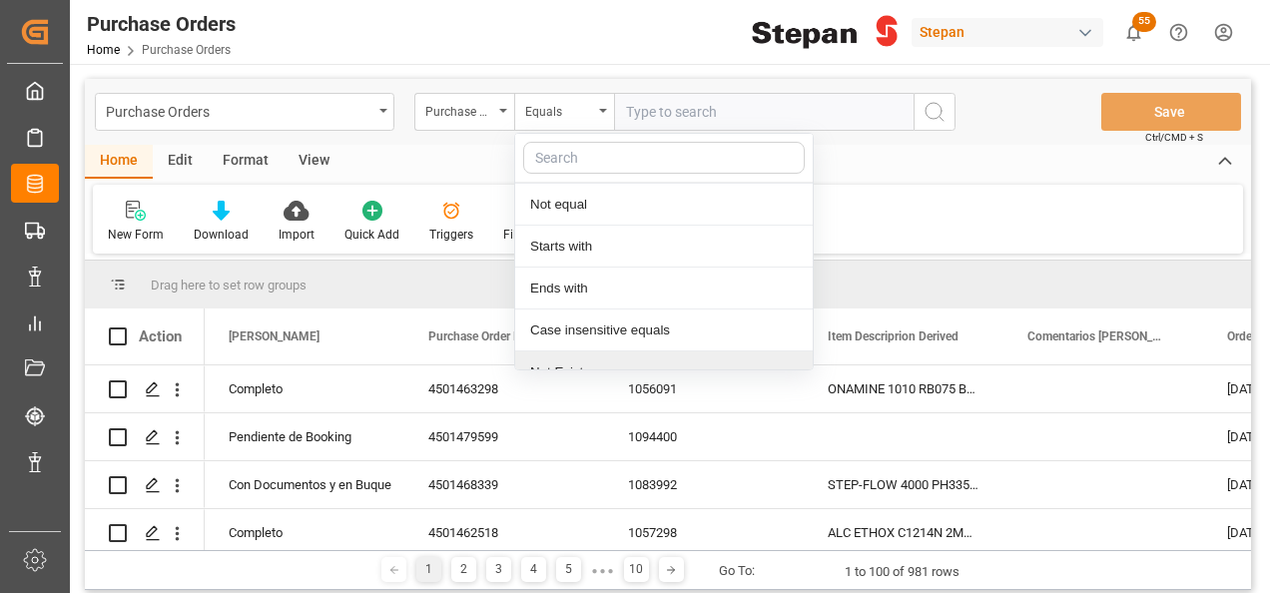
scroll to position [146, 0]
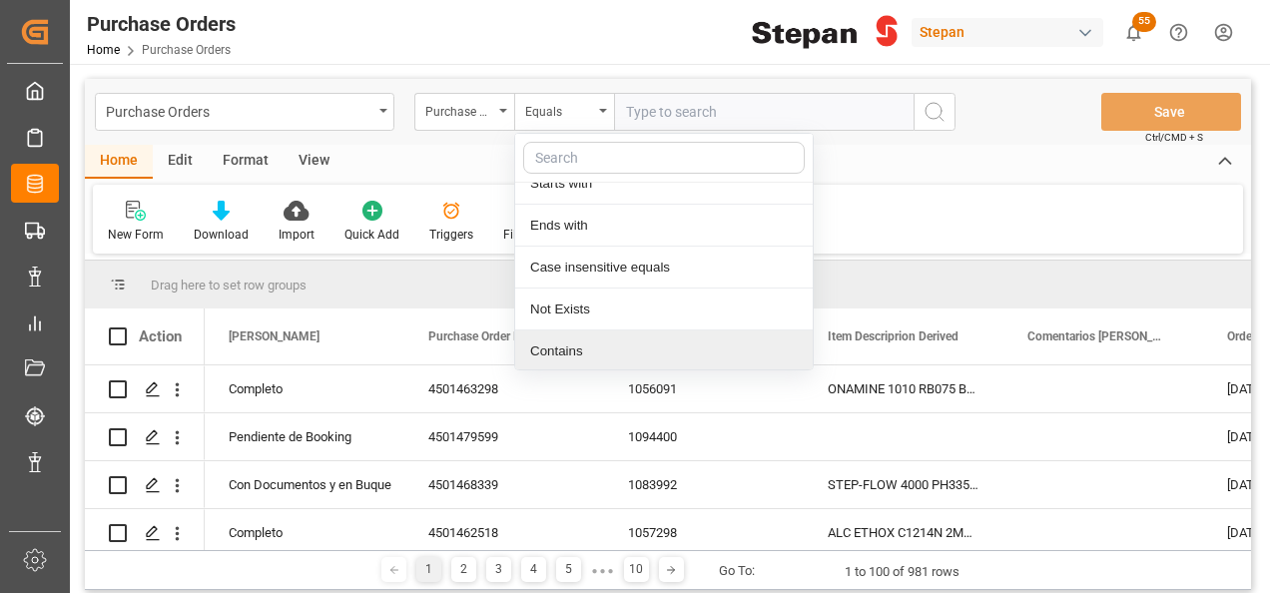
click at [557, 337] on div "Contains" at bounding box center [663, 351] width 297 height 42
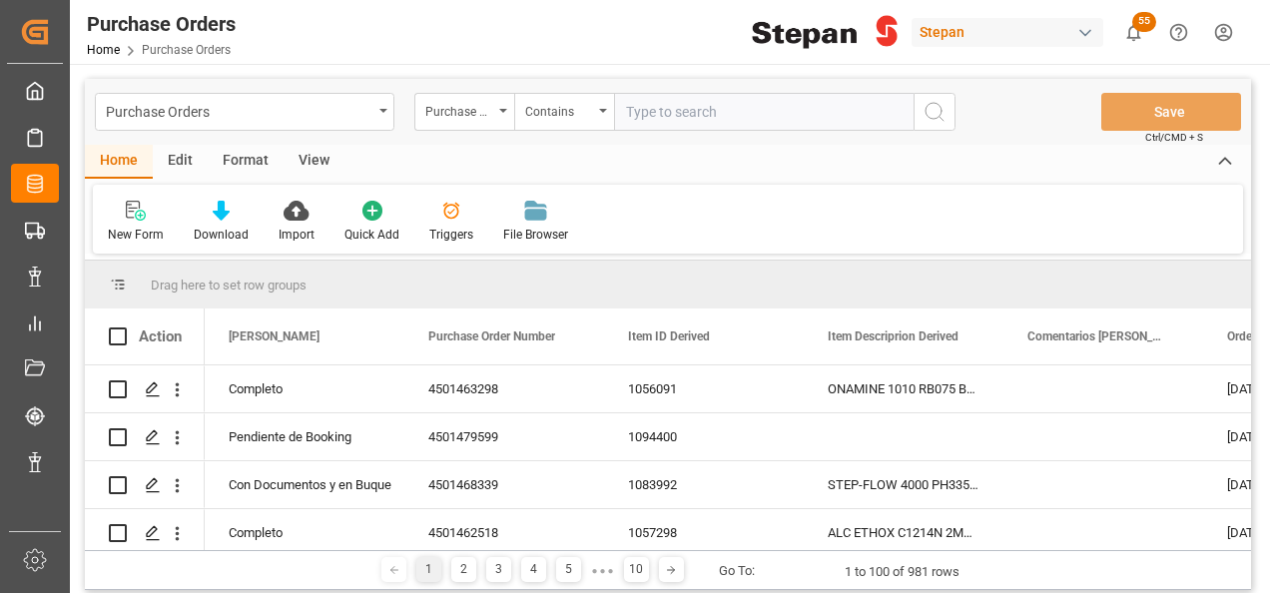
paste input "4501468589,4501468590,4501468620"
type input "4501468589,4501468590,4501468620"
click at [934, 112] on icon "search button" at bounding box center [934, 112] width 24 height 24
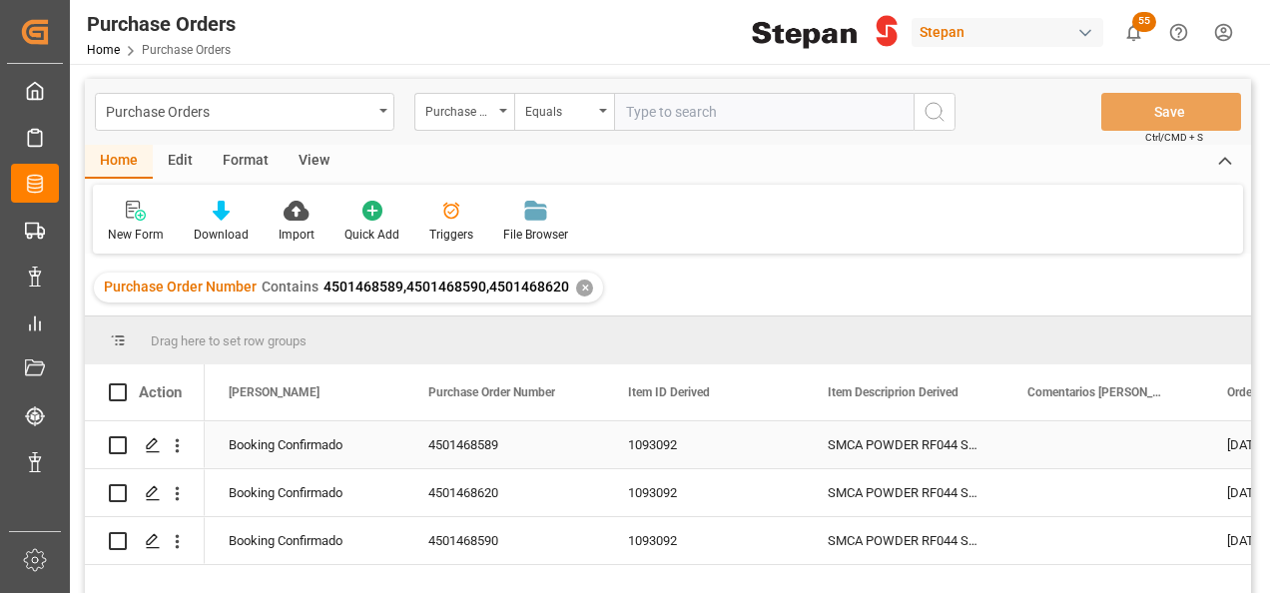
click at [285, 440] on div "Booking Confirmado" at bounding box center [305, 445] width 152 height 46
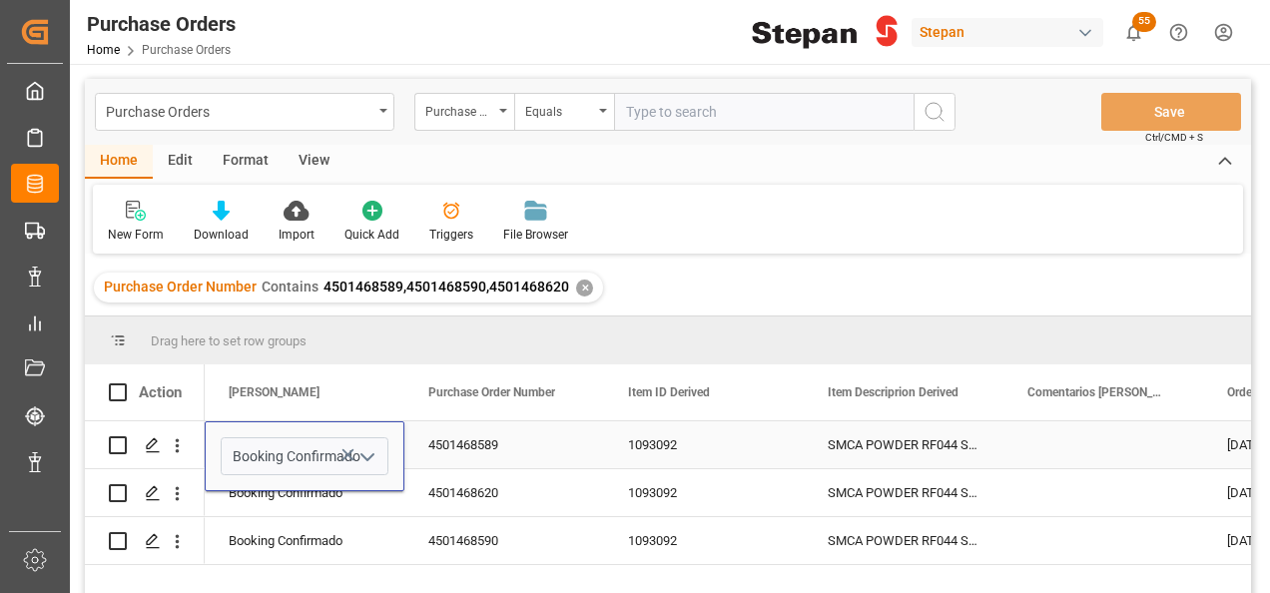
click at [371, 454] on polyline "open menu" at bounding box center [367, 457] width 12 height 6
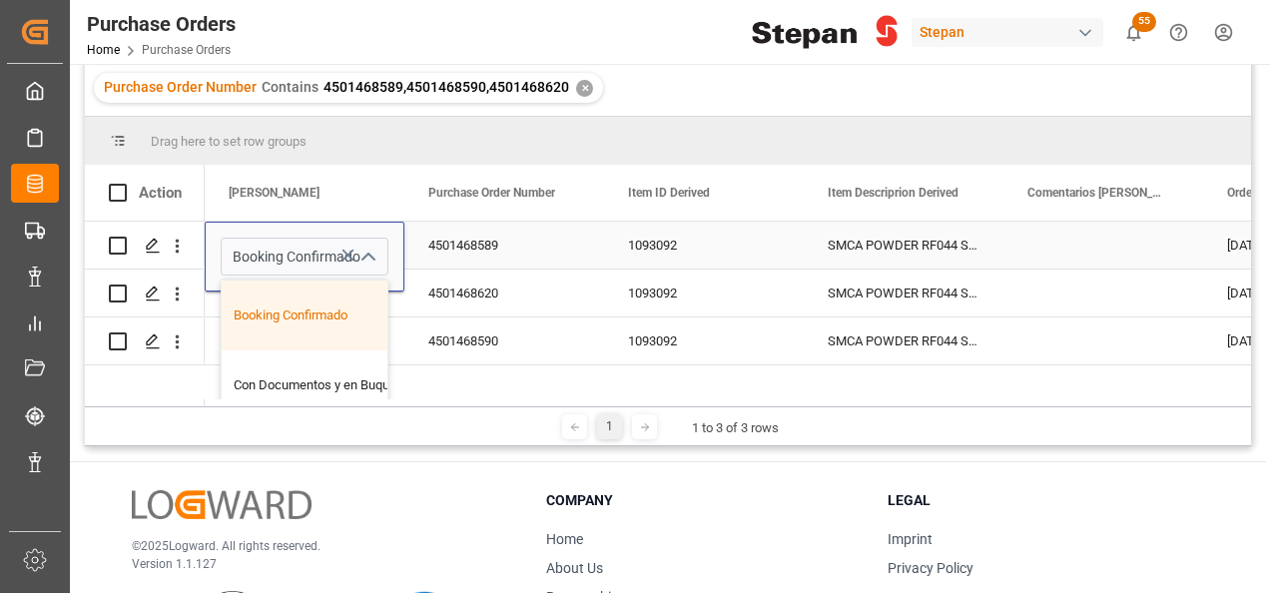
scroll to position [100, 0]
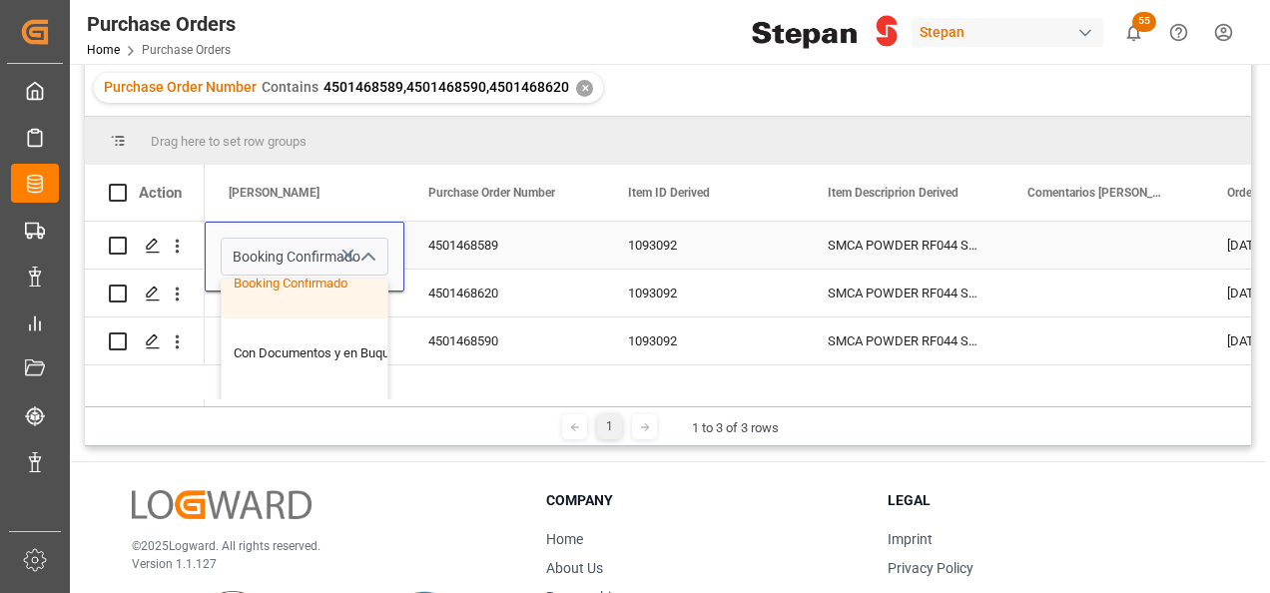
click at [304, 343] on div "Con Documentos y en Buque" at bounding box center [325, 353] width 206 height 70
type input "Con Documentos y en Buque"
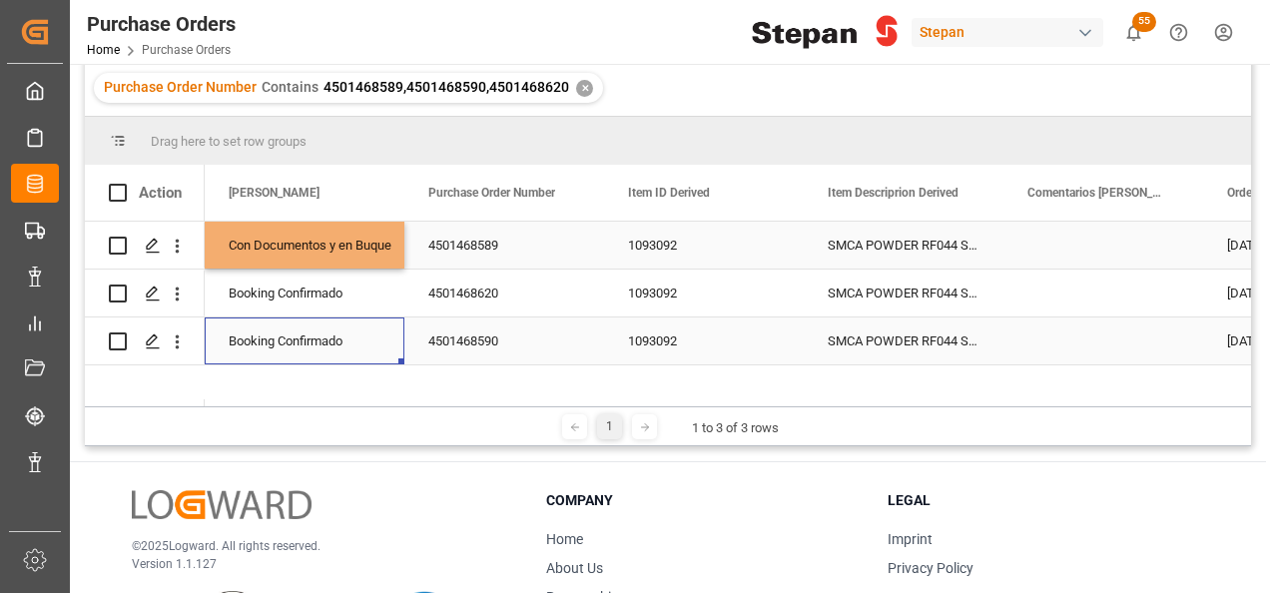
click at [300, 321] on div "Booking Confirmado" at bounding box center [305, 341] width 152 height 46
click at [301, 251] on div "Con Documentos y en Buque" at bounding box center [305, 246] width 152 height 46
drag, startPoint x: 401, startPoint y: 263, endPoint x: 389, endPoint y: 341, distance: 78.8
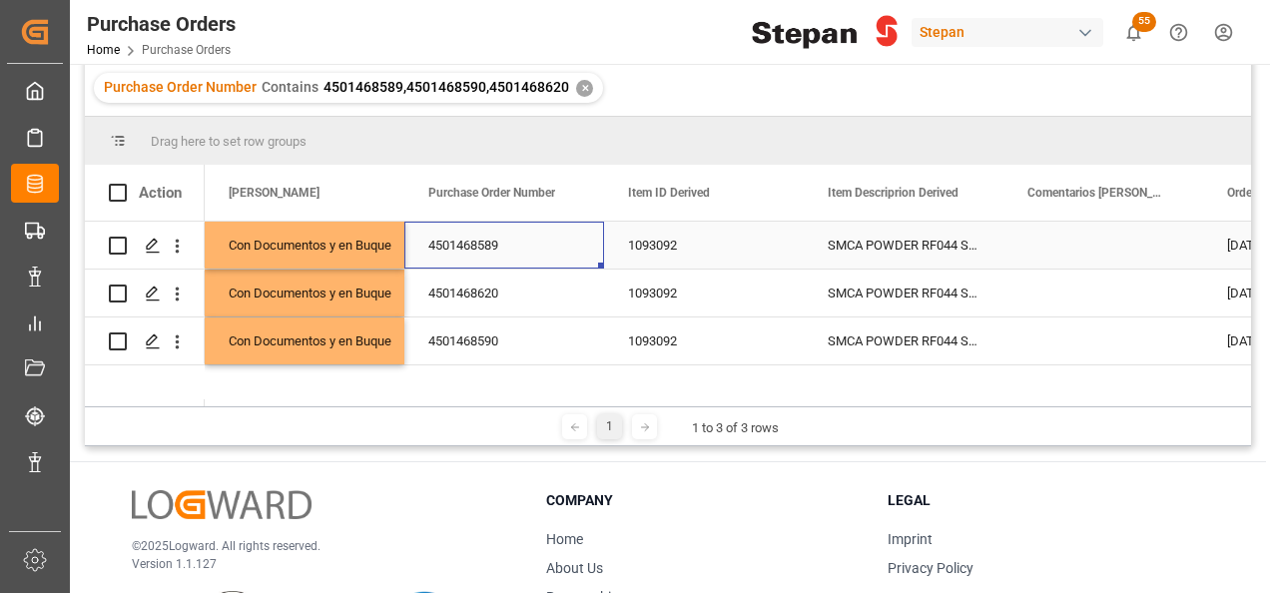
click at [468, 251] on div "4501468589" at bounding box center [504, 245] width 200 height 47
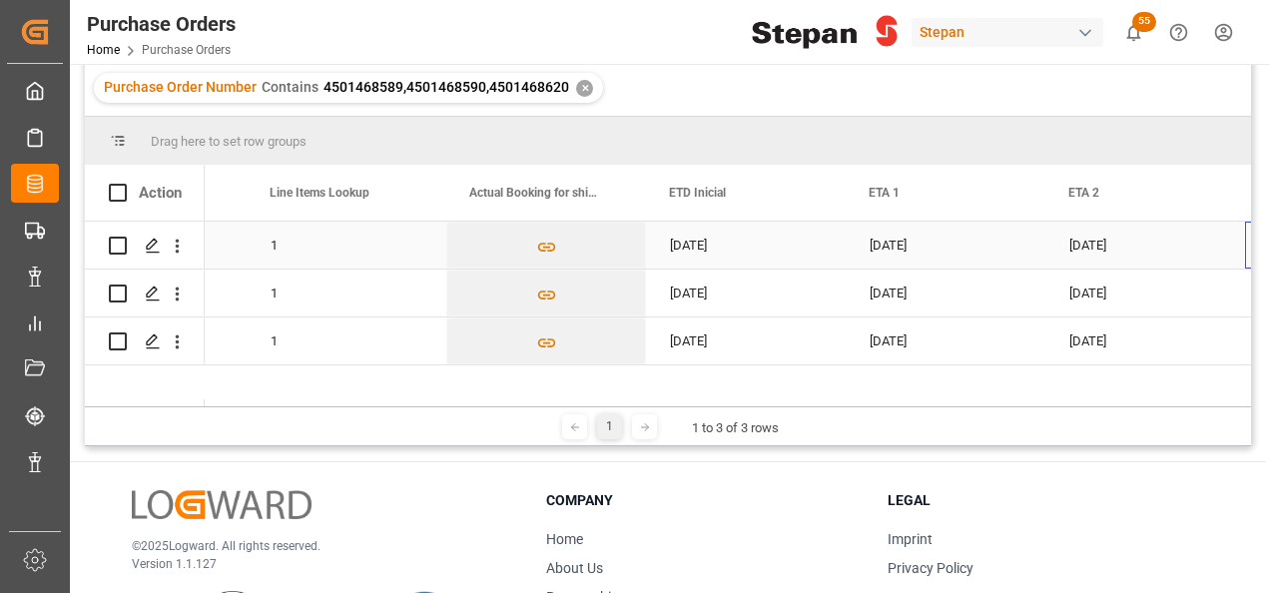
scroll to position [0, 2155]
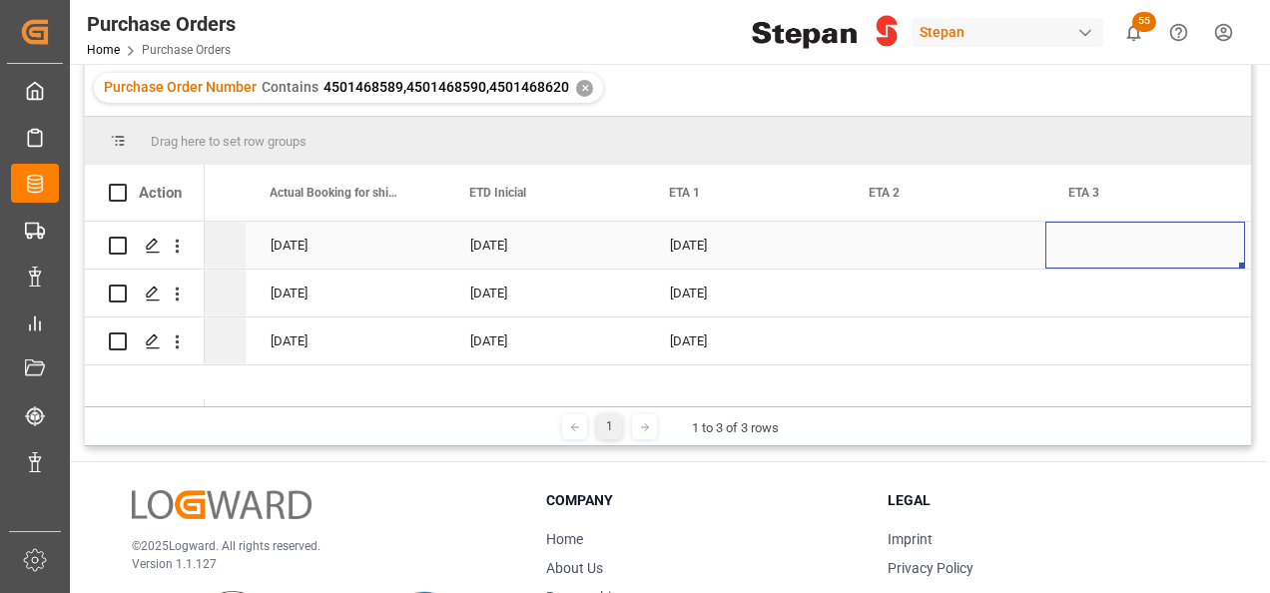
click at [1048, 242] on div "Press SPACE to select this row." at bounding box center [1145, 245] width 200 height 47
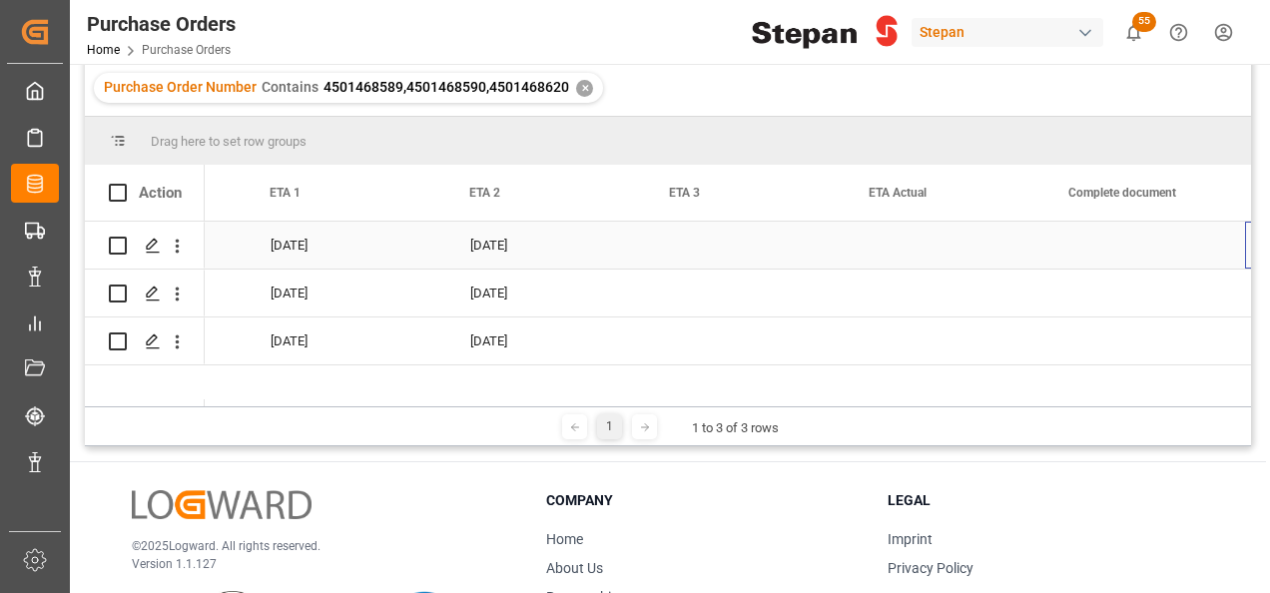
scroll to position [0, 2754]
click at [878, 247] on div "Press SPACE to select this row." at bounding box center [945, 245] width 200 height 47
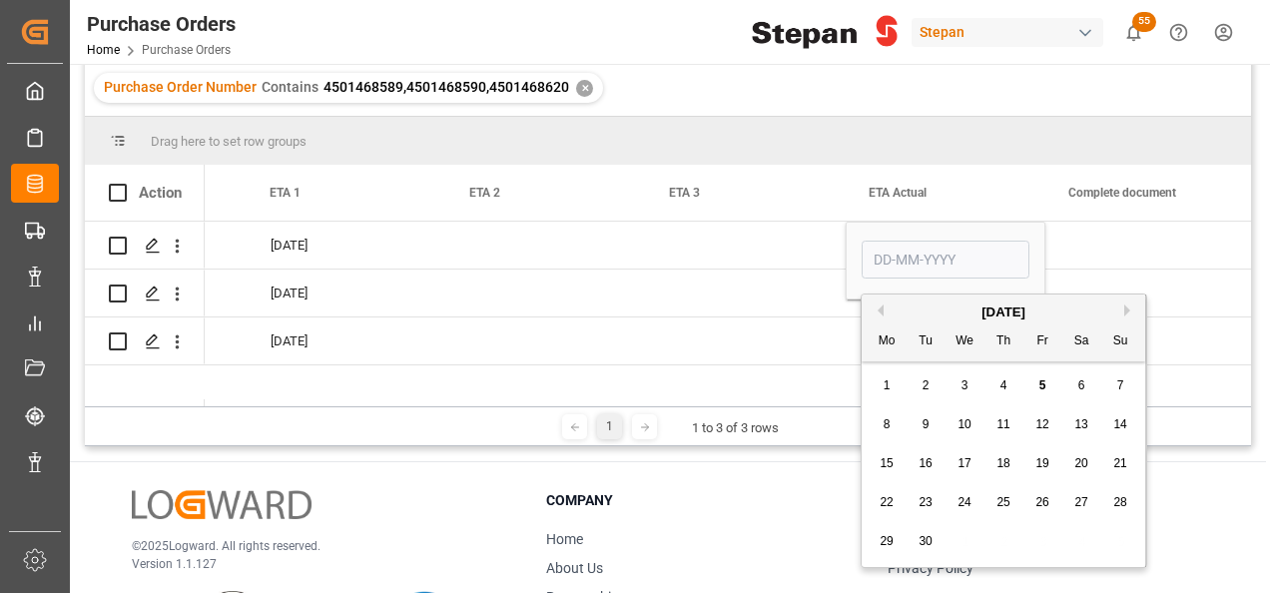
drag, startPoint x: 883, startPoint y: 422, endPoint x: 830, endPoint y: 360, distance: 81.4
click at [883, 422] on span "8" at bounding box center [886, 424] width 7 height 14
type input "08-09-2025"
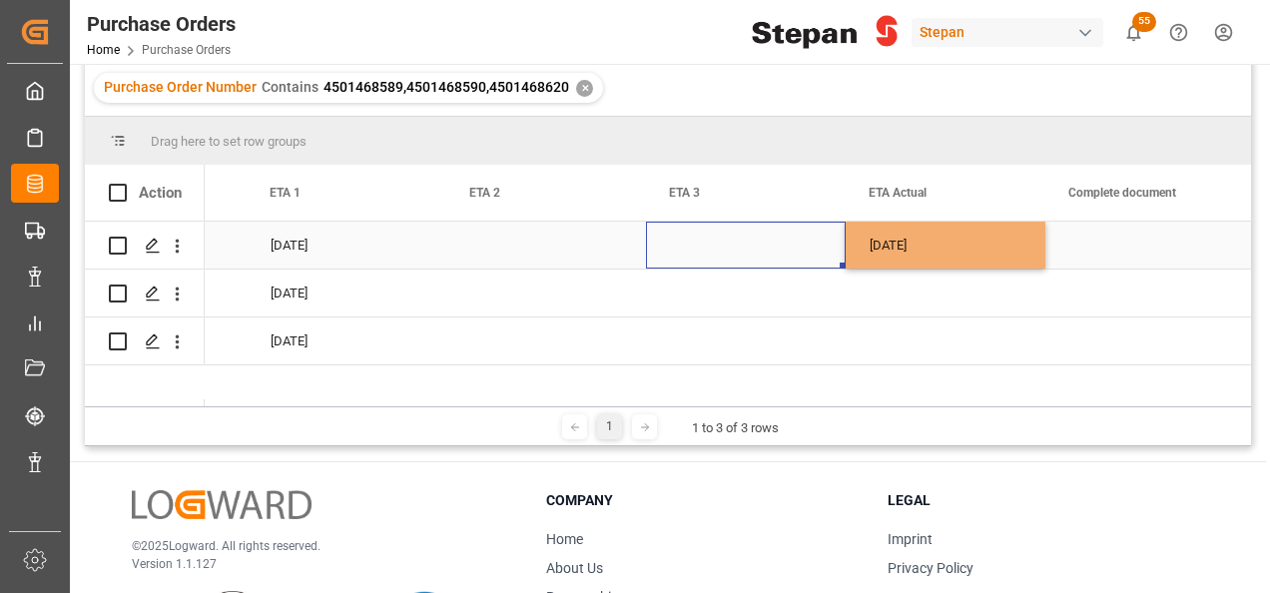
click at [782, 242] on div "Press SPACE to select this row." at bounding box center [746, 245] width 200 height 47
click at [925, 247] on div "08-09-2025" at bounding box center [945, 245] width 200 height 47
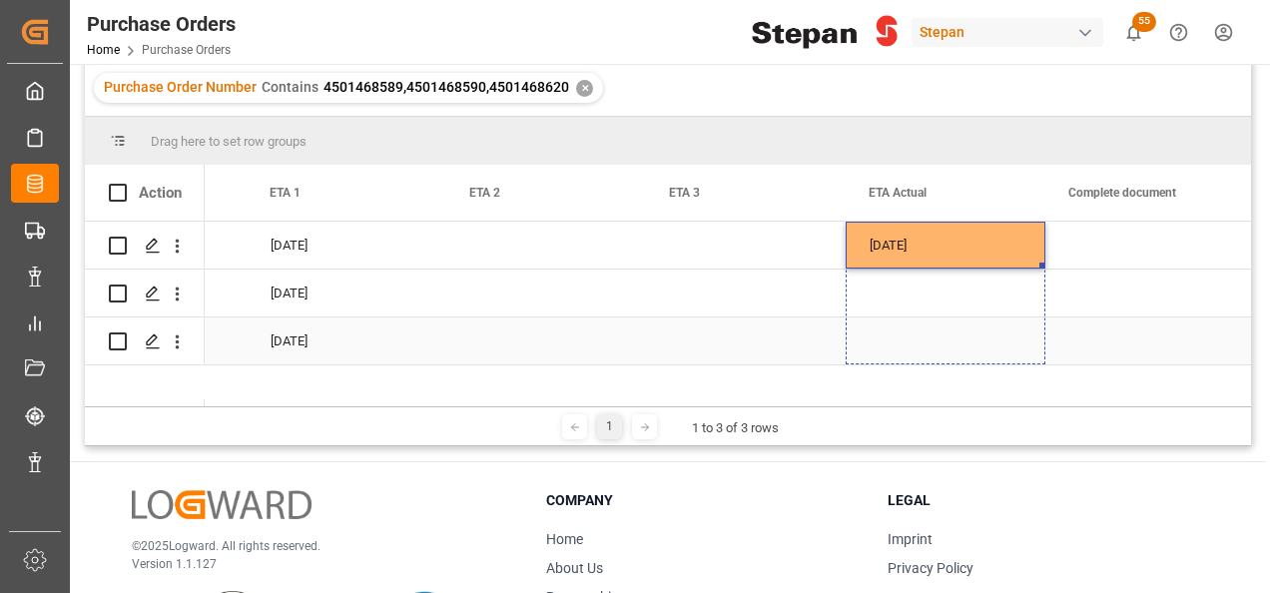
drag, startPoint x: 1040, startPoint y: 269, endPoint x: 1029, endPoint y: 338, distance: 69.7
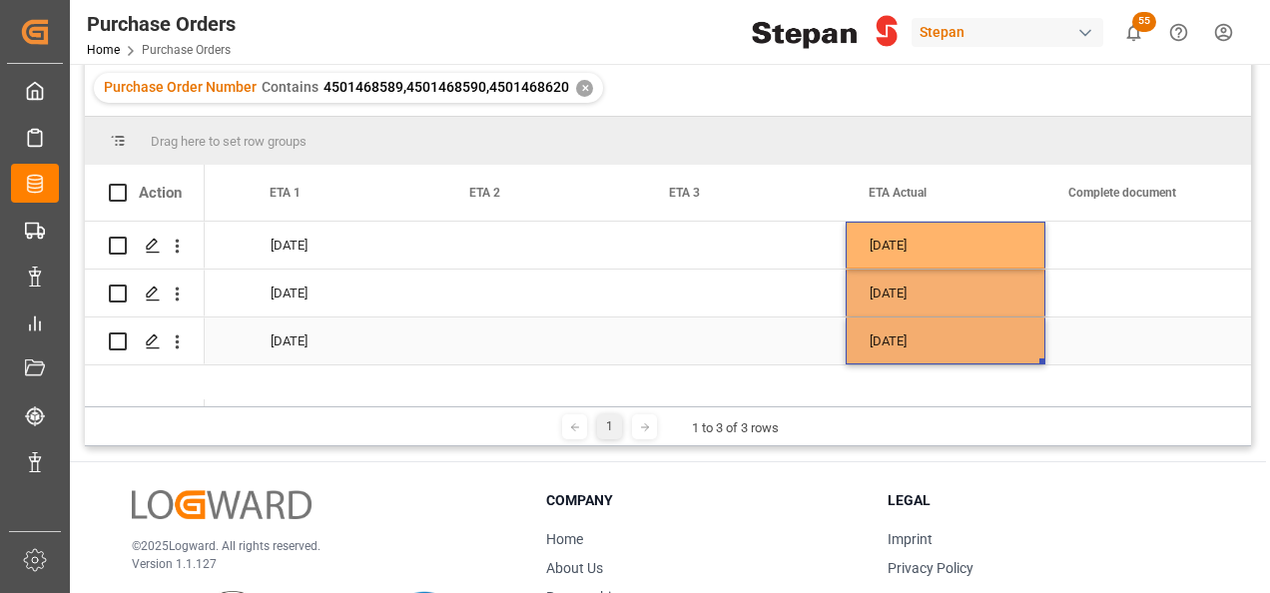
click at [1089, 319] on div "Press SPACE to select this row." at bounding box center [1145, 340] width 200 height 47
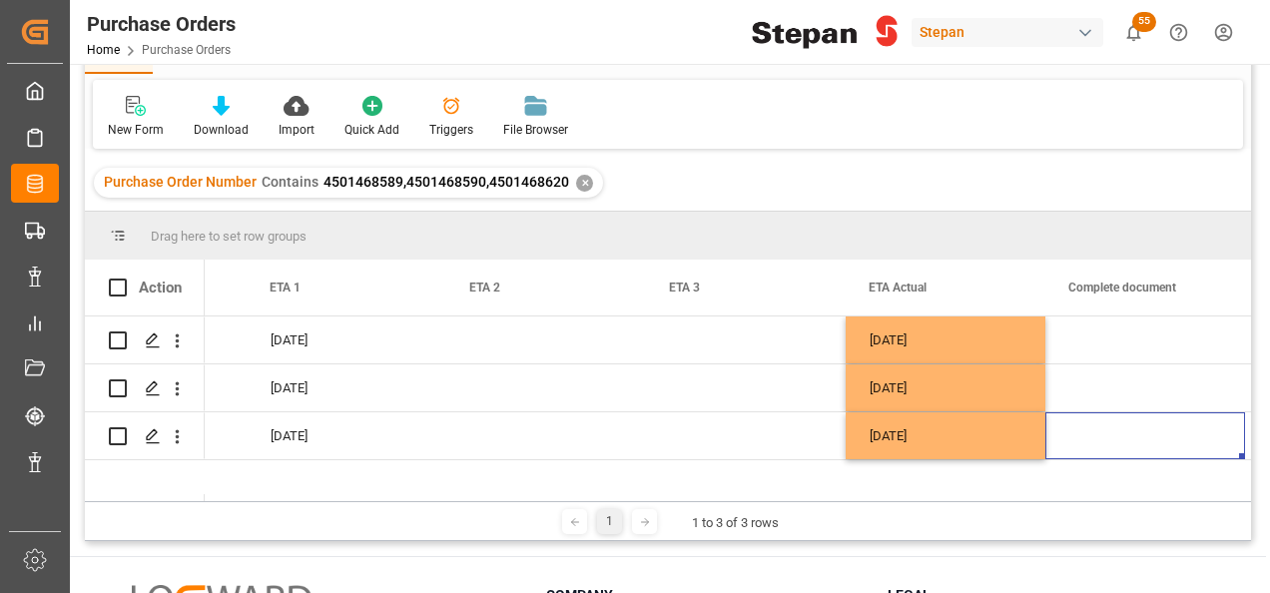
scroll to position [0, 0]
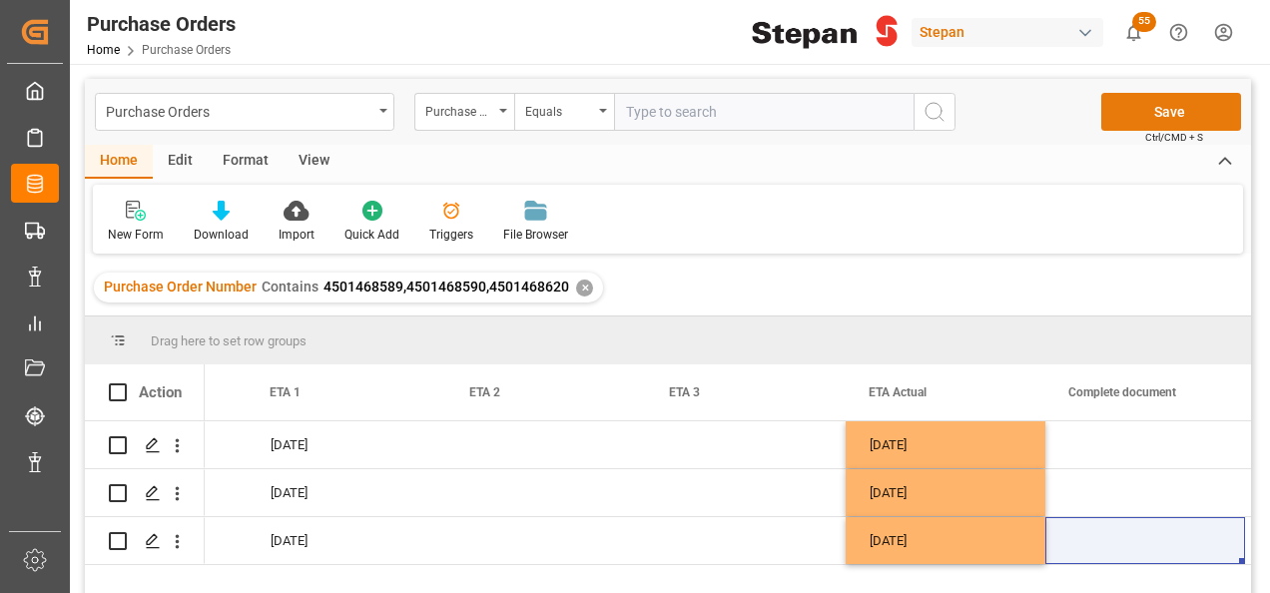
click at [1179, 102] on button "Save" at bounding box center [1171, 112] width 140 height 38
